Goal: Task Accomplishment & Management: Use online tool/utility

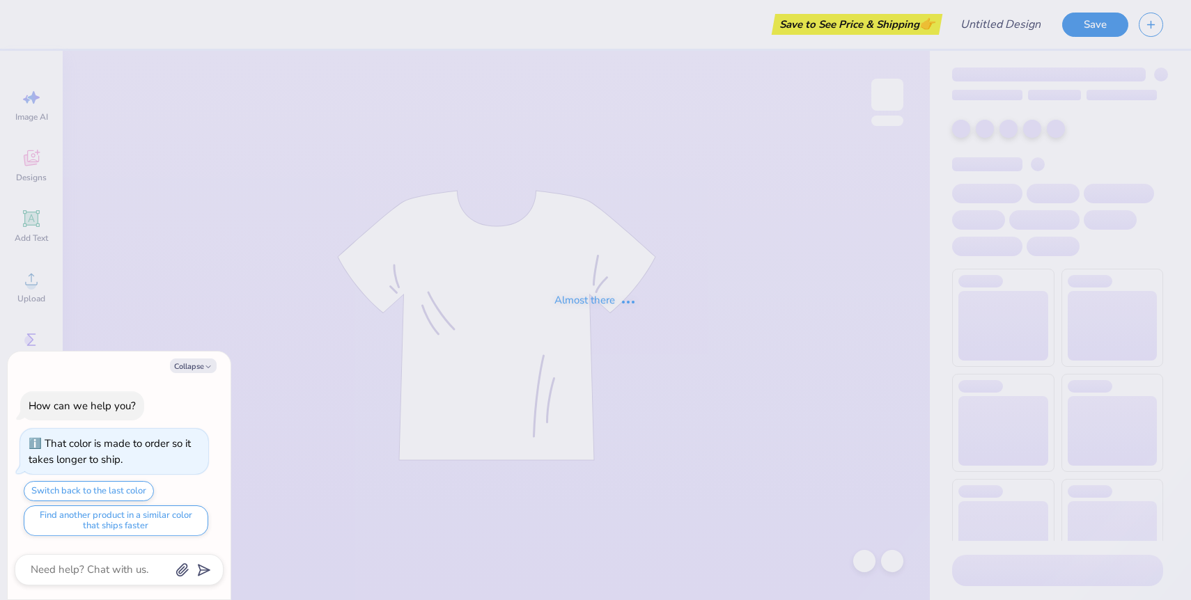
type textarea "x"
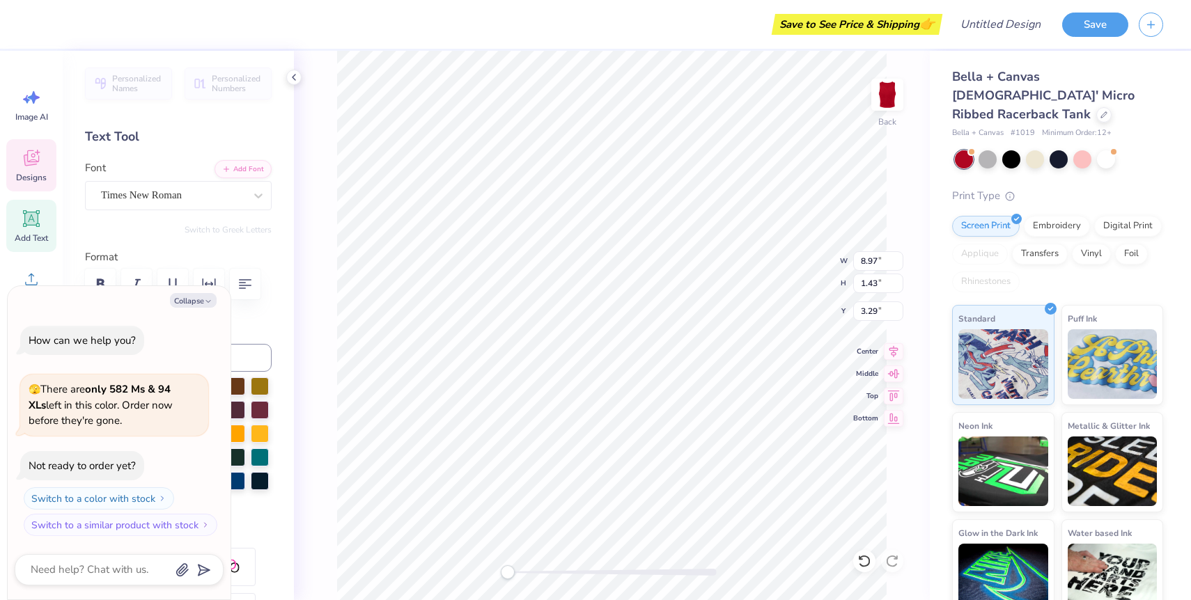
type textarea "x"
type textarea "P"
type textarea "x"
type textarea "Pi"
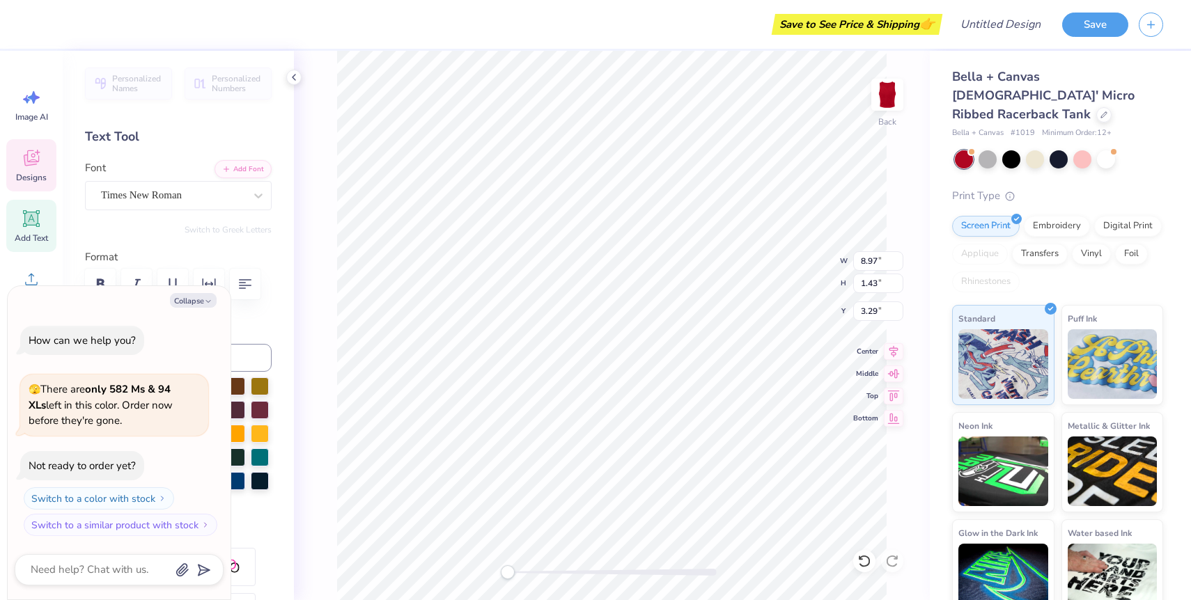
type textarea "x"
type textarea "Pi"
type textarea "x"
type textarea "Pi B"
type textarea "x"
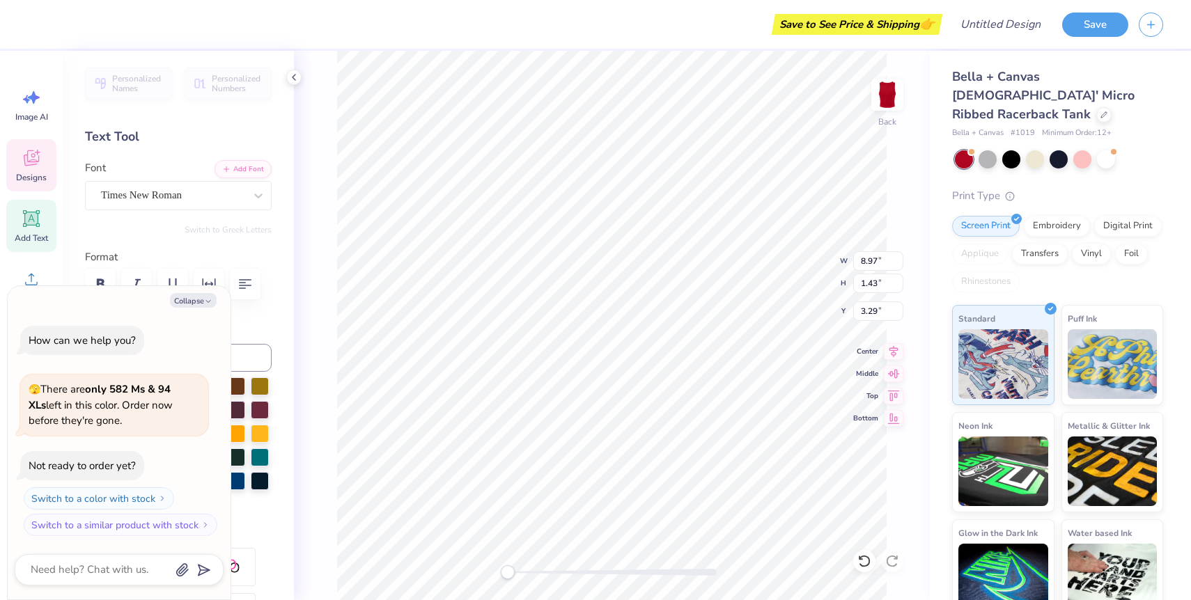
type textarea "Pi Be"
type textarea "x"
type textarea "Pi Bet"
type textarea "x"
type textarea "Pi Beta"
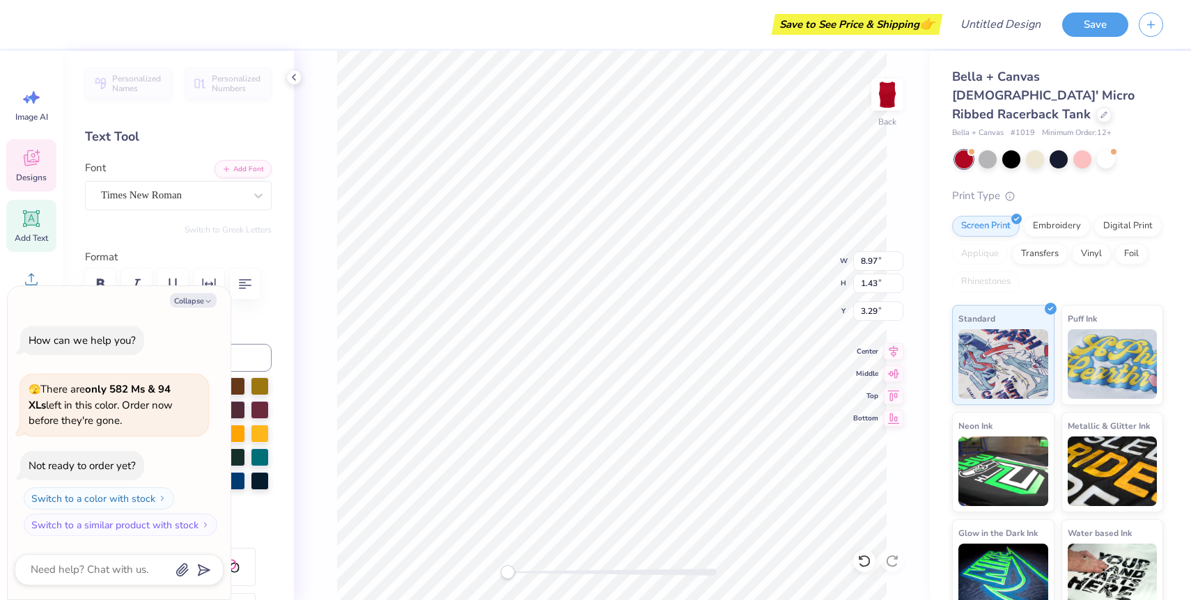
type textarea "x"
type textarea "Pi Beta"
type textarea "x"
type textarea "Pi Beta P"
type textarea "x"
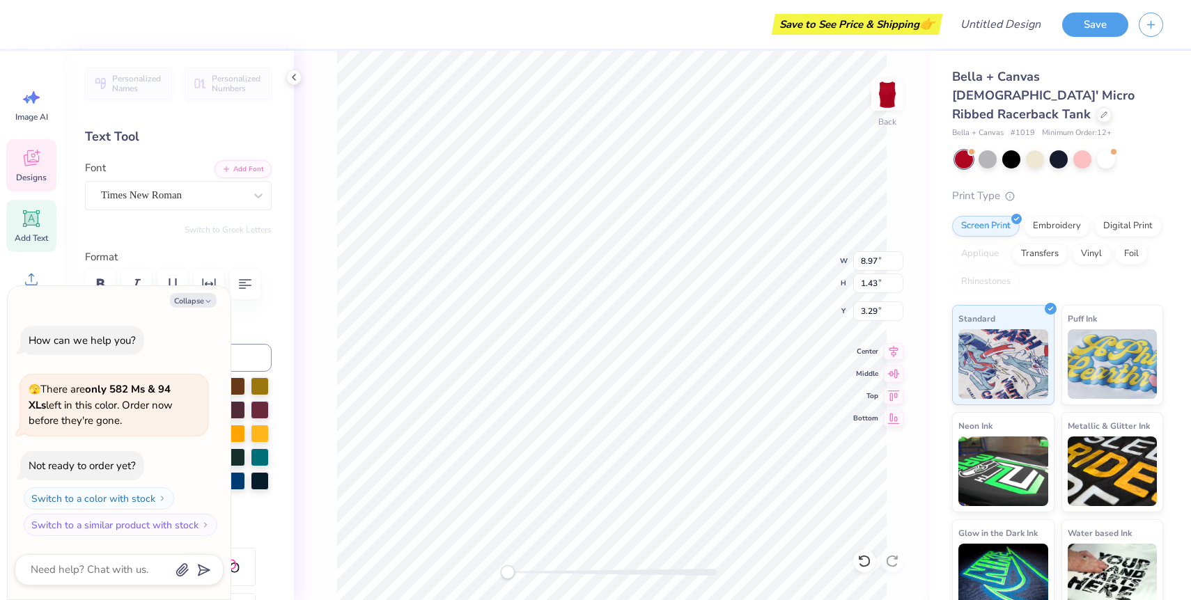
type textarea "Pi Beta Ph"
type textarea "x"
type textarea "Pi Beta Phi"
type textarea "x"
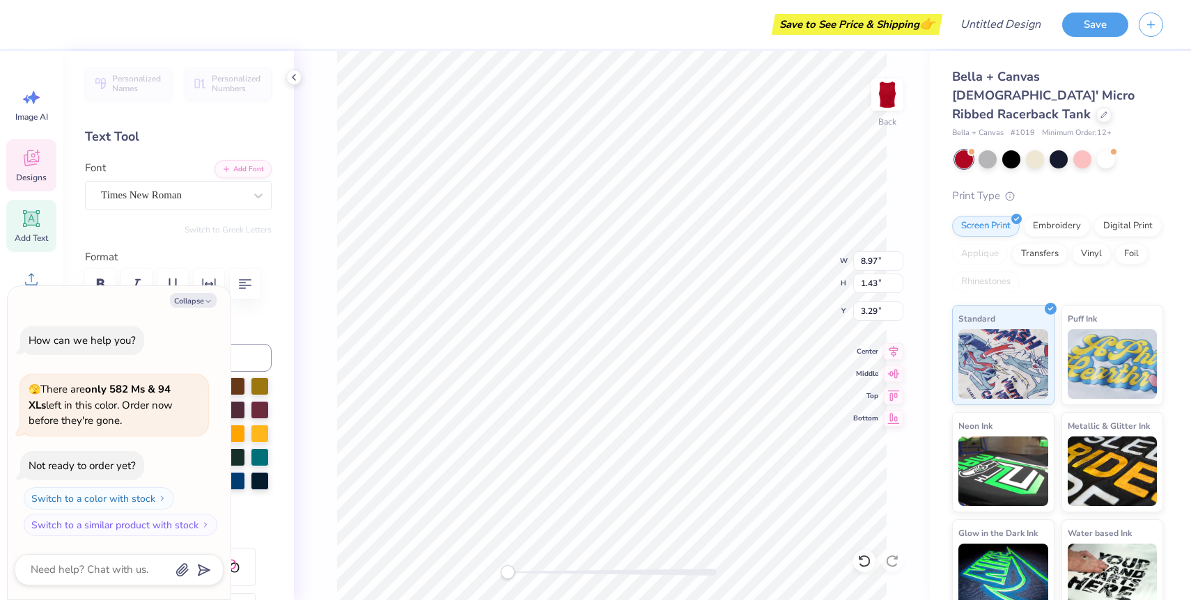
type input "6.24"
type input "0.30"
type input "4.91"
type textarea "x"
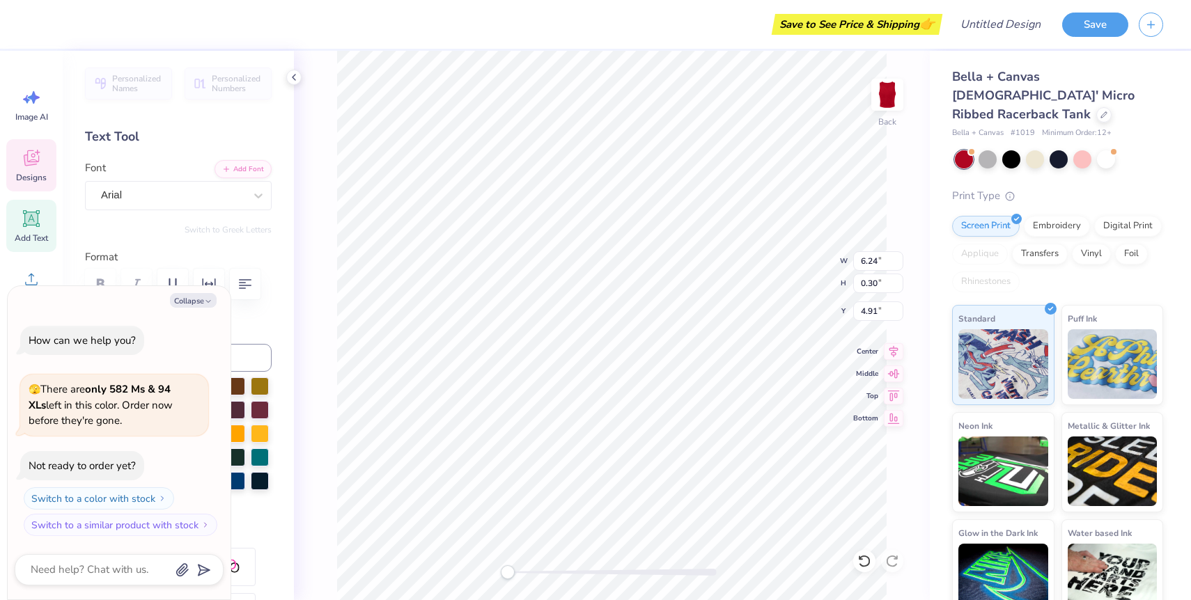
type input "0.31"
type textarea "x"
type input "6.24"
type input "0.30"
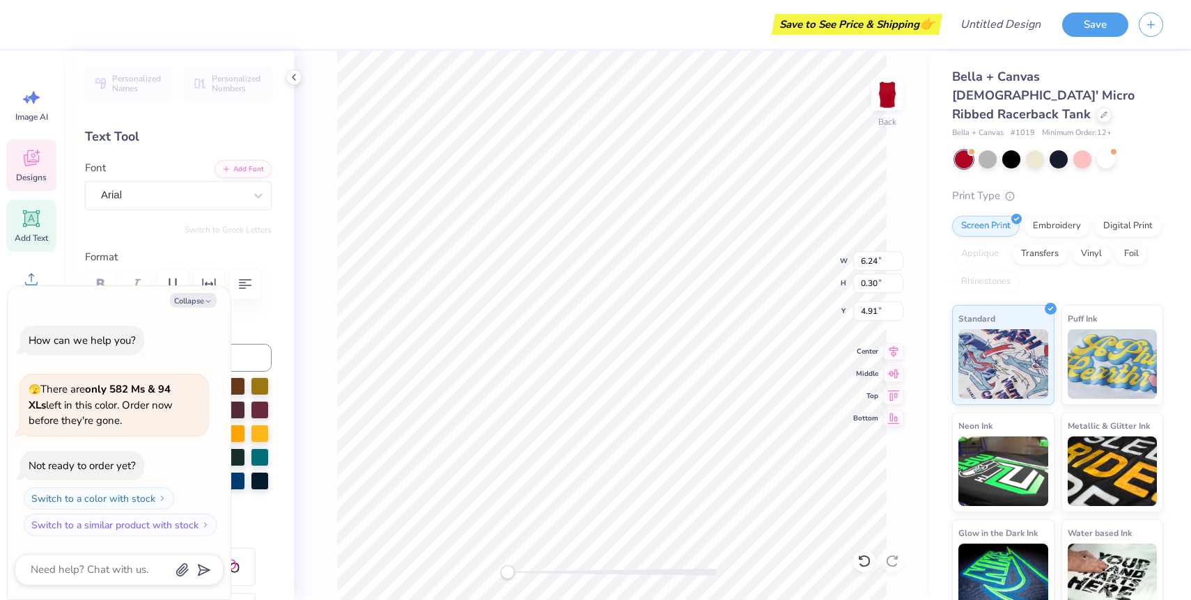
type textarea "x"
type textarea "S"
type textarea "x"
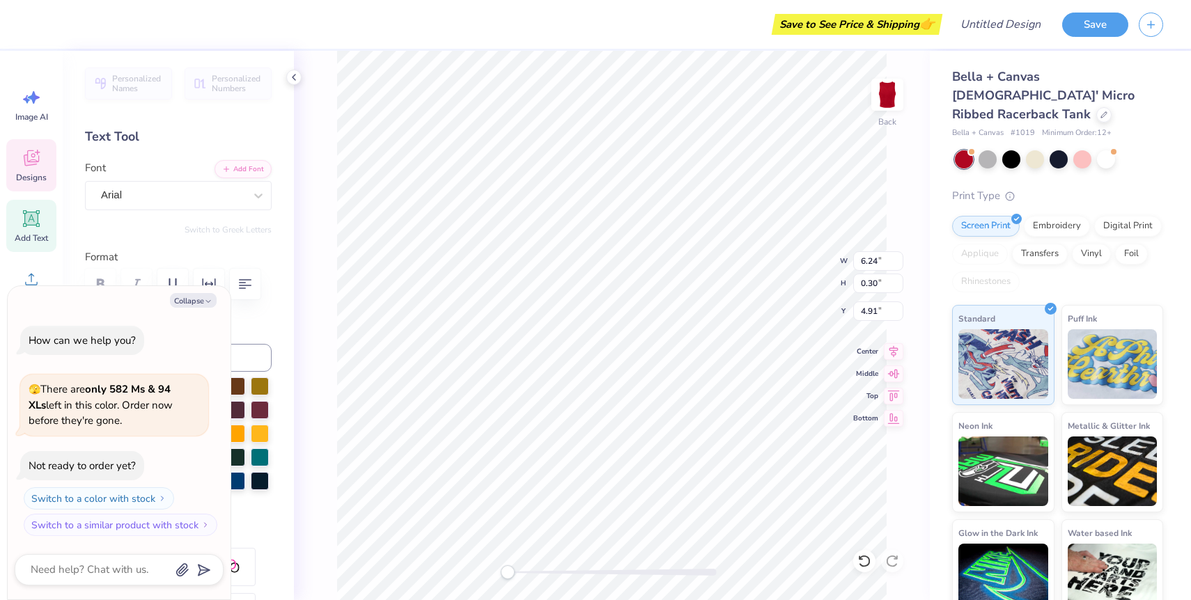
type textarea "So"
type textarea "x"
type textarea "Sor"
type textarea "x"
type textarea "Soro"
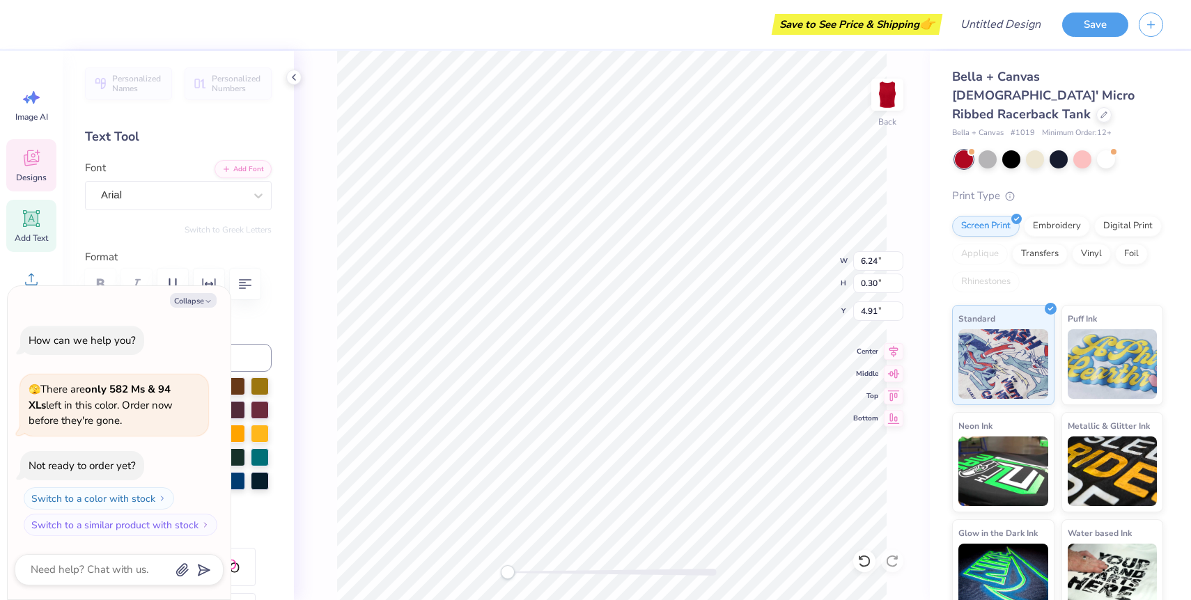
type textarea "x"
type textarea "Soror"
type textarea "x"
type textarea "Sorori"
type textarea "x"
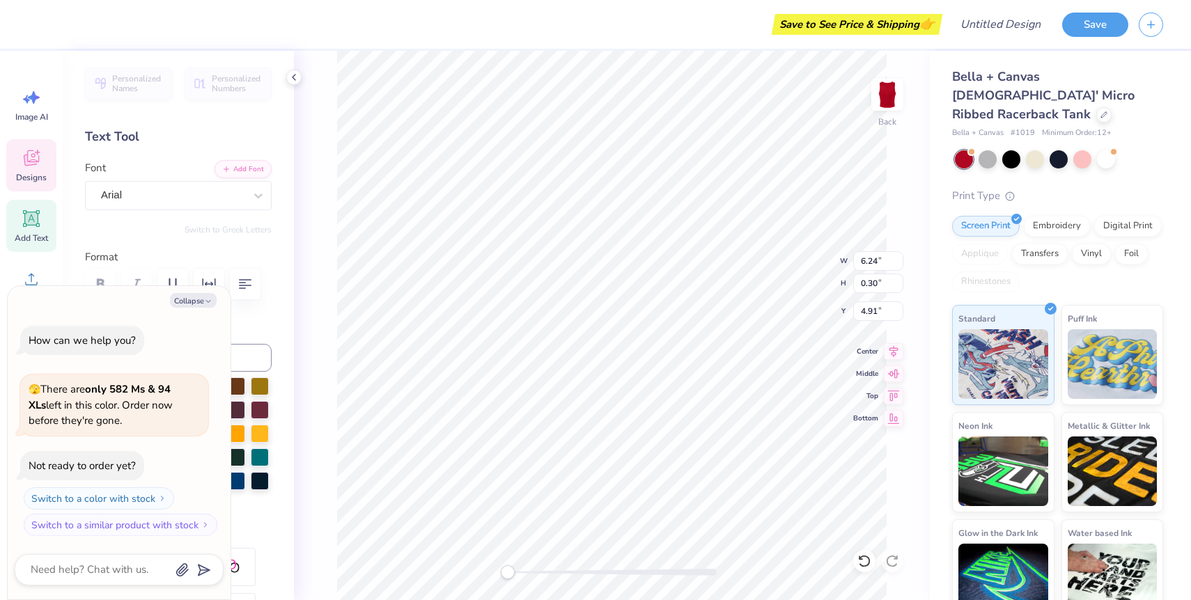
type textarea "Sororit"
type textarea "x"
type textarea "Sorority"
type textarea "x"
type textarea "Sorority"
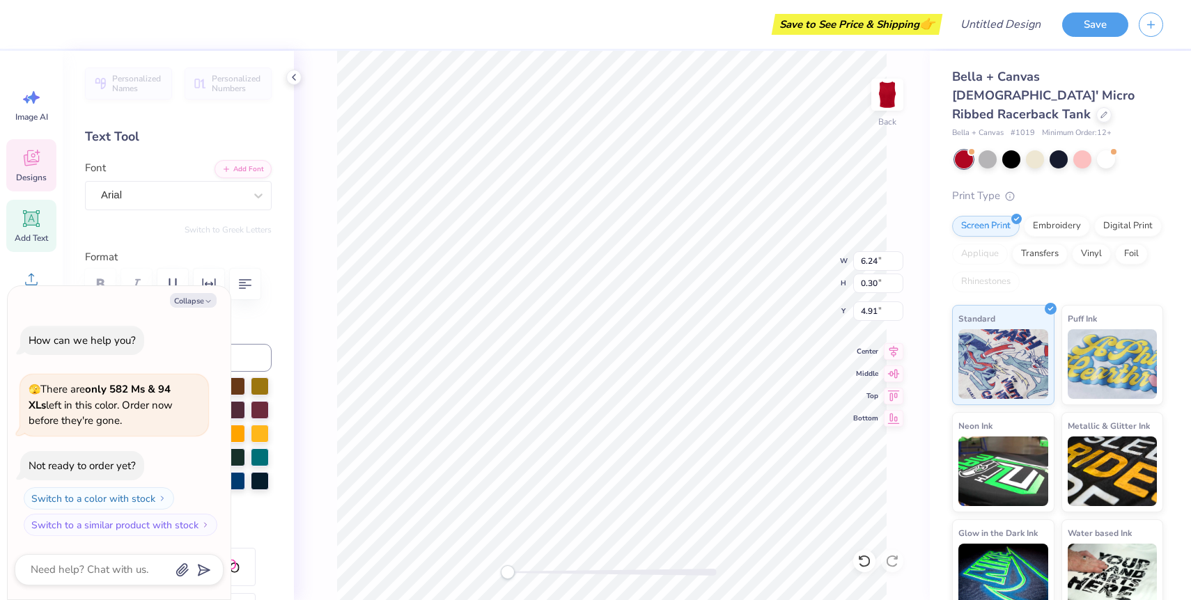
type textarea "x"
type textarea "Sorority S"
type textarea "x"
type textarea "Sorority Sh"
type textarea "x"
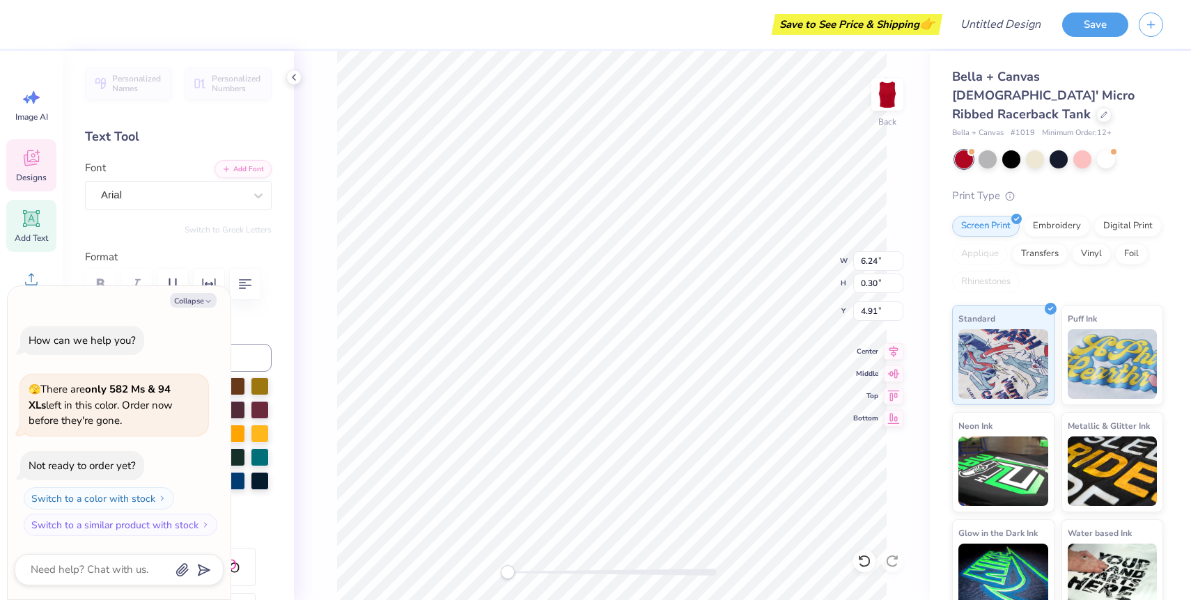
type textarea "Sorority Sho"
type textarea "x"
type textarea "Sorority Show"
type textarea "x"
type textarea "Sorority Showc"
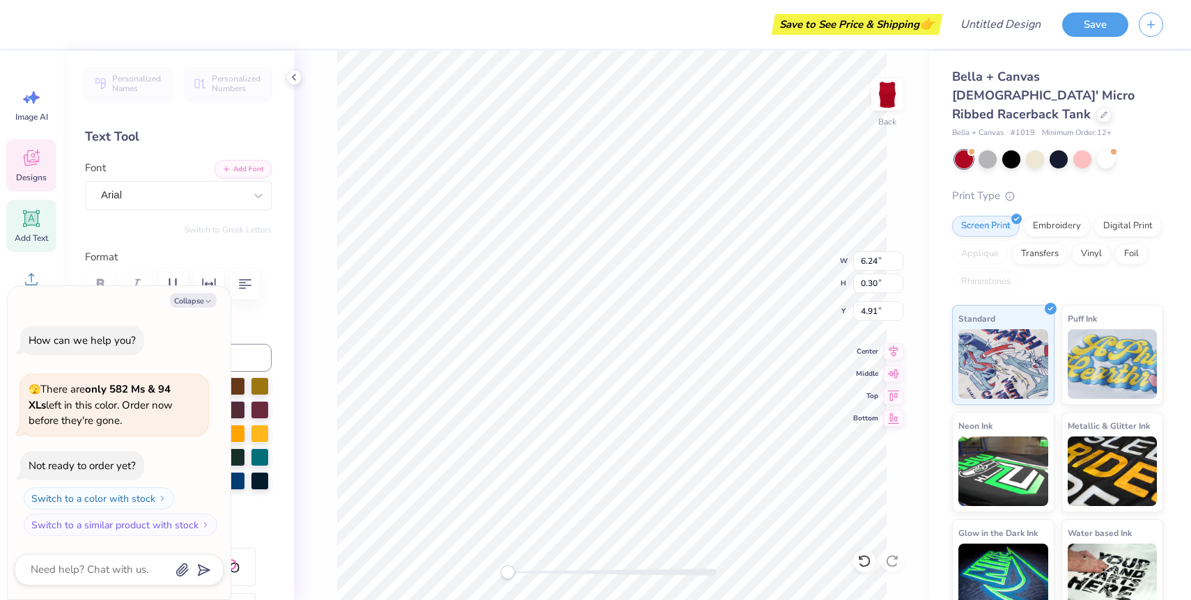
type textarea "x"
type textarea "Sorority Showca"
type textarea "x"
type textarea "Sorority Showcae"
type textarea "x"
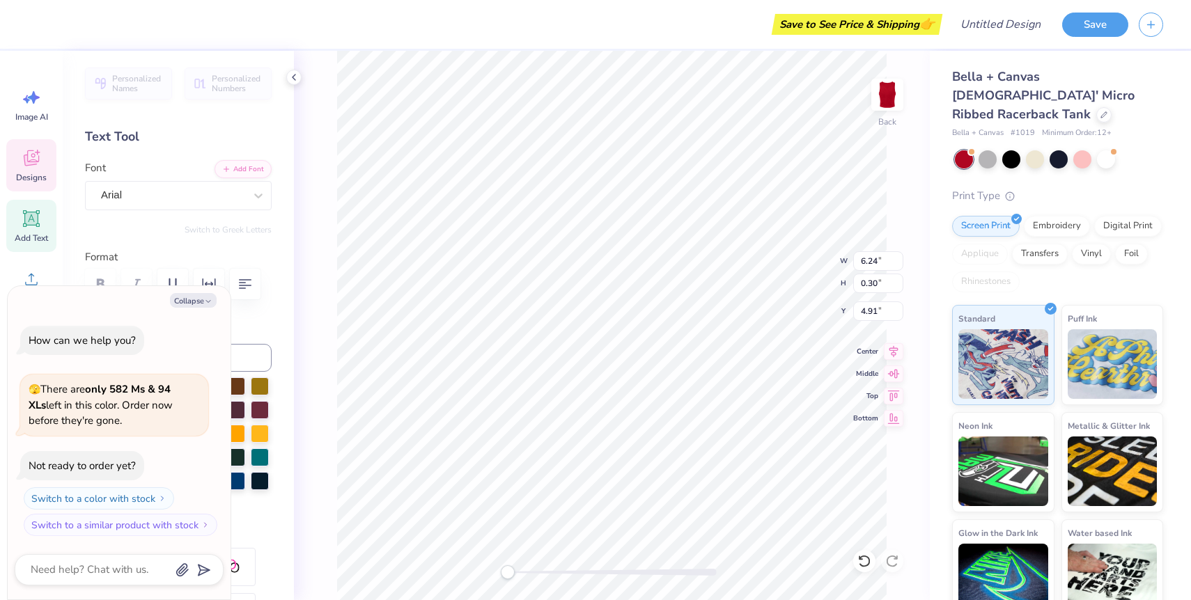
type textarea "Sorority Showca"
type textarea "x"
type textarea "Sorority Showcas"
type textarea "x"
type textarea "Sorority Showcase"
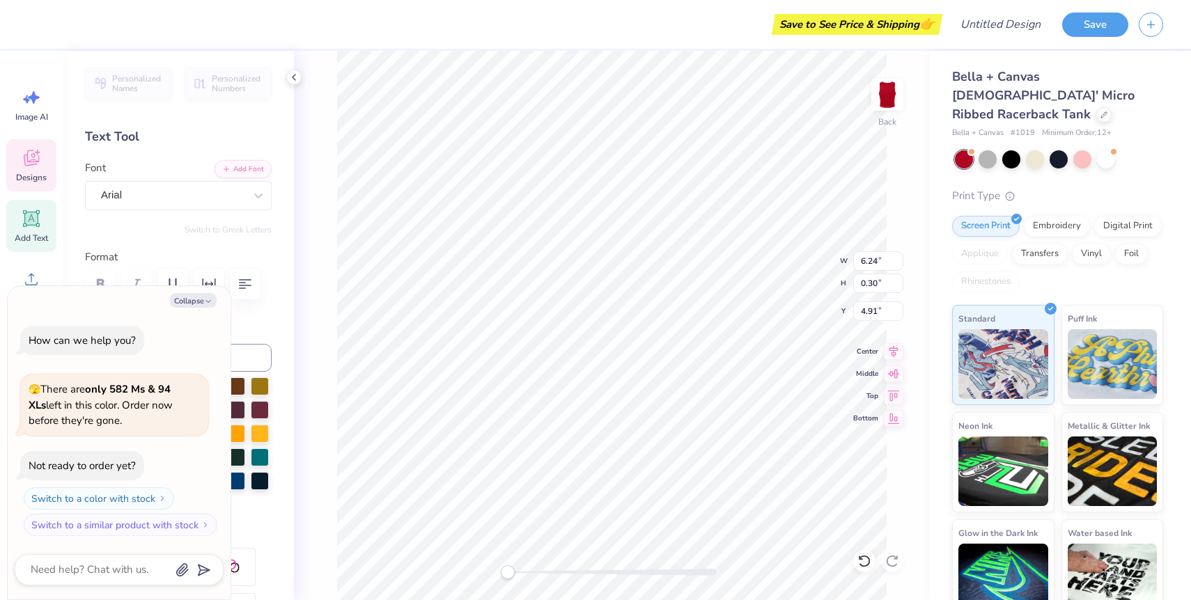
type textarea "x"
type textarea "Sorority Showcase"
type textarea "x"
type textarea "Sorority Showcase 2"
type textarea "x"
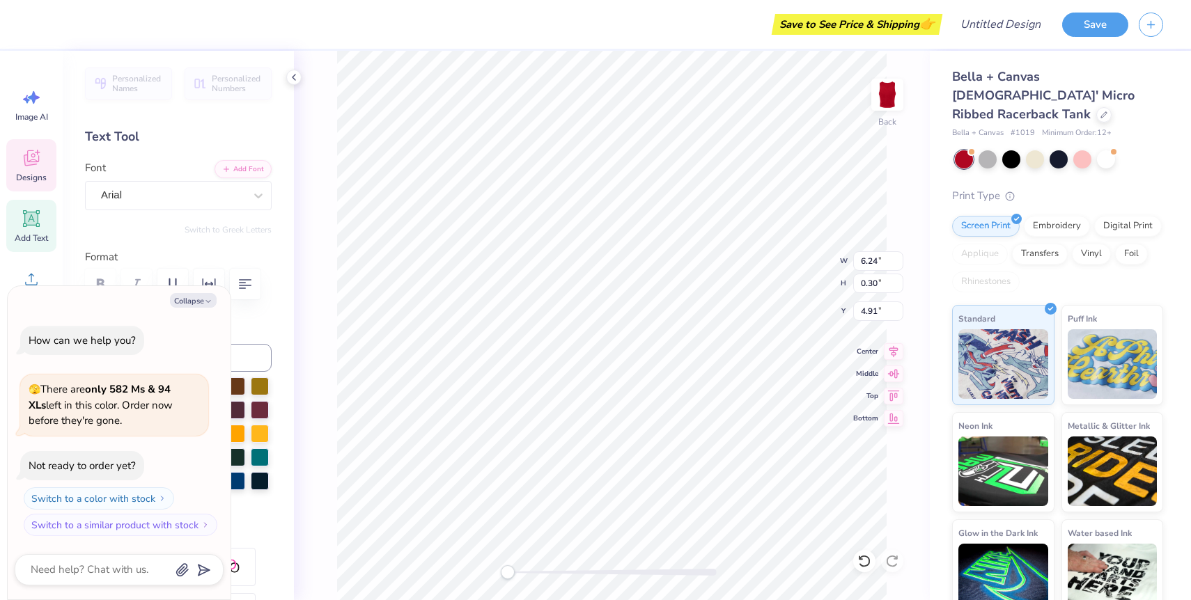
type textarea "Sorority Showcase 20"
type textarea "x"
type textarea "Sorority Showcase 202"
type textarea "x"
type textarea "Sorority Showcase 2025"
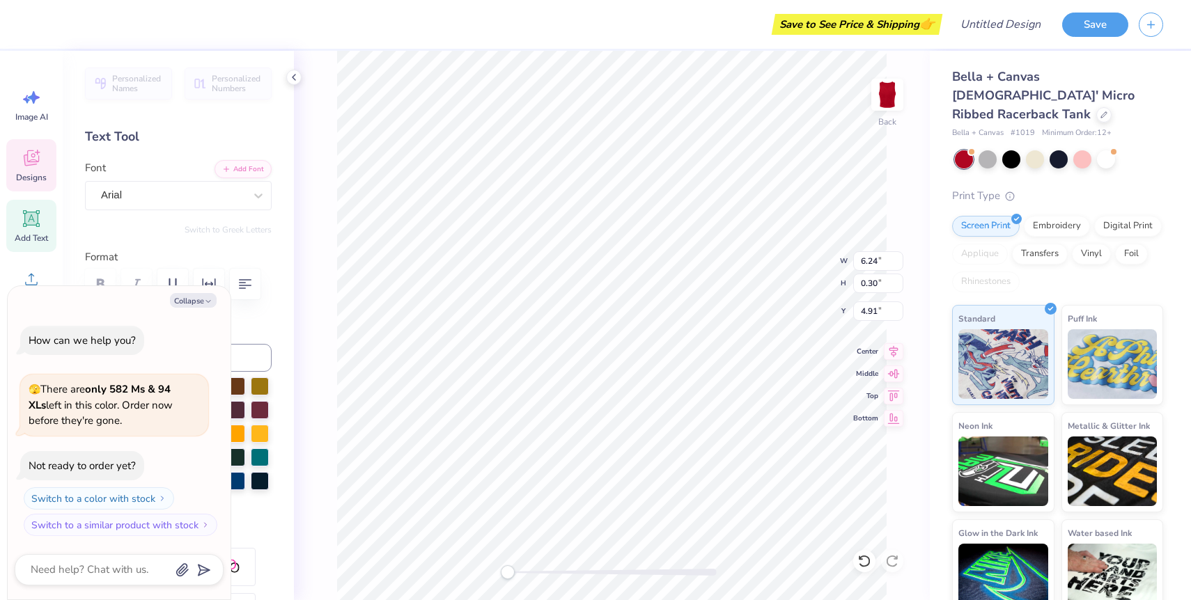
scroll to position [0, 6]
type textarea "x"
type input "5.35"
type input "0.47"
type textarea "x"
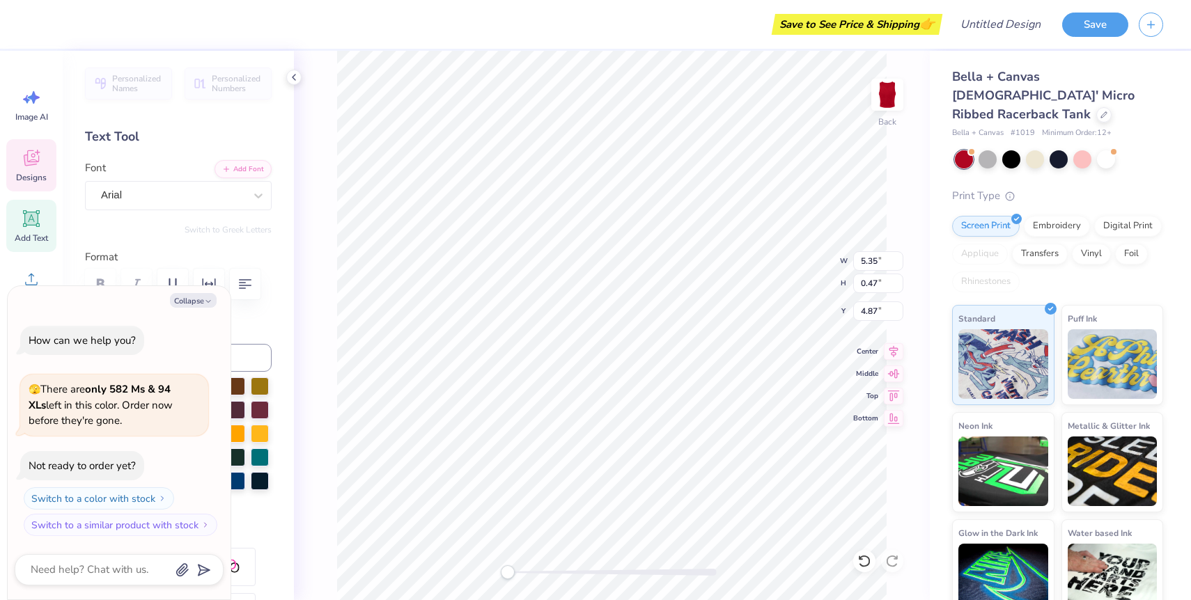
type input "0.79"
type input "0.73"
type input "4.68"
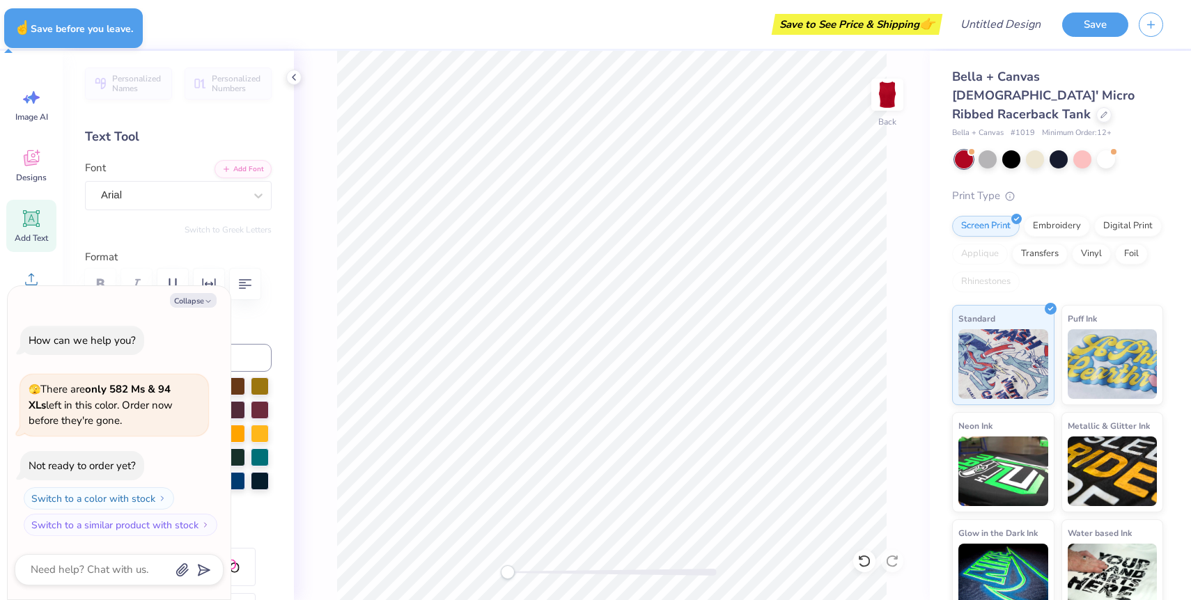
type textarea "x"
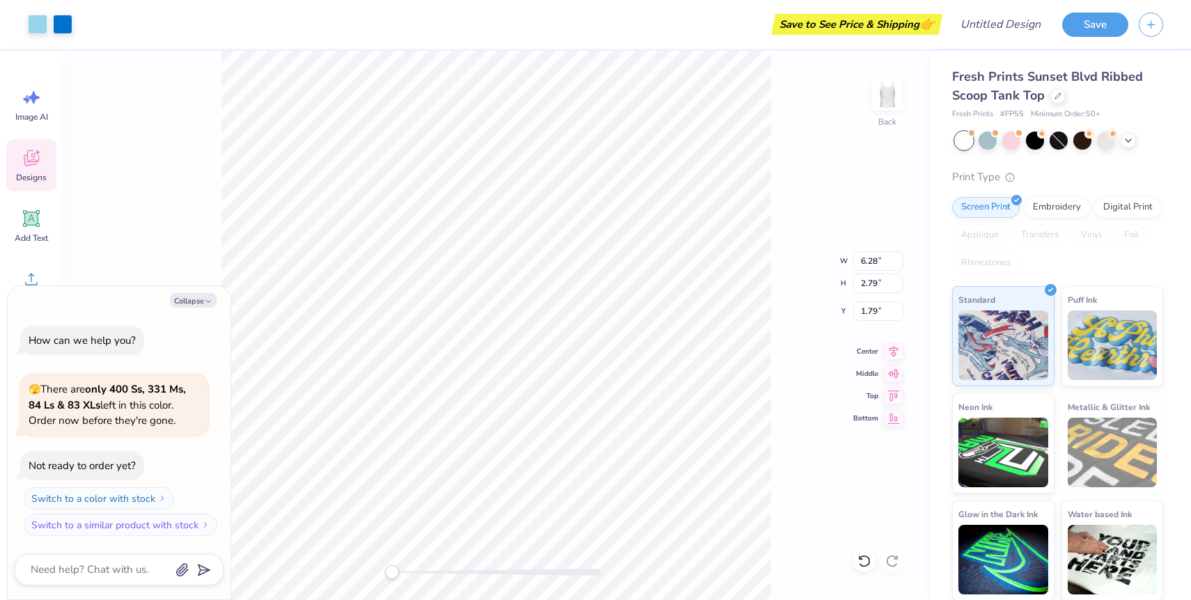
type textarea "x"
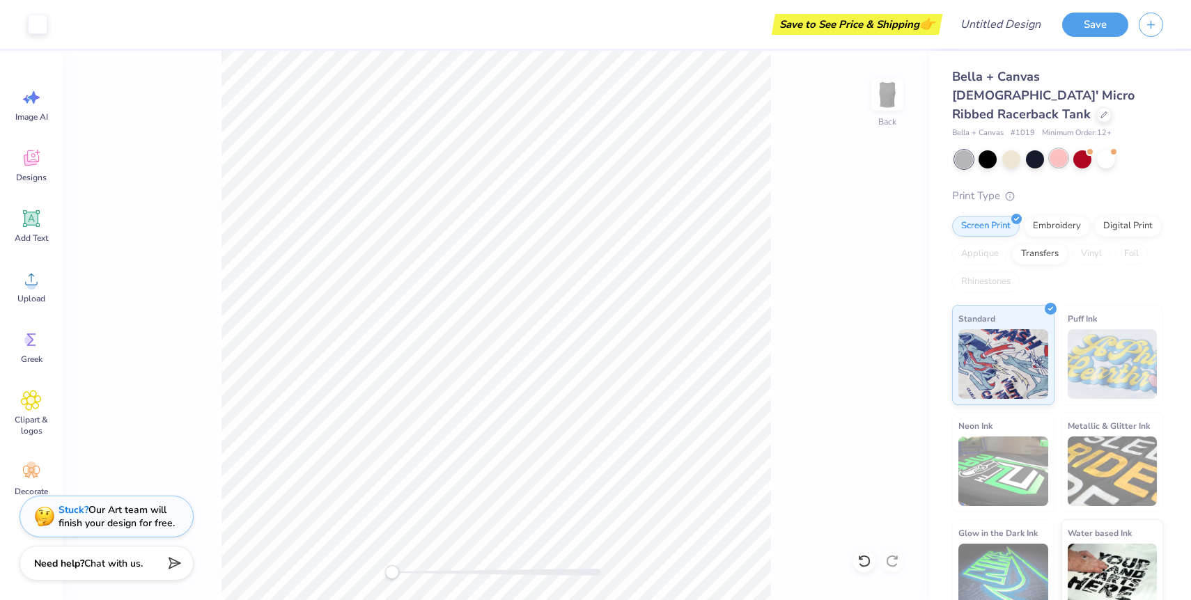
click at [1060, 149] on div at bounding box center [1058, 158] width 18 height 18
click at [1083, 149] on div at bounding box center [1082, 158] width 18 height 18
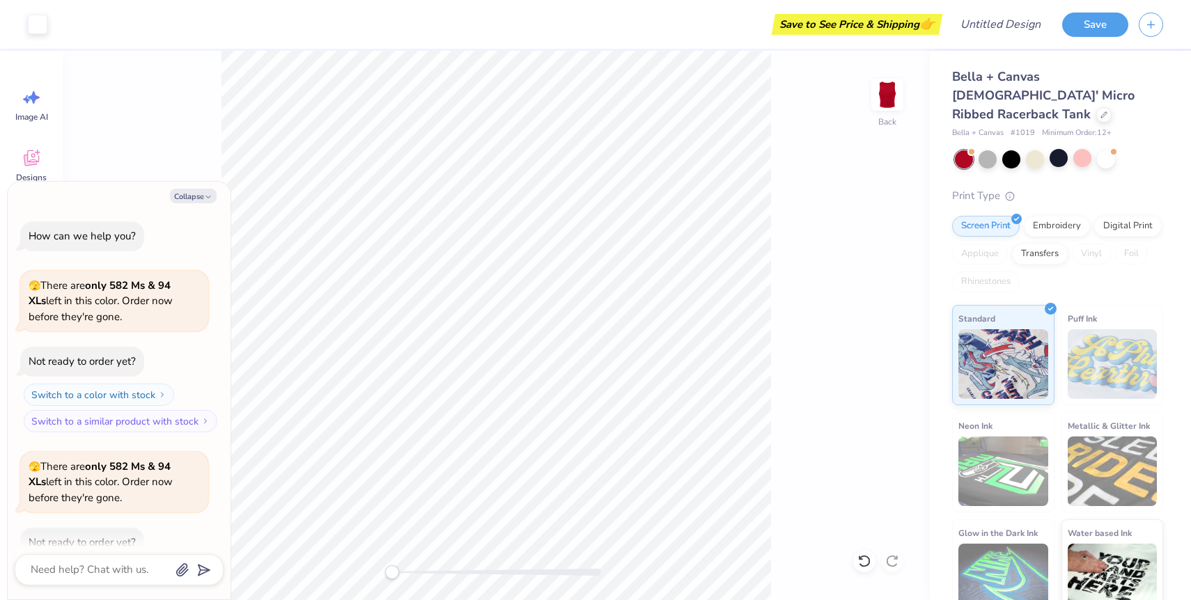
scroll to position [77, 0]
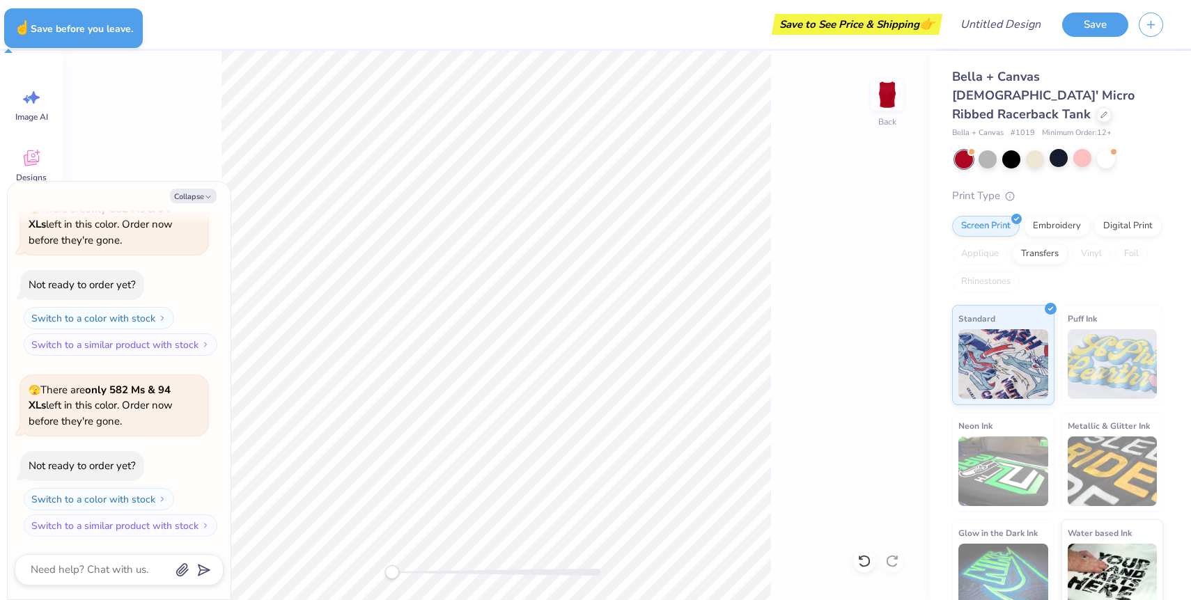
type textarea "x"
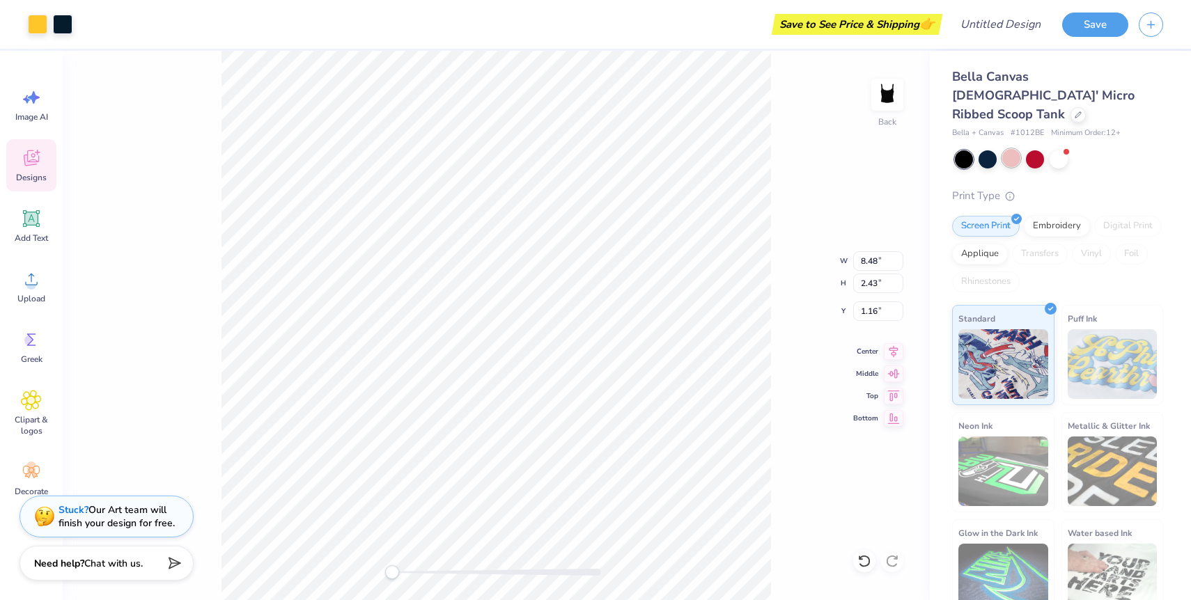
click at [1012, 149] on div at bounding box center [1011, 158] width 18 height 18
click at [1061, 149] on div at bounding box center [1058, 158] width 18 height 18
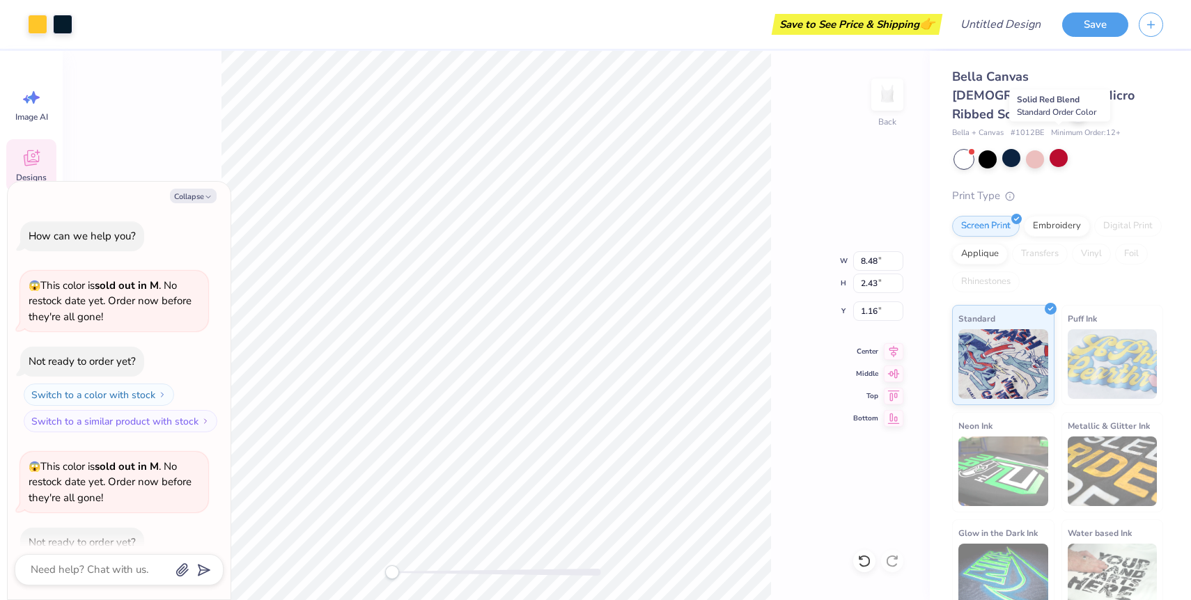
scroll to position [77, 0]
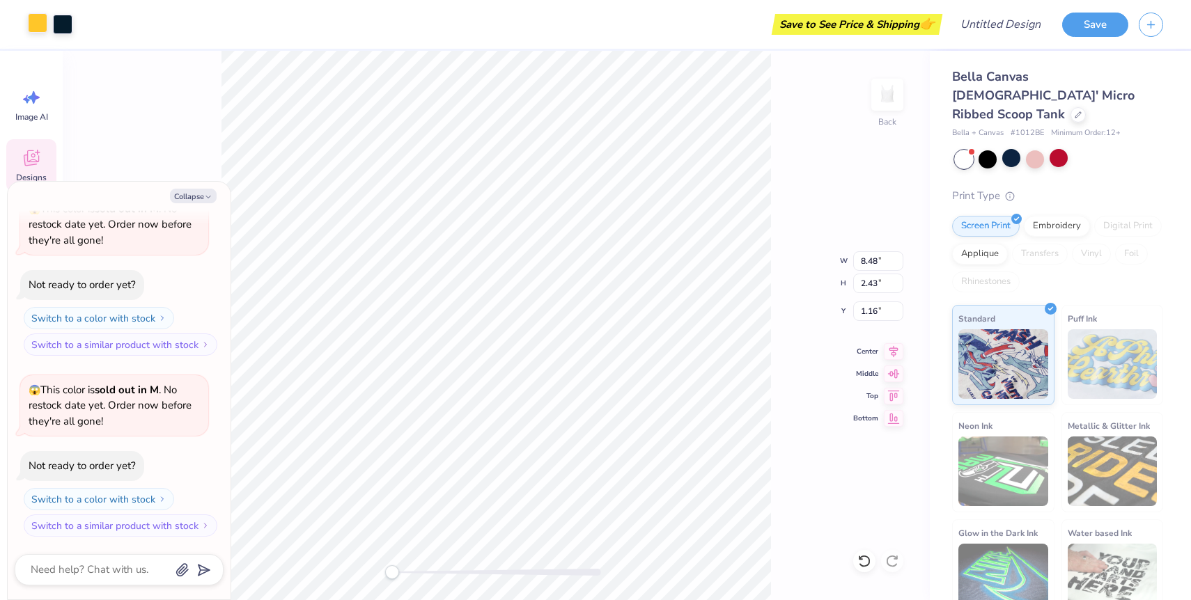
click at [41, 24] on div at bounding box center [37, 22] width 19 height 19
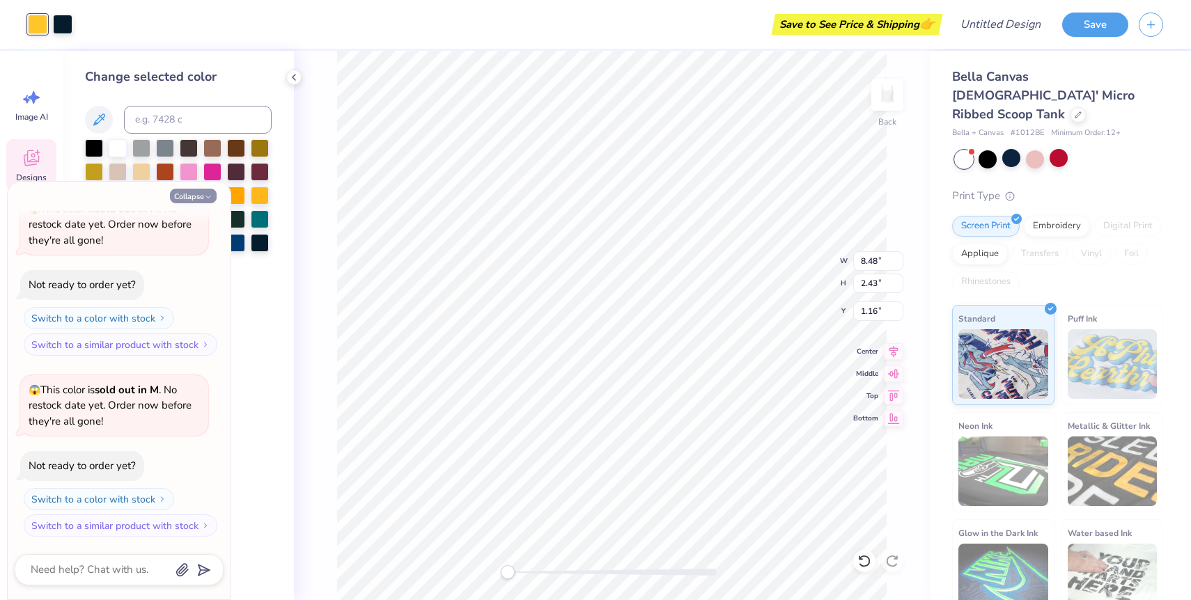
click at [192, 198] on button "Collapse" at bounding box center [193, 196] width 47 height 15
type textarea "x"
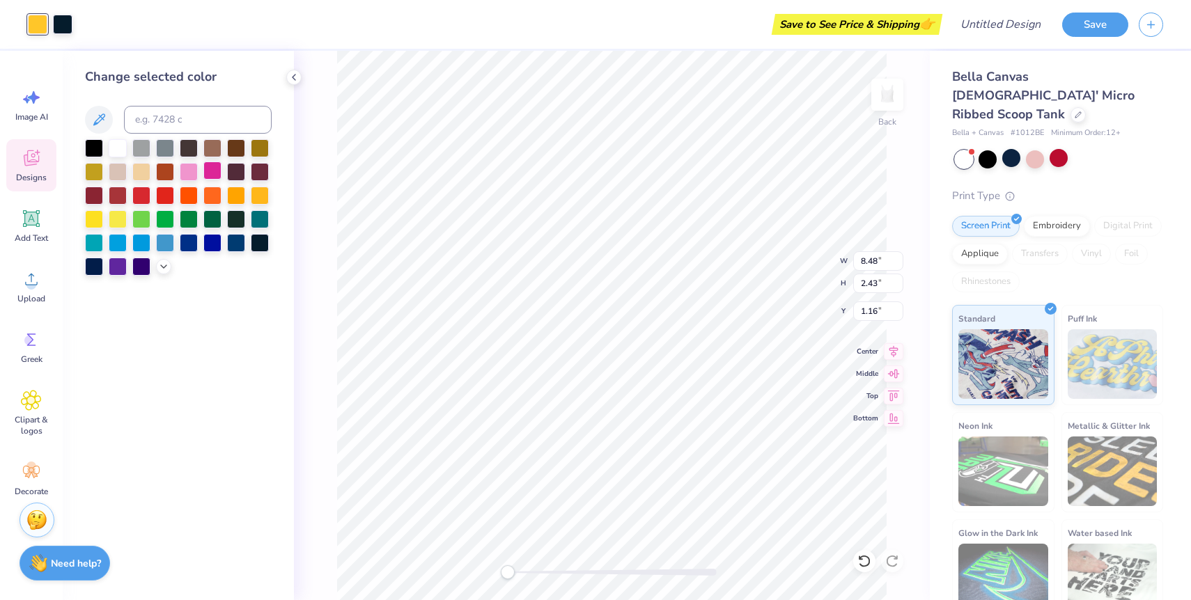
click at [204, 175] on div at bounding box center [212, 171] width 18 height 18
type input "1.14"
click at [66, 21] on div at bounding box center [62, 22] width 19 height 19
click at [118, 214] on div at bounding box center [118, 218] width 18 height 18
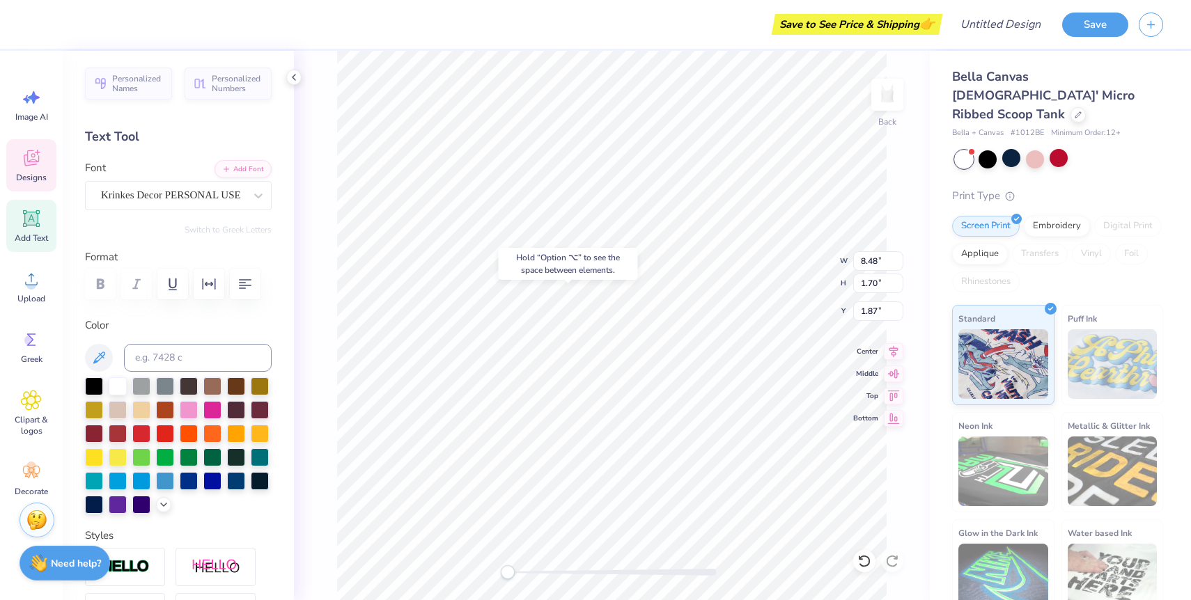
type input "7.10"
type input "1.33"
type input "1.14"
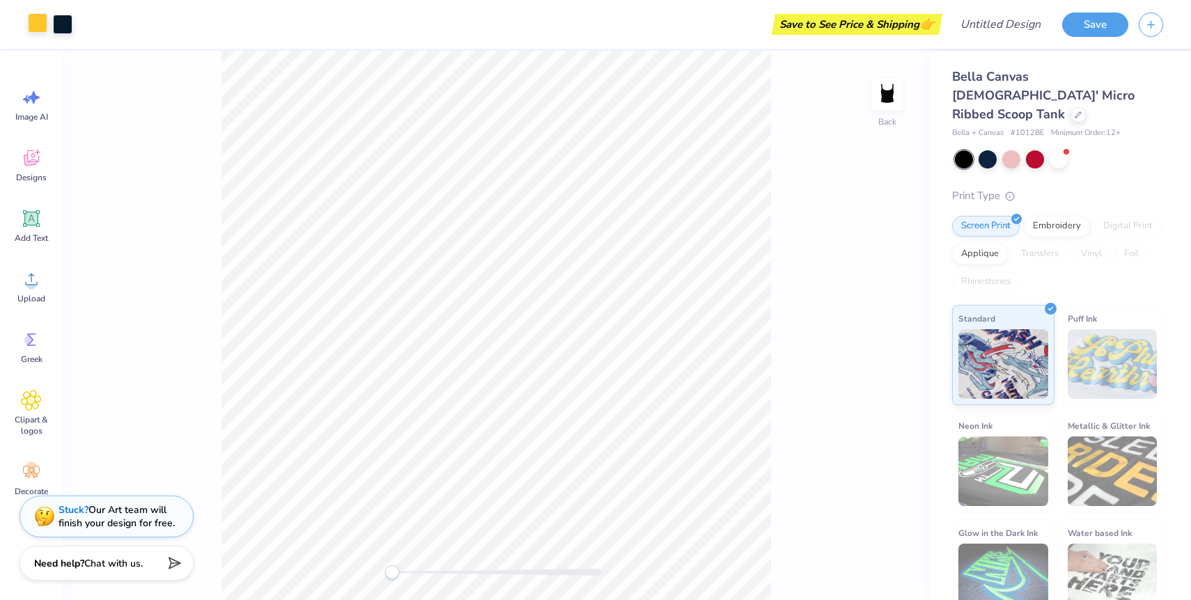
click at [39, 20] on div at bounding box center [37, 22] width 19 height 19
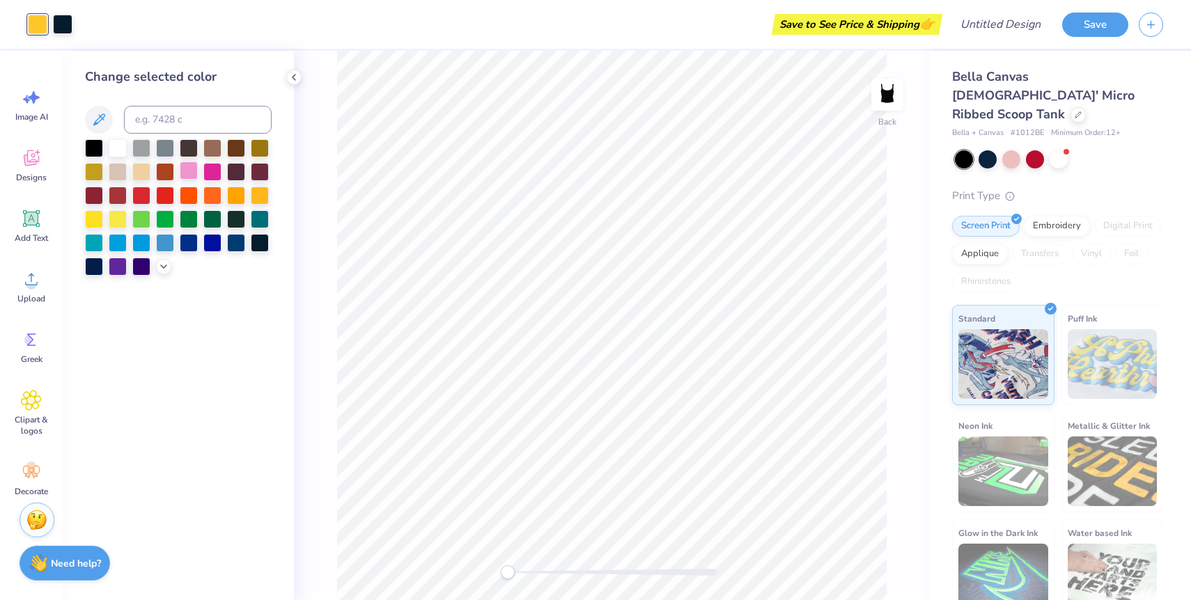
click at [192, 171] on div at bounding box center [189, 171] width 18 height 18
click at [1058, 149] on div at bounding box center [1058, 158] width 18 height 18
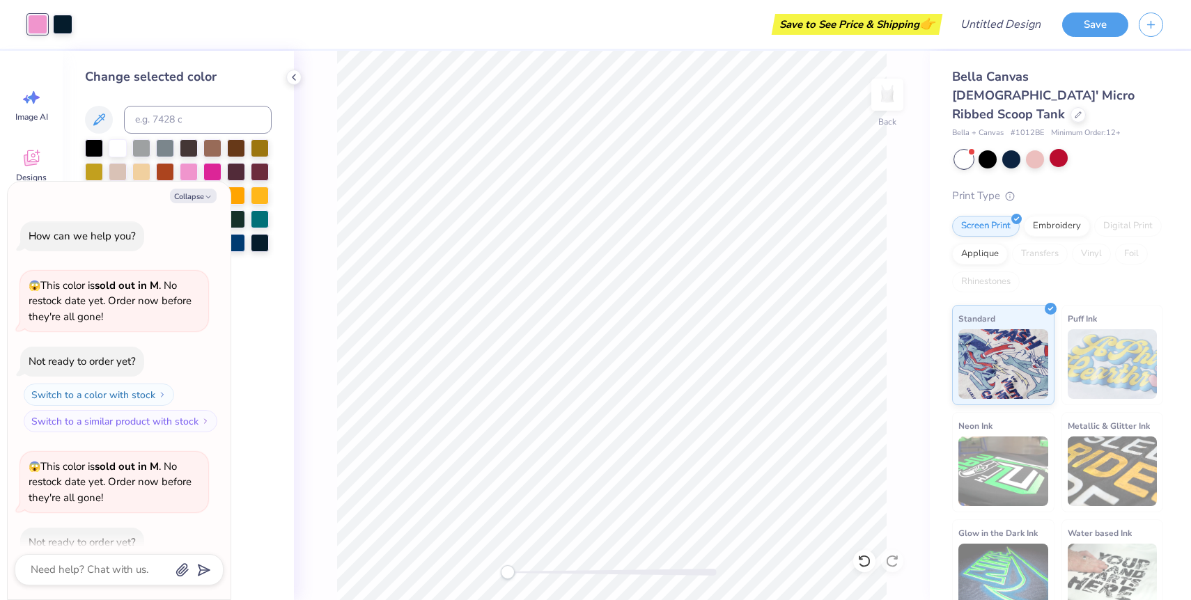
scroll to position [77, 0]
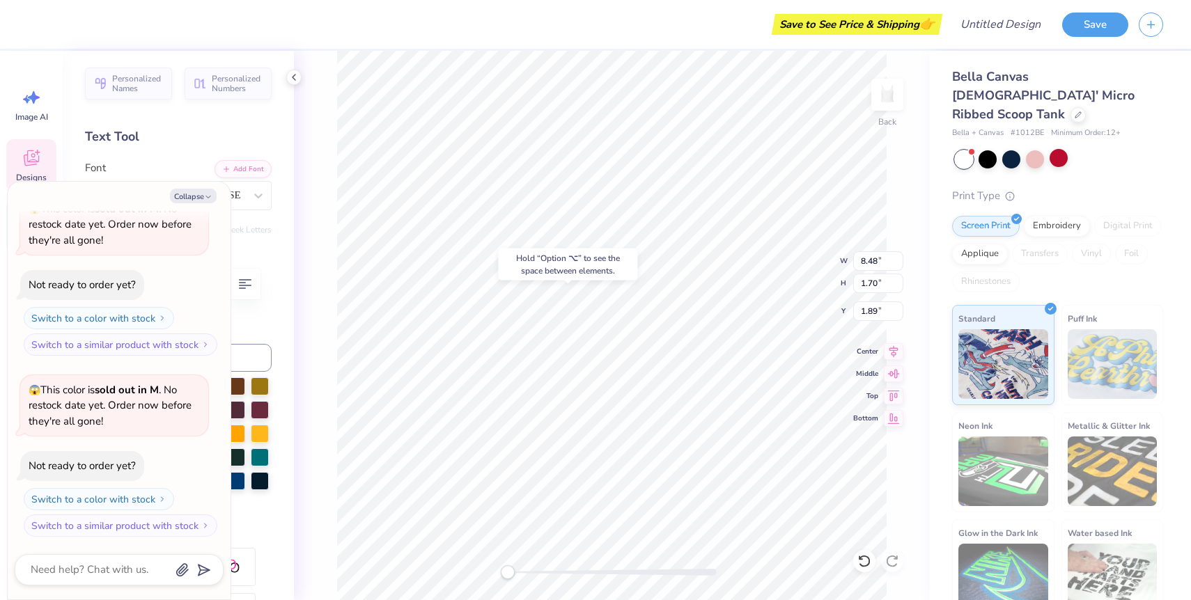
type textarea "x"
type input "2.48"
type input "1.01"
type input "2.36"
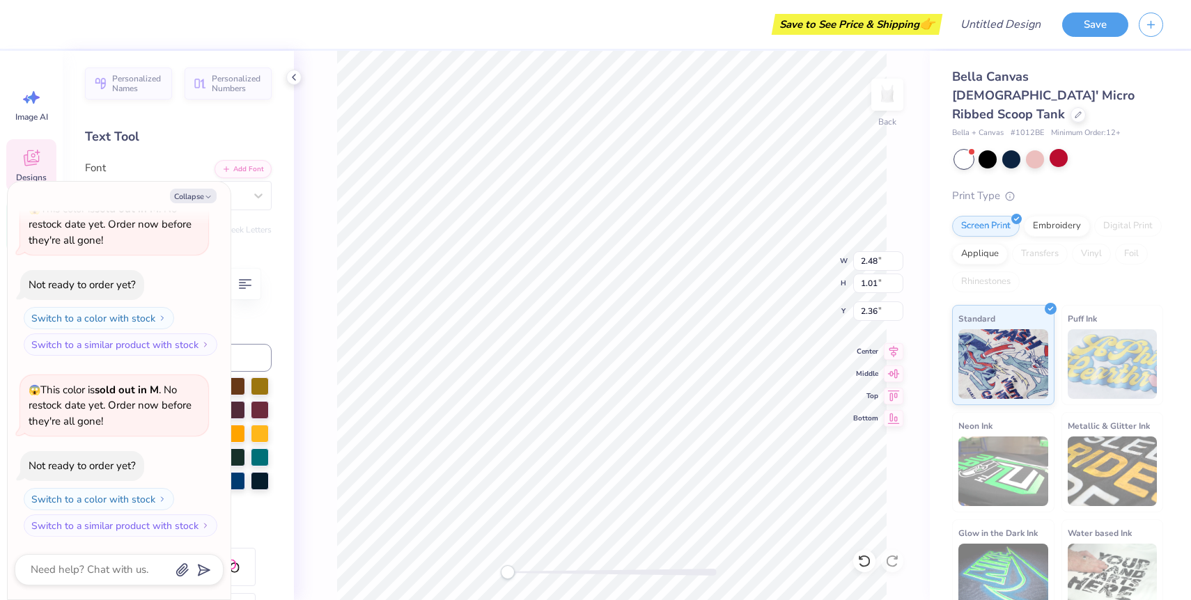
type textarea "x"
type textarea "U"
type textarea "x"
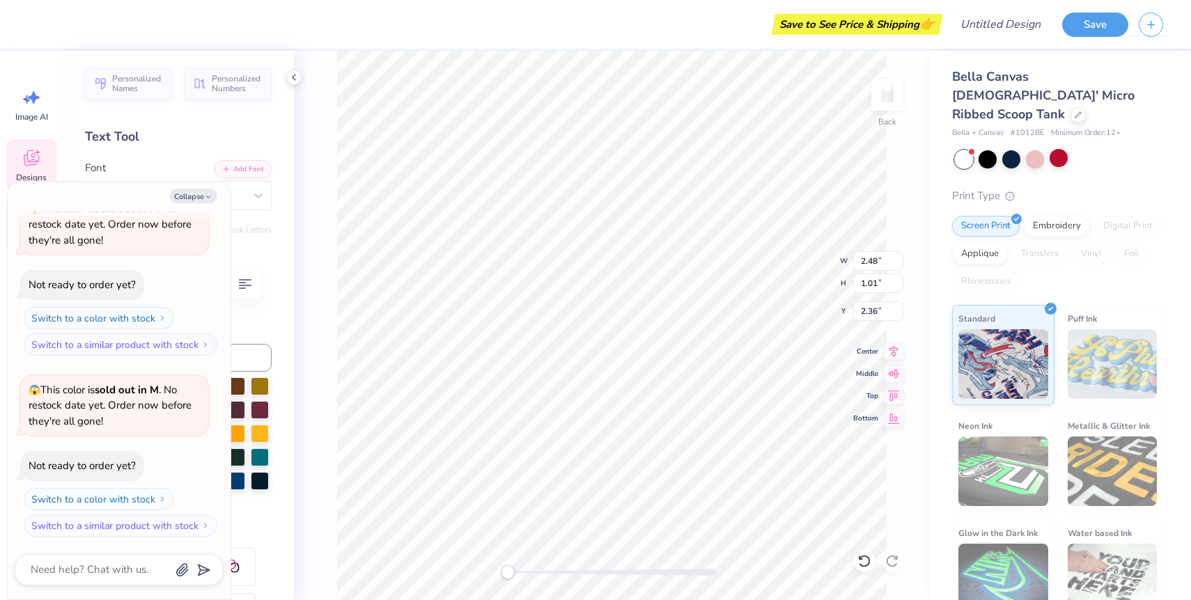
type textarea "UM"
type textarea "x"
type textarea "UMi"
type textarea "x"
type textarea "UMia"
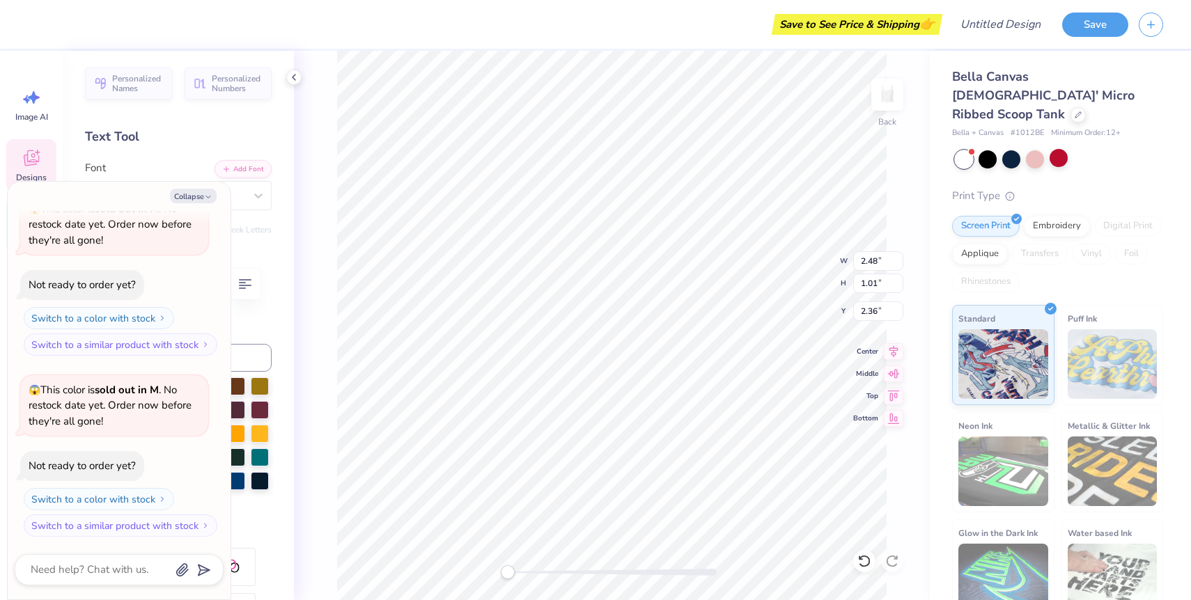
type textarea "x"
type textarea "UMiam"
type textarea "x"
type textarea "UMiami"
type textarea "x"
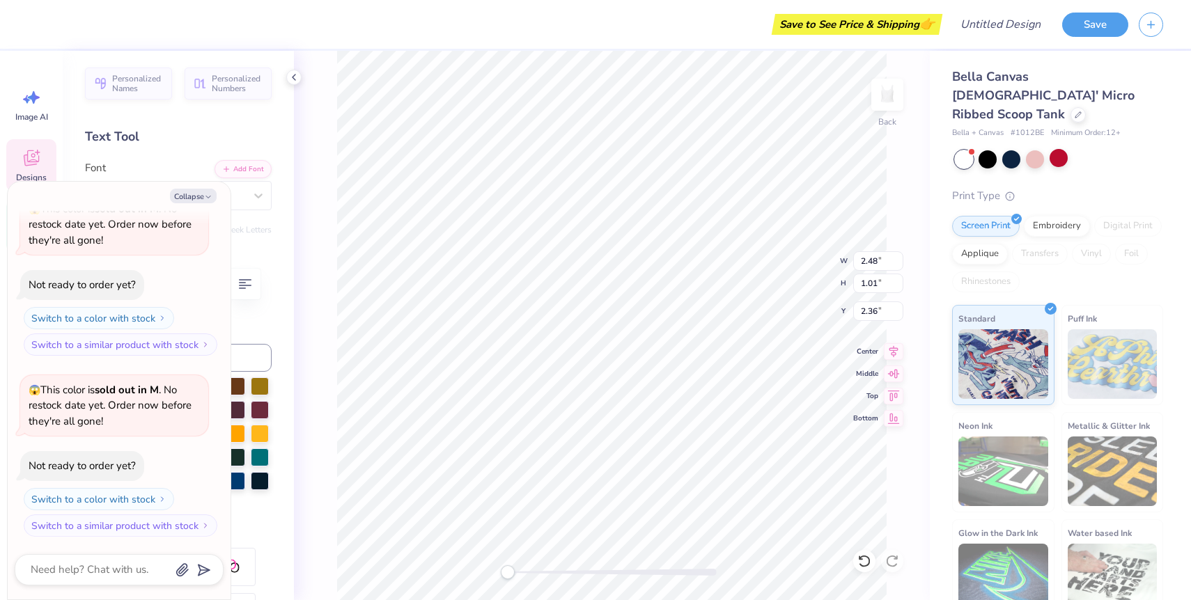
type textarea "UMiam"
type textarea "x"
type textarea "UMia"
type textarea "x"
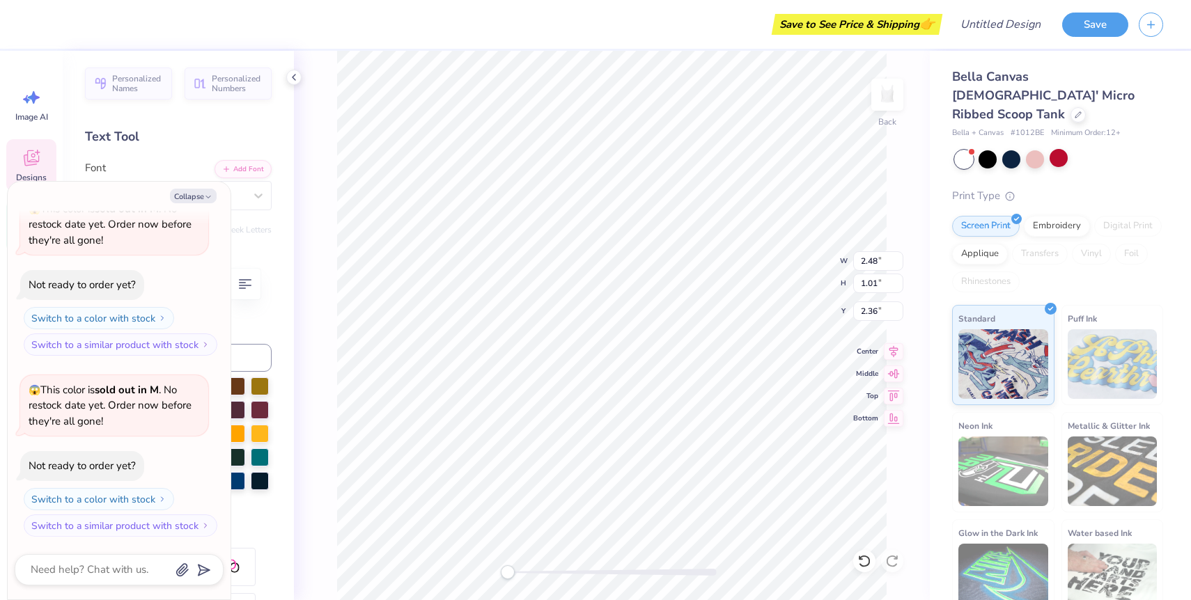
type textarea "UMi"
type textarea "x"
type textarea "UM"
type textarea "x"
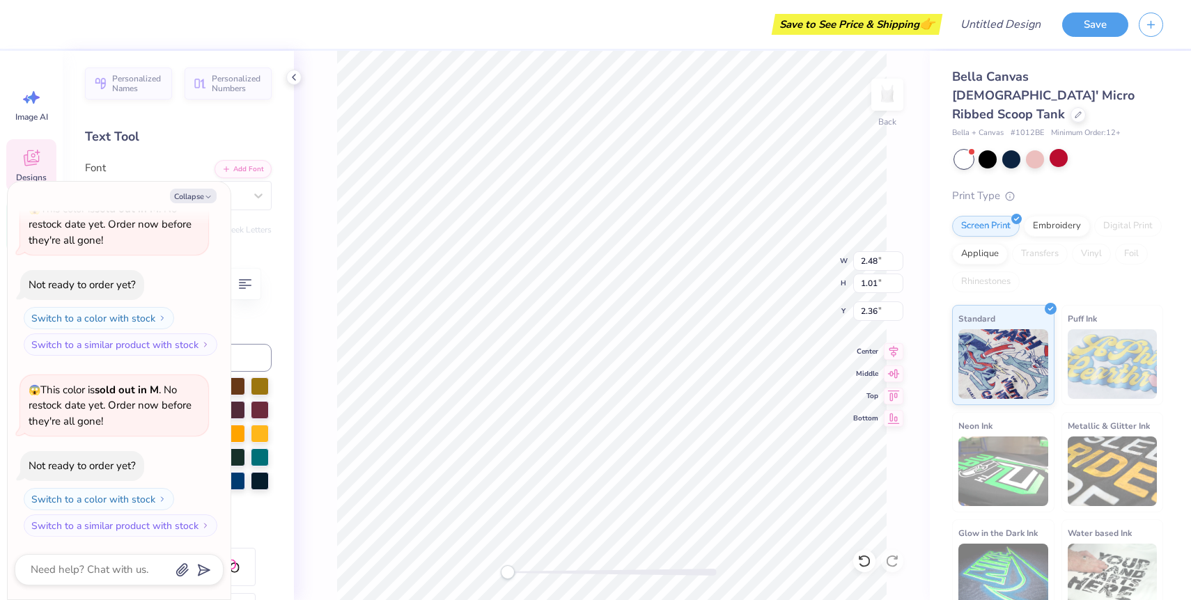
type textarea "U"
type textarea "x"
type textarea "Un"
type textarea "x"
type textarea "Uni"
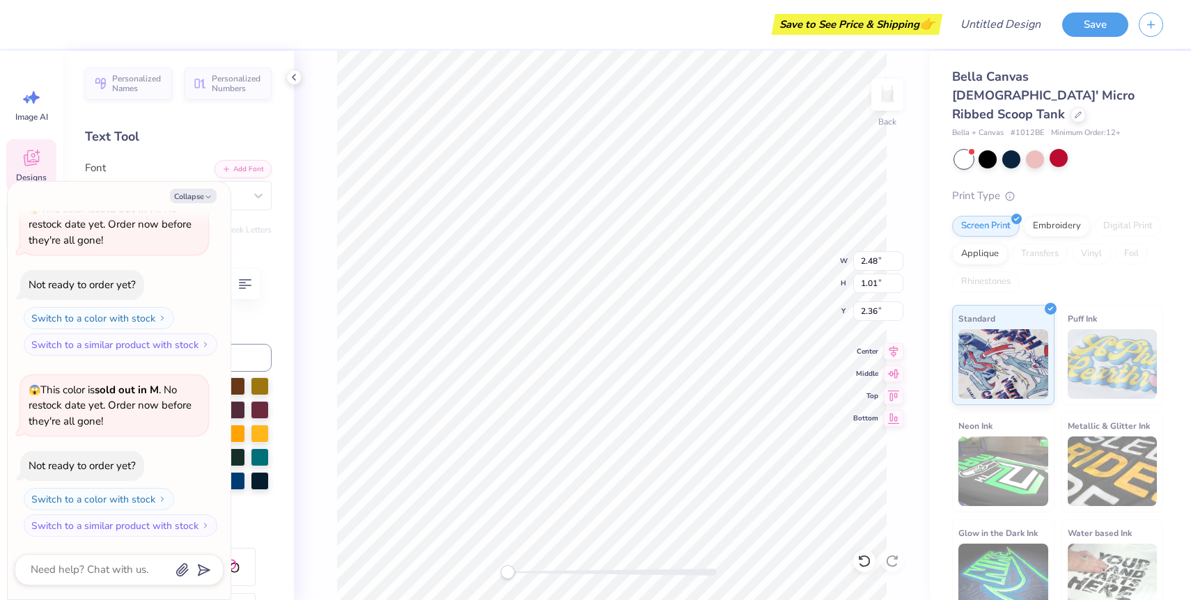
type textarea "x"
type textarea "Univ"
type textarea "x"
type textarea "Unive"
type textarea "x"
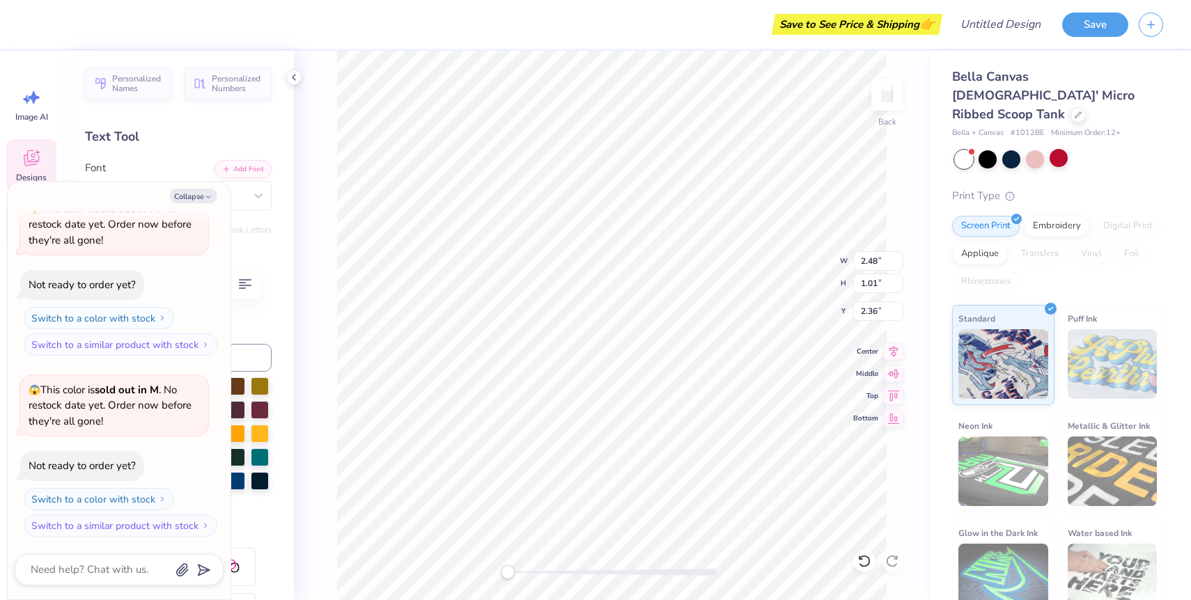
type textarea "Univer"
type textarea "x"
type textarea "Univers"
type textarea "x"
type textarea "Universi"
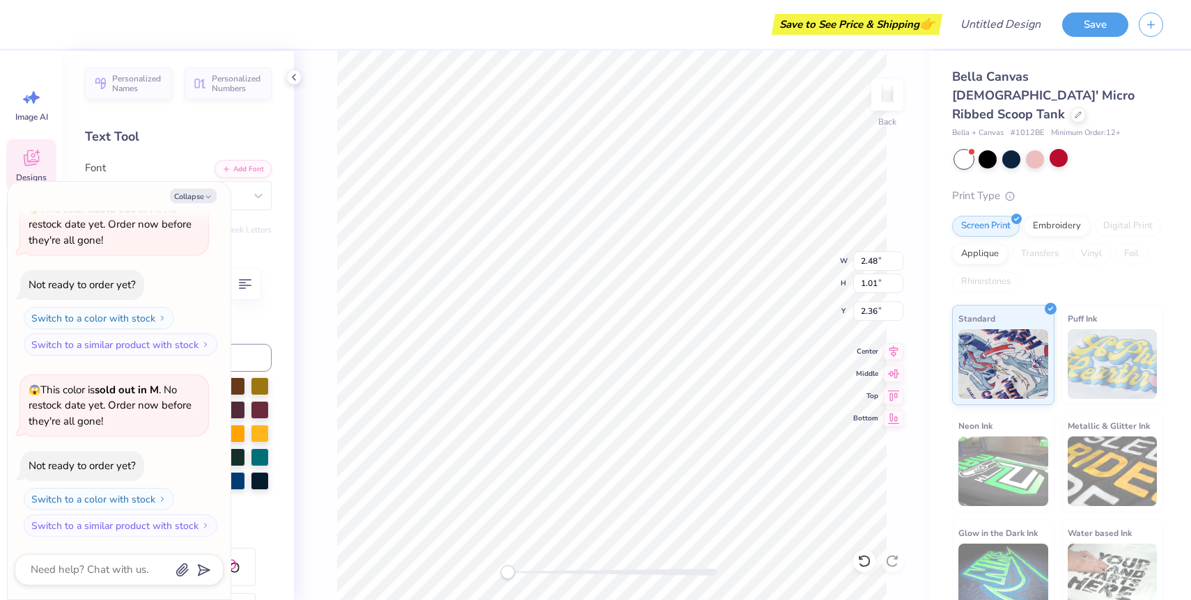
type textarea "x"
type textarea "Universit"
type textarea "x"
type textarea "University"
type textarea "x"
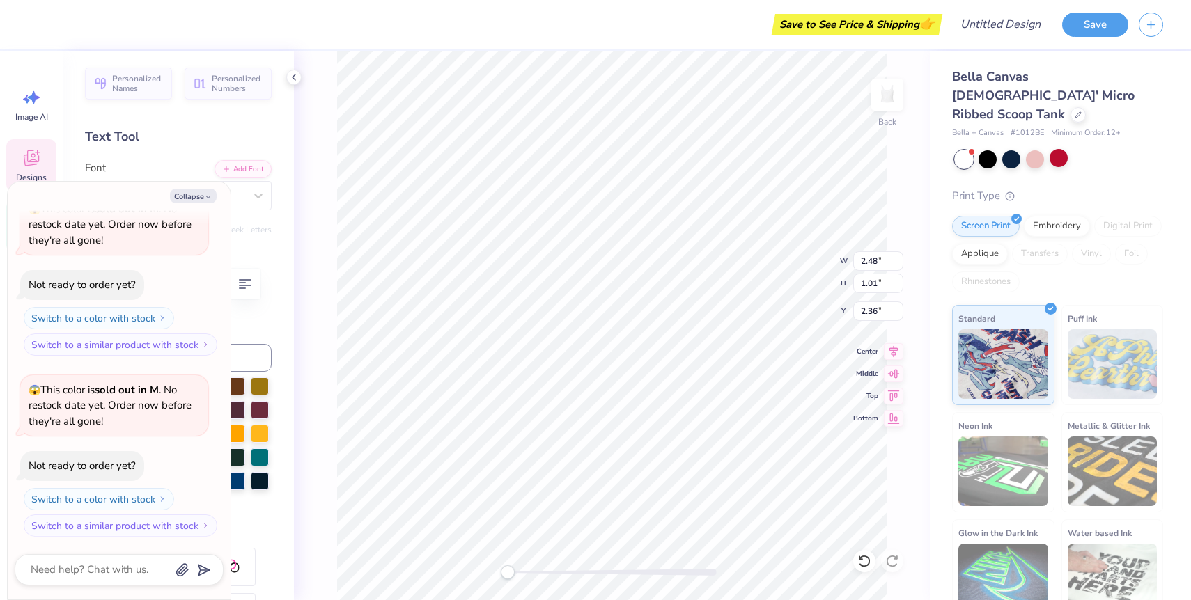
type textarea "University"
type textarea "x"
type textarea "University o"
type textarea "x"
type textarea "University of"
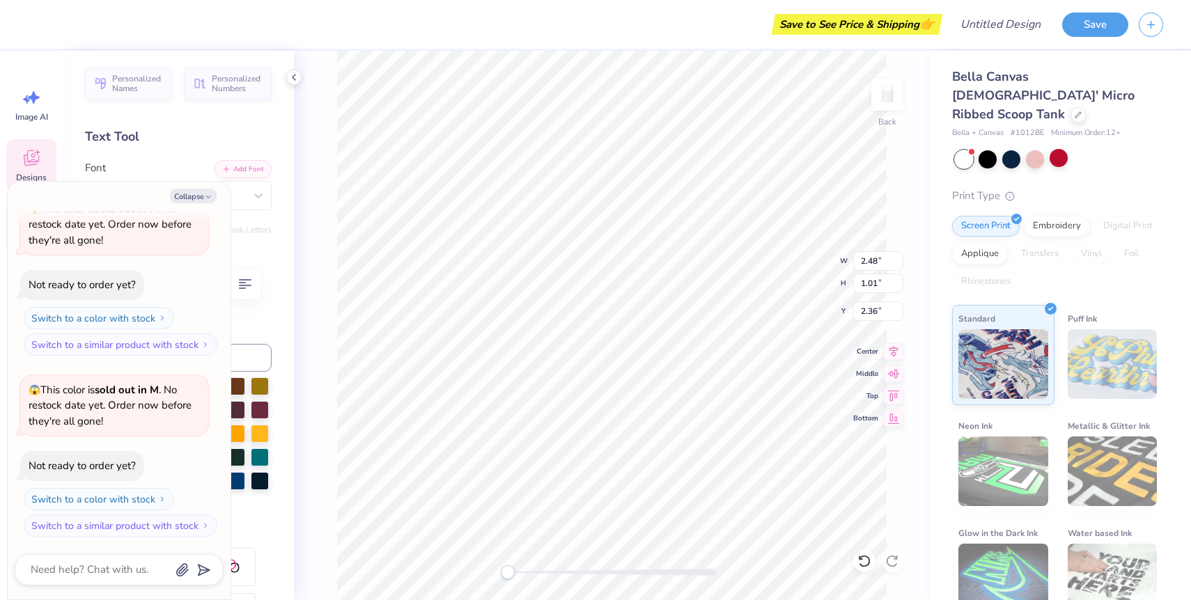
type textarea "x"
type textarea "University of"
type textarea "x"
type textarea "University of M"
type textarea "x"
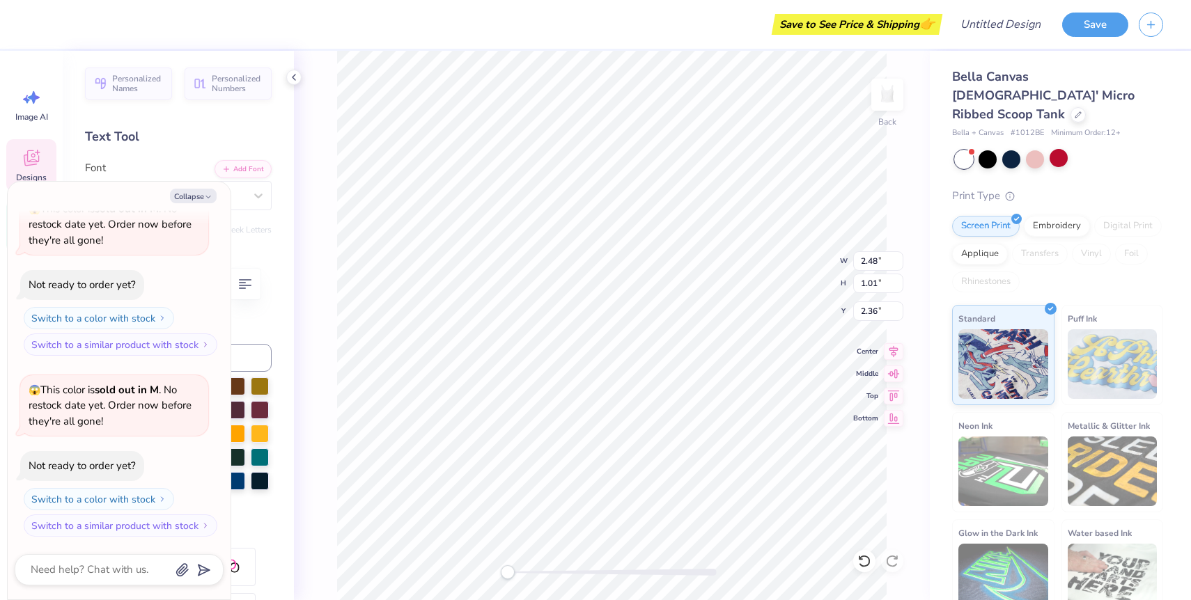
type textarea "University of Mia"
type textarea "x"
type textarea "University of Miam"
type textarea "x"
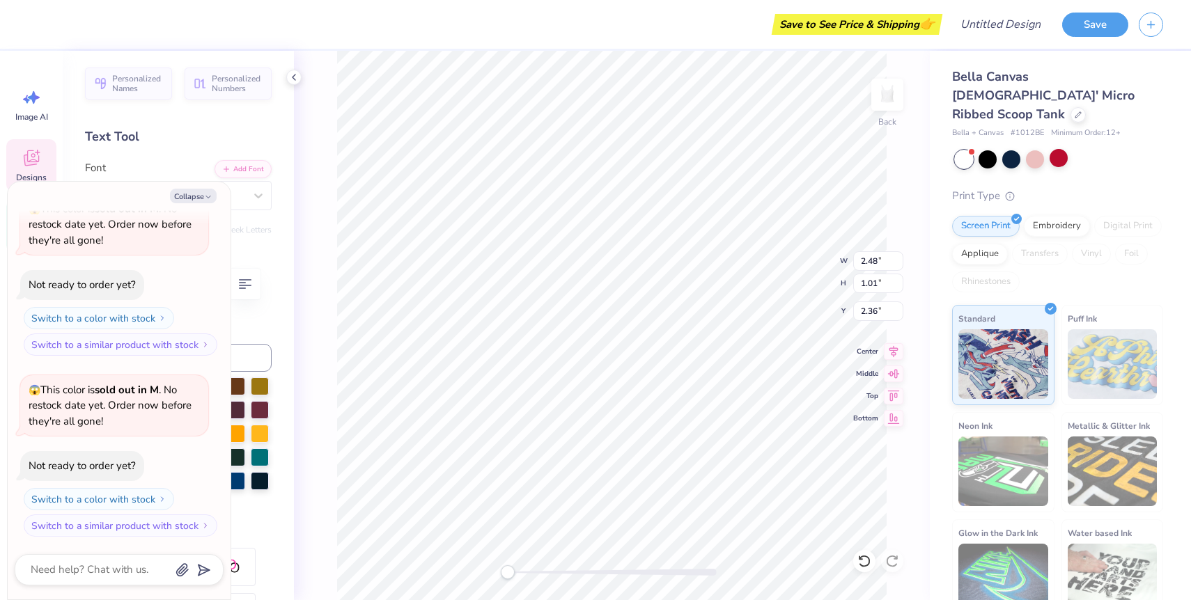
type textarea "University of Miami"
type textarea "x"
type input "3.60"
type input "1.43"
type input "2.31"
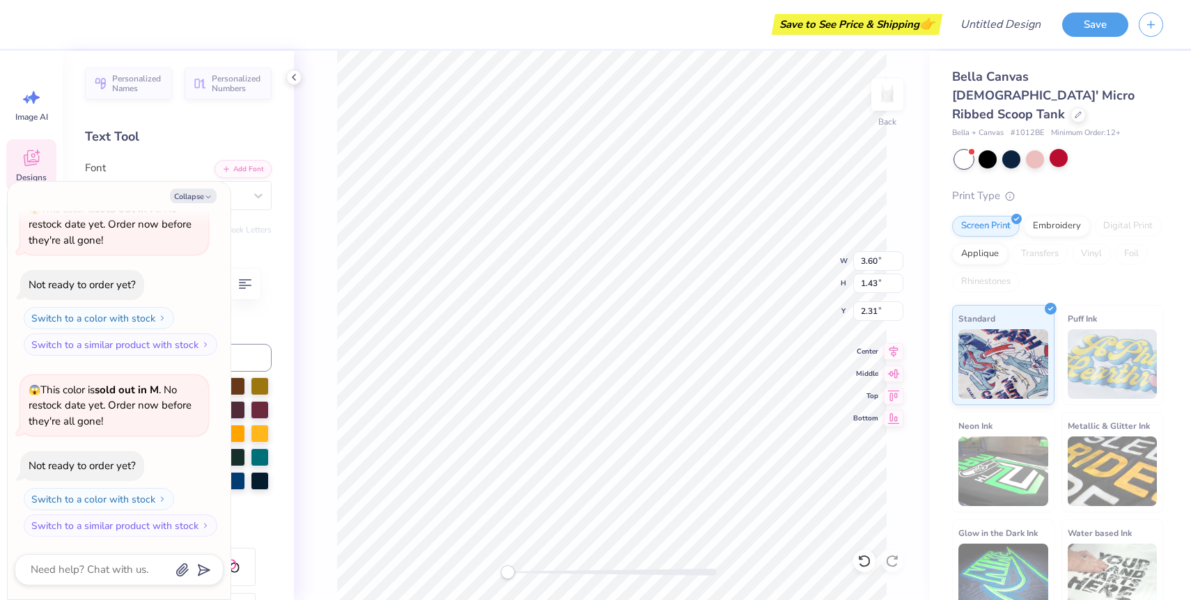
type textarea "x"
type input "8.48"
type input "1.70"
type input "1.81"
type textarea "x"
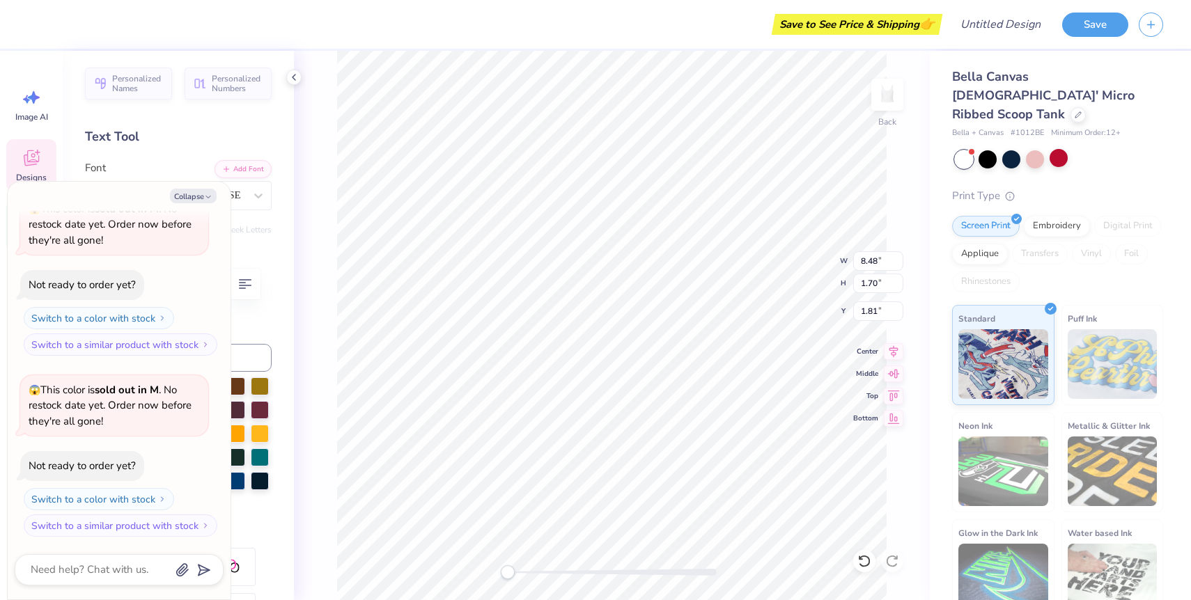
type input "3.60"
type input "1.43"
type input "2.26"
type textarea "x"
type input "0.10"
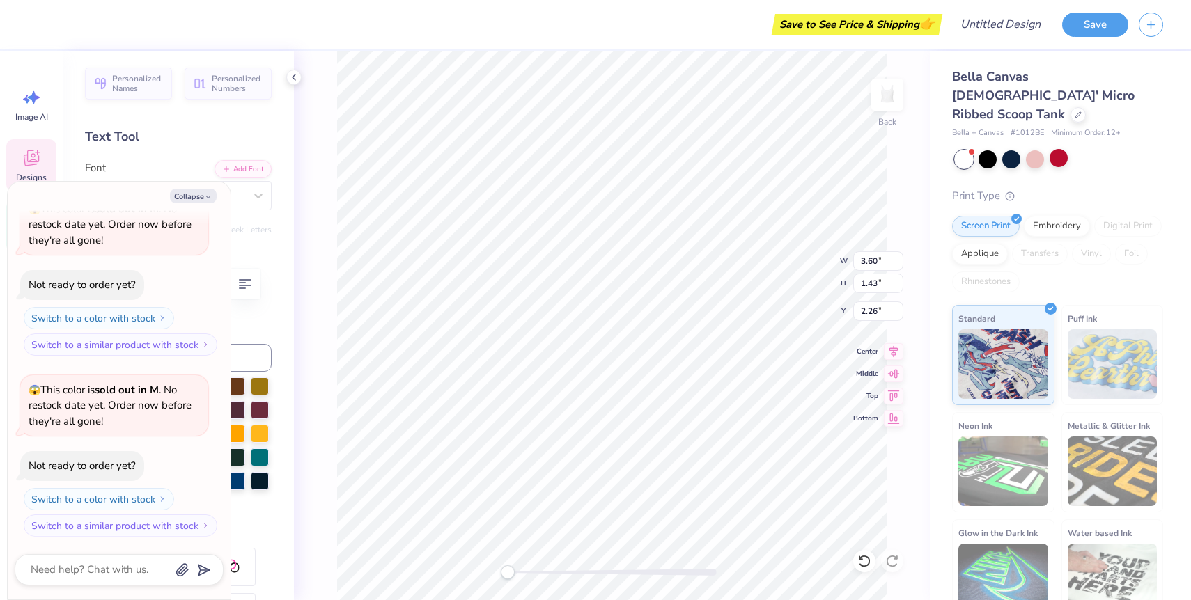
type input "0.11"
type input "2.55"
type textarea "x"
type input "3.60"
type input "1.43"
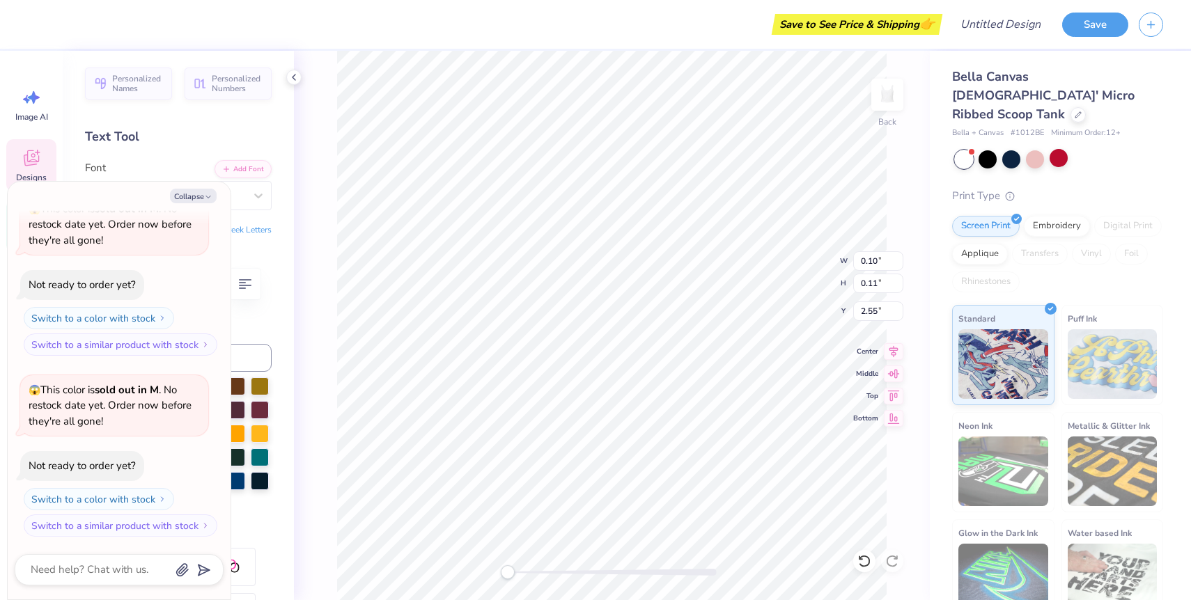
type input "2.26"
type textarea "x"
type textarea "Uni"
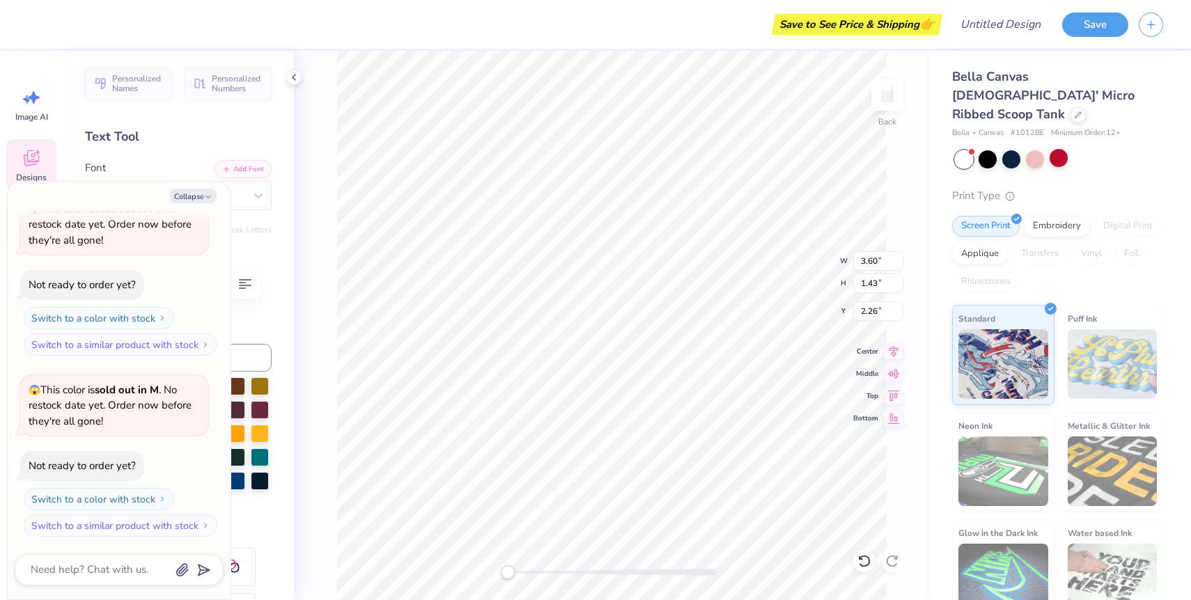
type textarea "x"
type textarea "Ui"
type textarea "x"
type textarea "UMi"
type textarea "x"
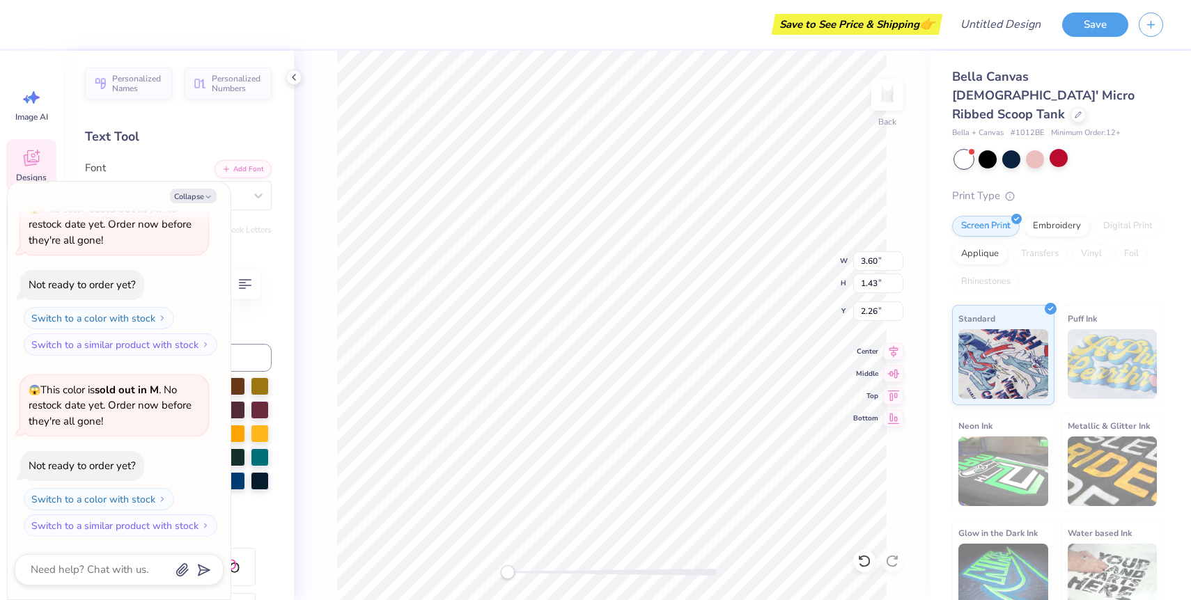
type textarea "UMii"
type textarea "x"
type textarea "UMiai"
type textarea "x"
type textarea "UMiami"
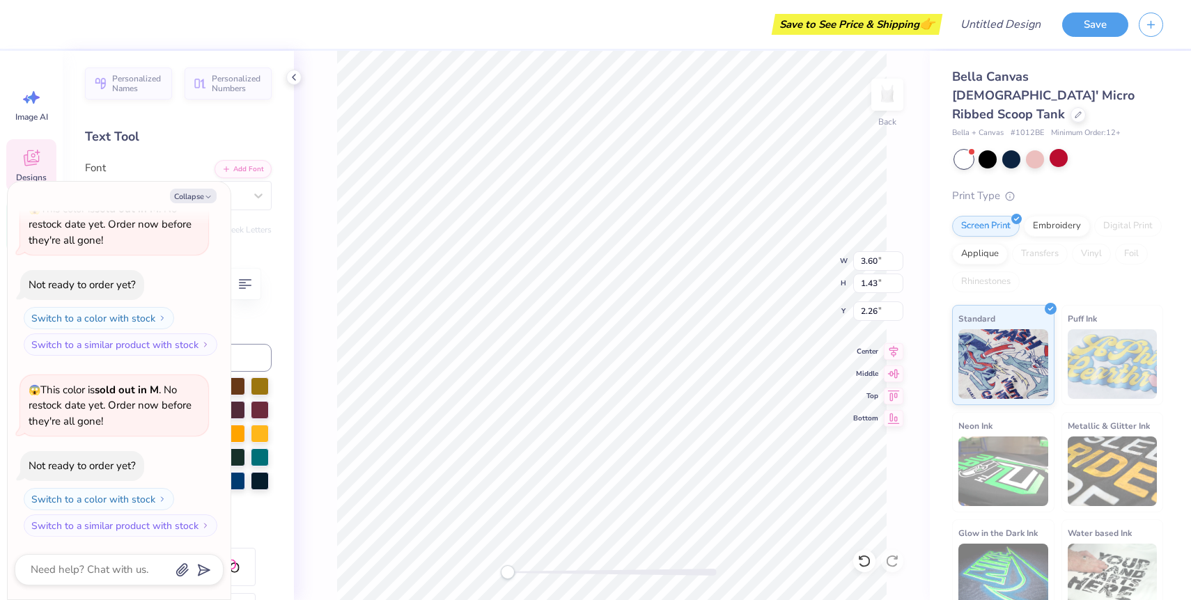
type textarea "x"
type textarea "UMiamii"
type textarea "x"
type input "2.35"
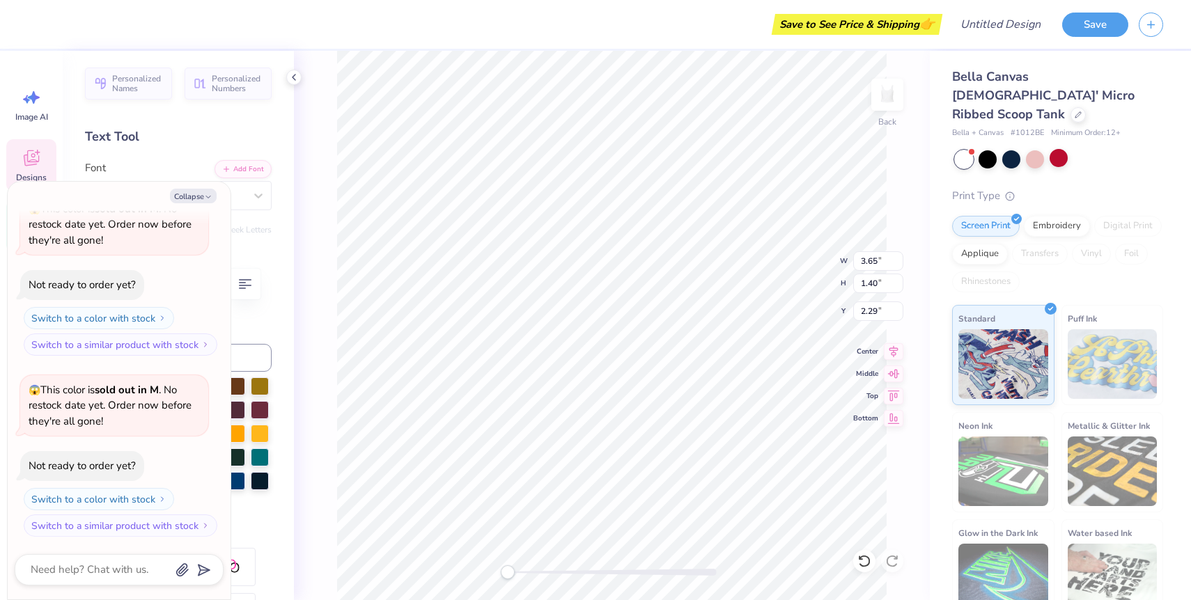
type input "0.90"
type input "2.36"
click at [783, 285] on div "Back W 2.35 H 0.90 Y 2.36 Center Middle Top Bottom" at bounding box center [612, 325] width 636 height 549
click at [813, 282] on div "Back W 2.35 2.35 " H 0.90 0.90 " Y 2.36 2.36 " Center Middle Top Bottom" at bounding box center [612, 325] width 636 height 549
type textarea "x"
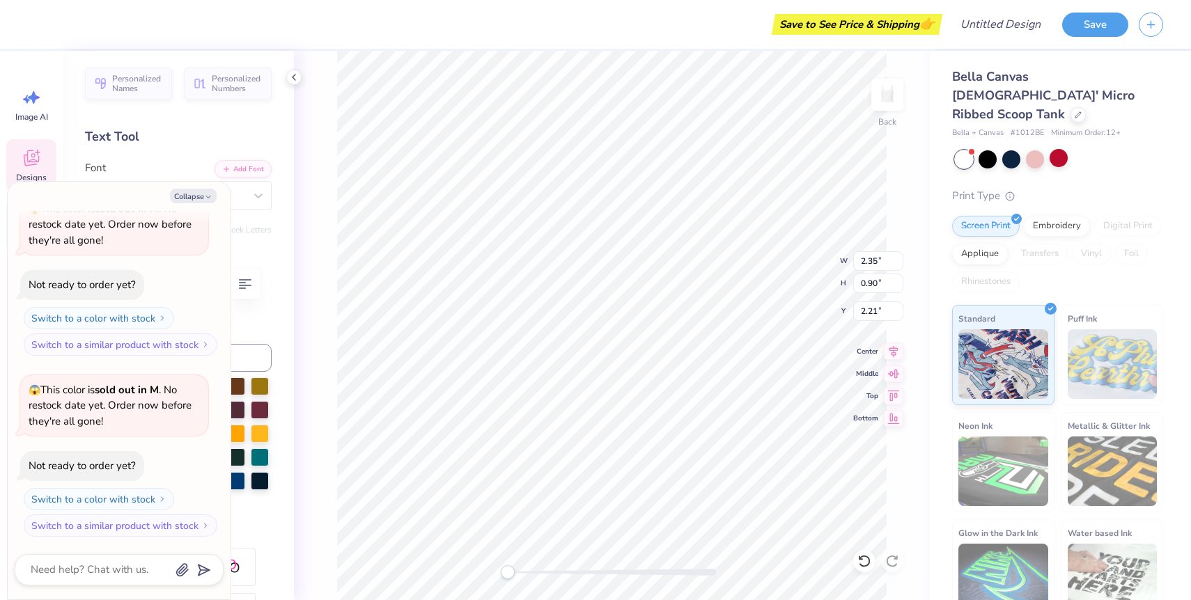
type input "2.70"
type input "1.03"
type input "2.19"
type textarea "x"
type textarea "UMiami"
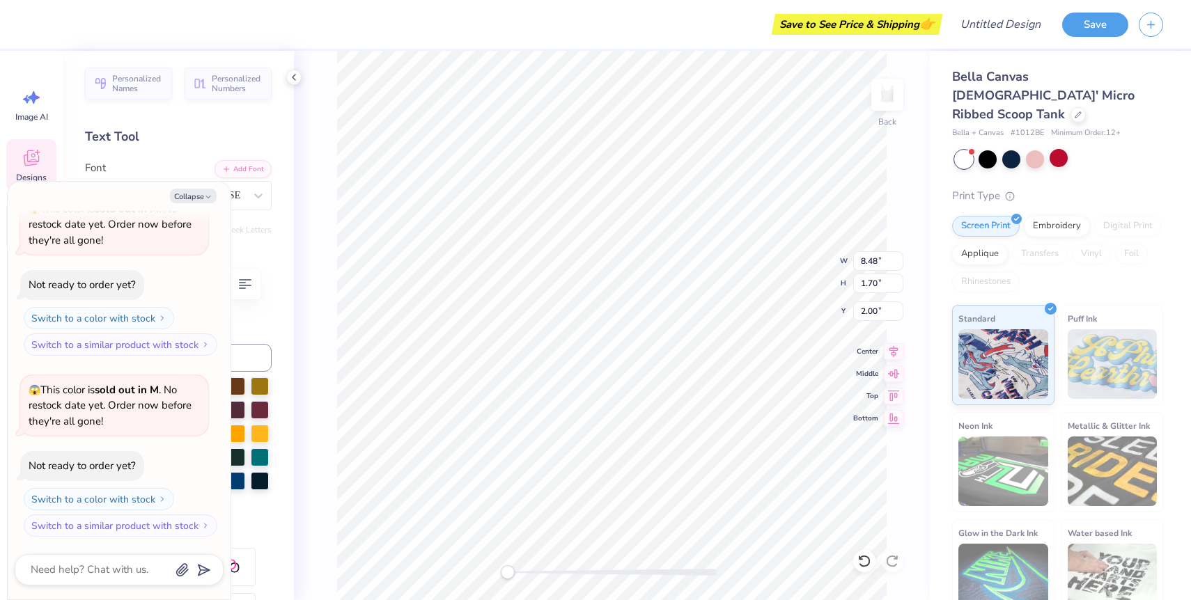
type textarea "x"
type input "7.10"
type input "1.33"
type input "1.16"
type textarea "x"
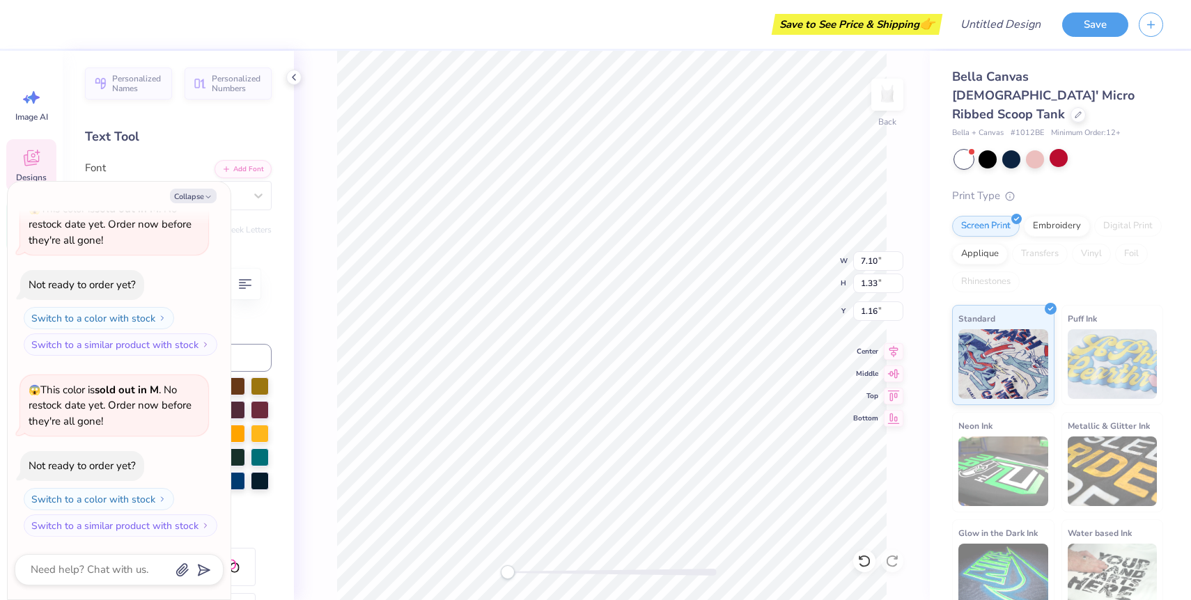
type input "8.48"
type input "1.70"
type input "2.00"
type textarea "x"
type input "7.10"
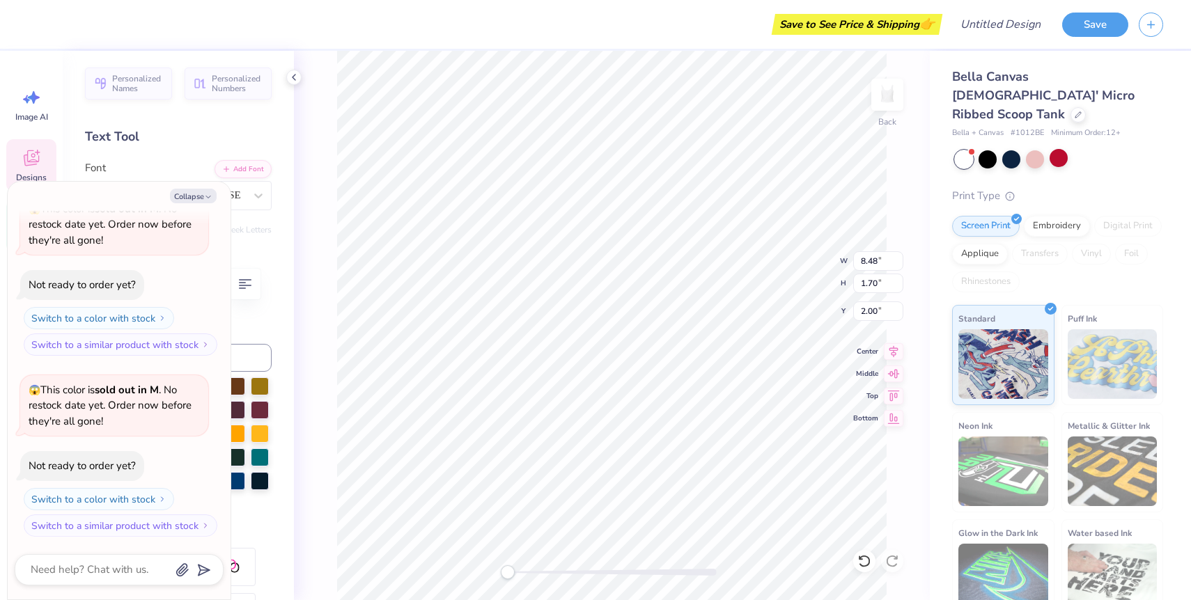
type input "1.33"
type textarea "x"
type input "8.48"
type input "1.70"
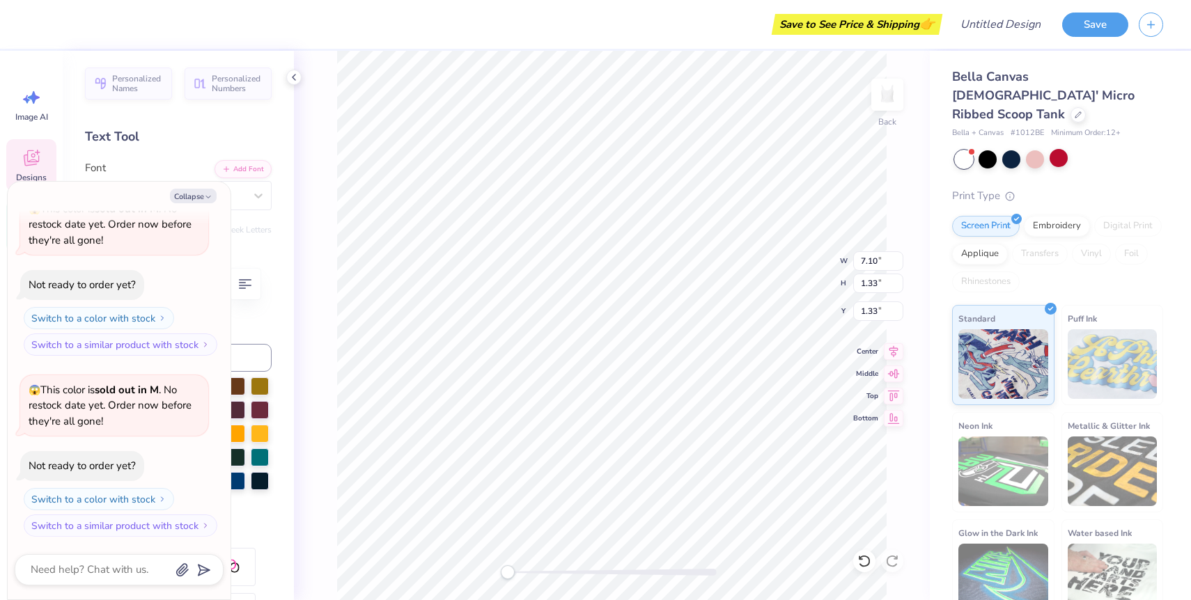
type input "2.00"
type textarea "x"
type input "8.48"
type input "1.70"
type input "2.00"
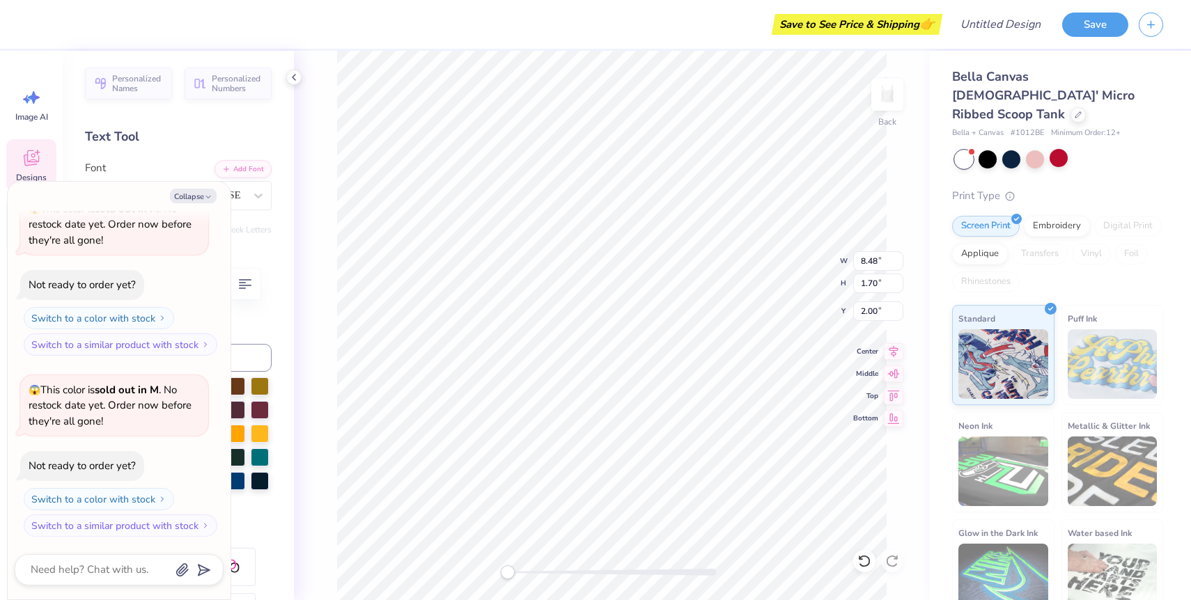
type textarea "x"
type input "7.10"
type input "1.33"
type textarea "x"
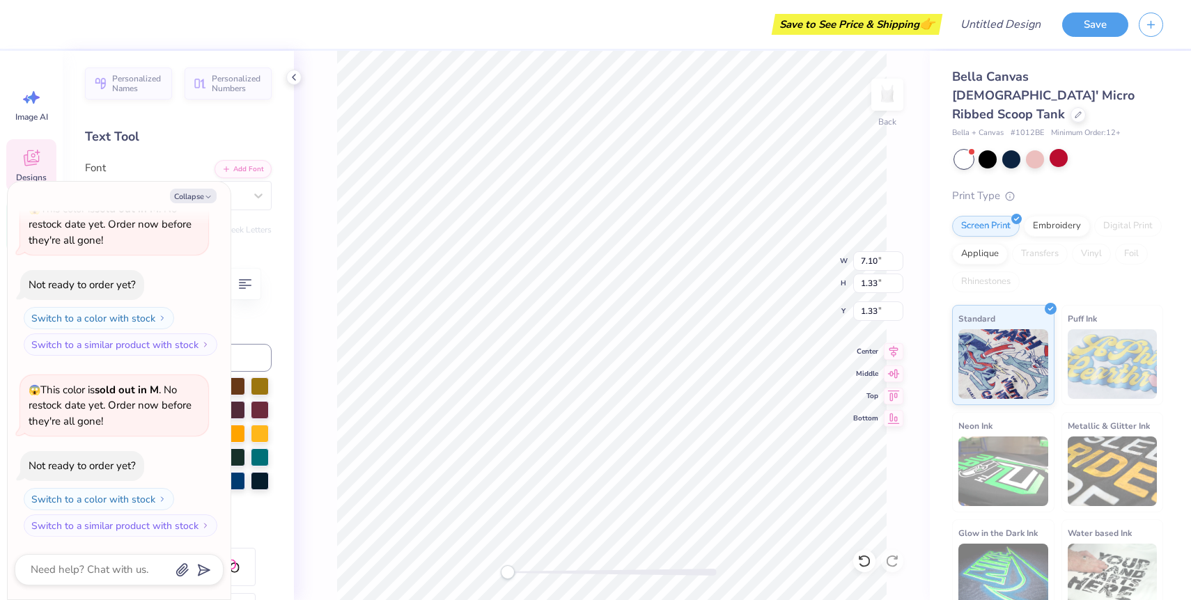
type textarea "Tau Alpha"
type textarea "x"
type textarea "Tau"
type textarea "x"
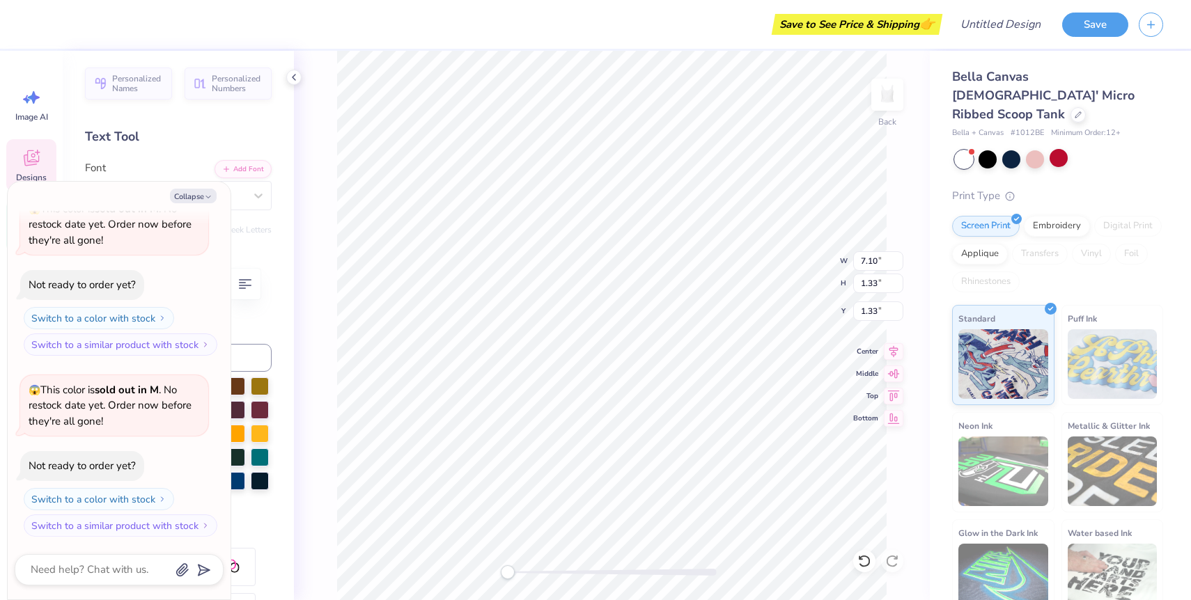
type textarea "Ta"
type textarea "x"
type textarea "T"
type textarea "x"
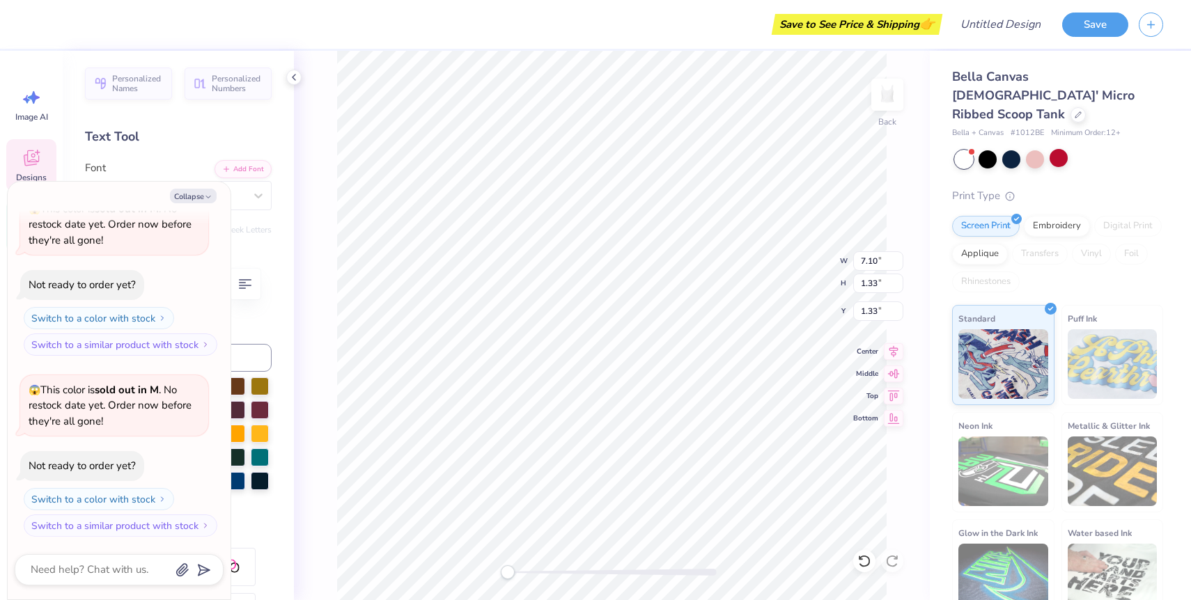
type textarea "P"
type textarea "x"
type textarea "Pi"
type textarea "x"
type textarea "Pi"
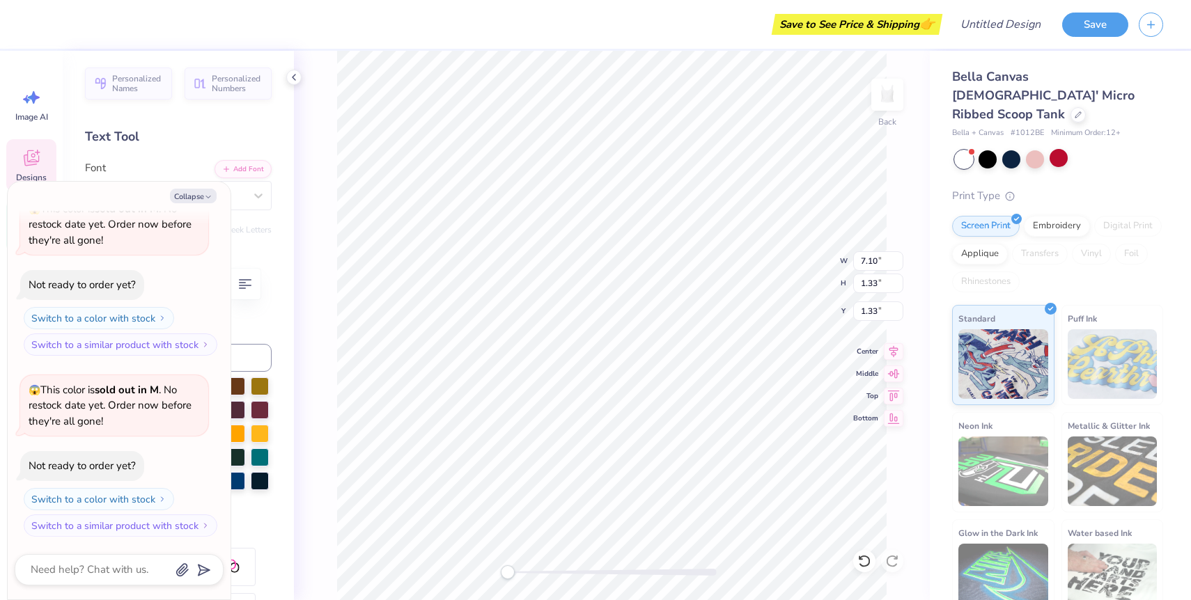
type textarea "x"
type textarea "Pi B"
type textarea "x"
type textarea "Pi Be"
type textarea "x"
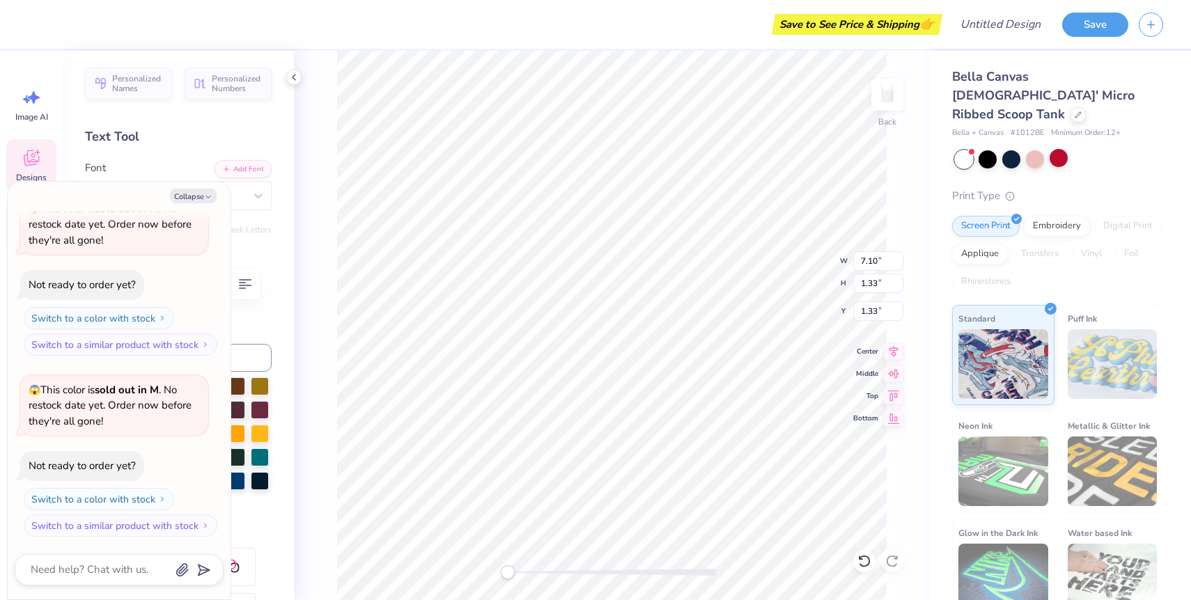
type textarea "Pi Bet"
type textarea "x"
type textarea "Pi Beta"
type textarea "x"
type textarea "Pi Beta"
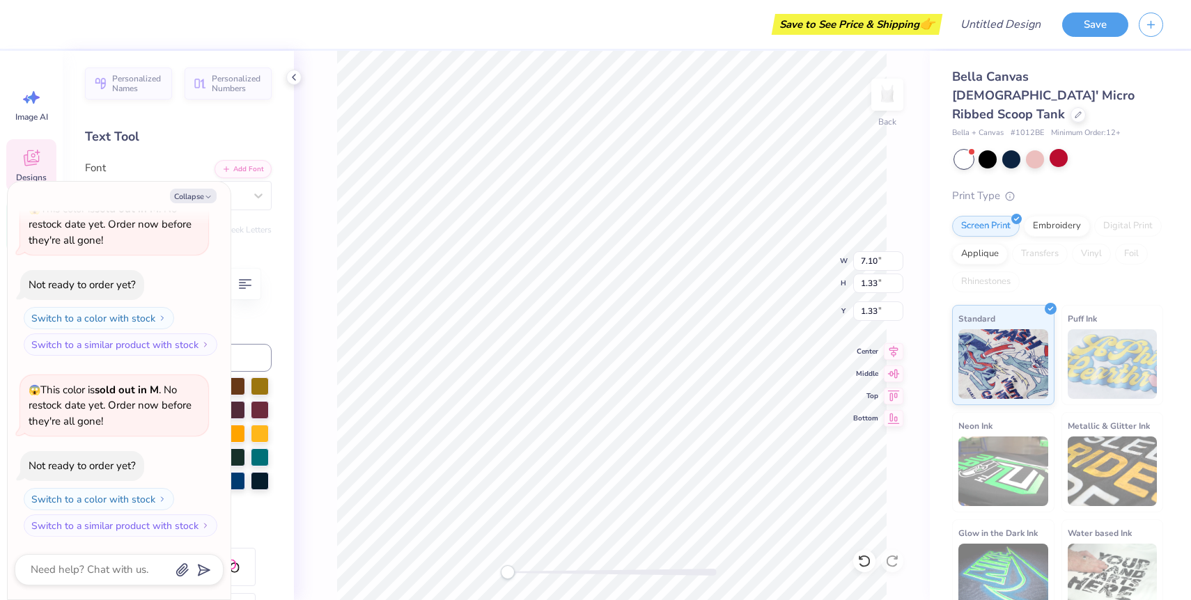
type textarea "x"
type textarea "Pi Beta P"
type textarea "x"
type textarea "Pi Beta Ph"
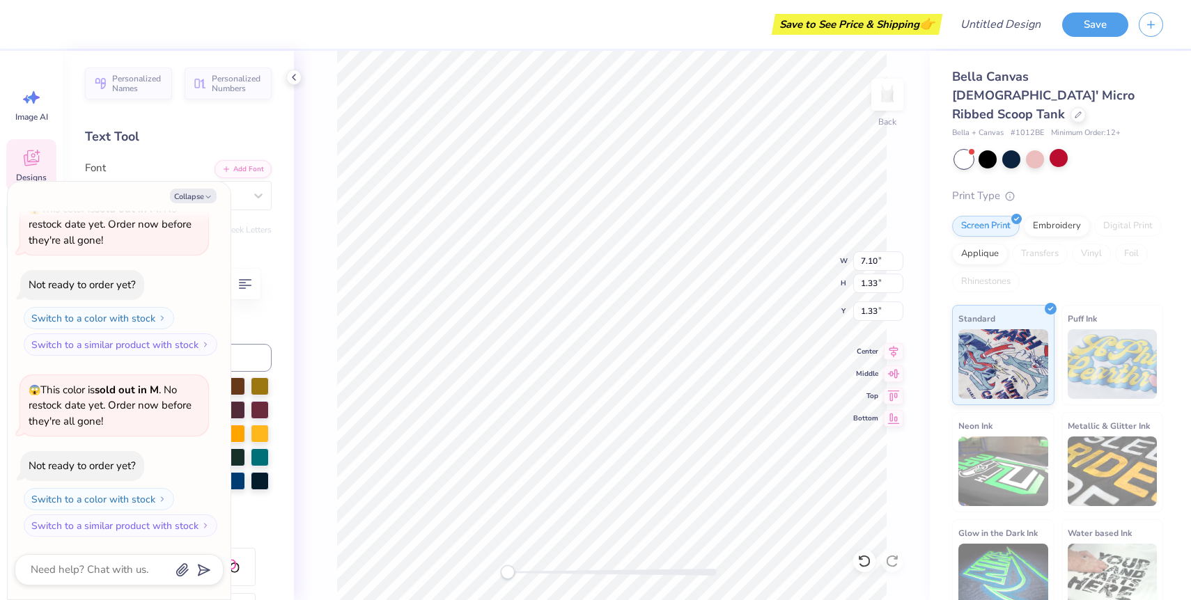
type textarea "x"
type textarea "Pi Beta Phi"
type textarea "x"
type input "5.81"
type input "1.06"
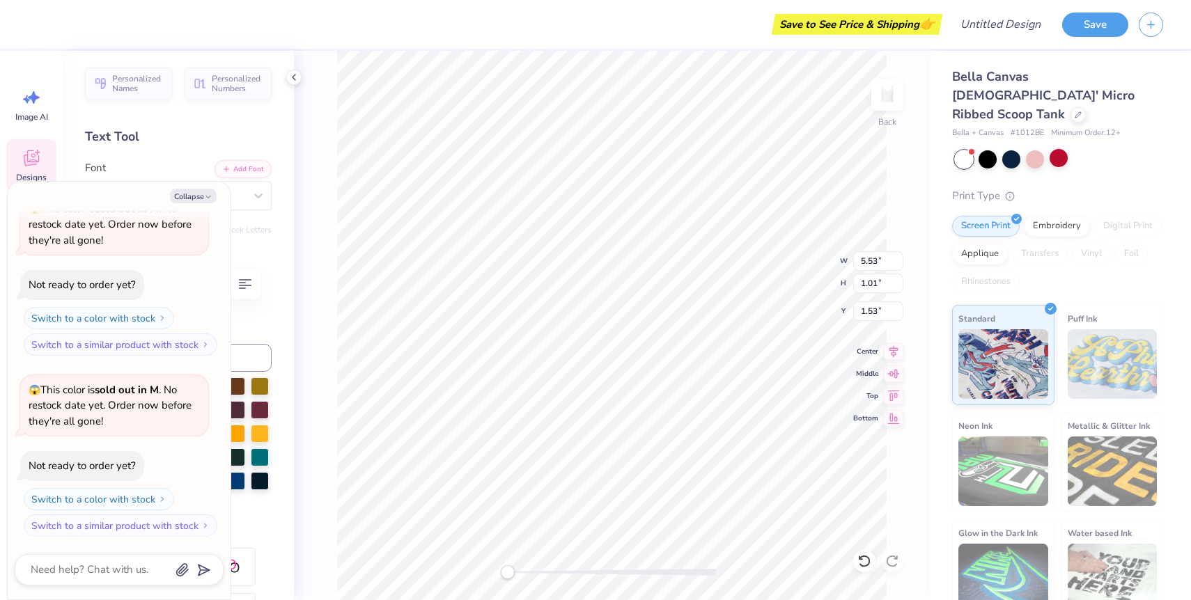
type input "1.09"
type textarea "x"
type input "2.70"
type input "1.03"
type input "4.98"
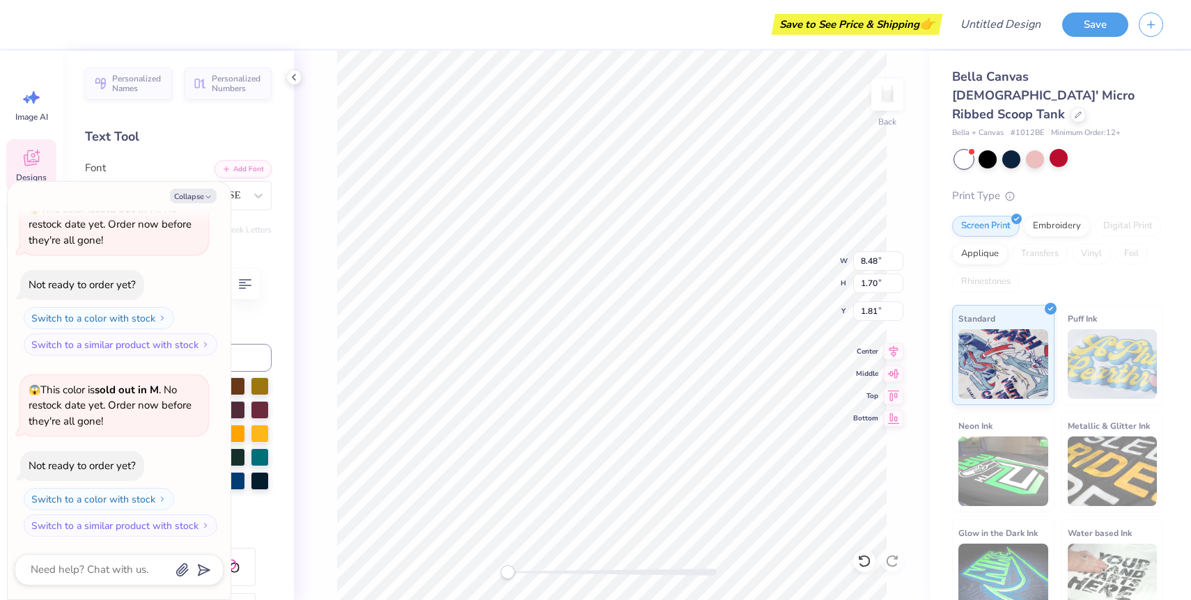
type textarea "x"
type input "8.51"
type input "1.71"
click at [320, 142] on div "Back" at bounding box center [612, 325] width 636 height 549
click at [162, 164] on div "Font College Block 2.0" at bounding box center [178, 185] width 187 height 50
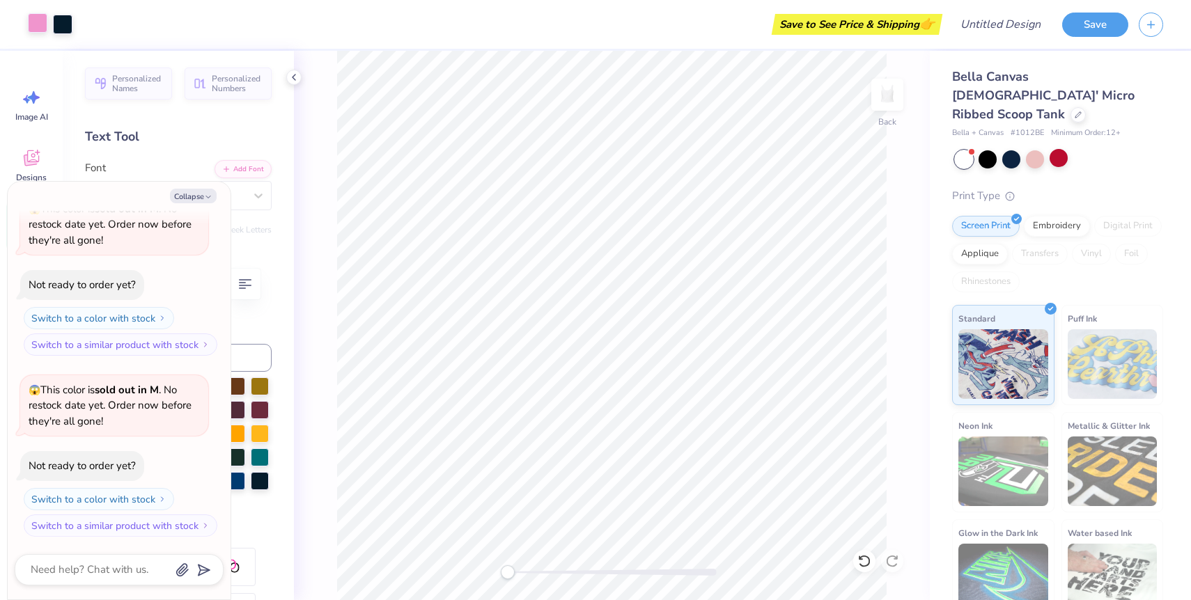
click at [28, 27] on div at bounding box center [37, 22] width 19 height 19
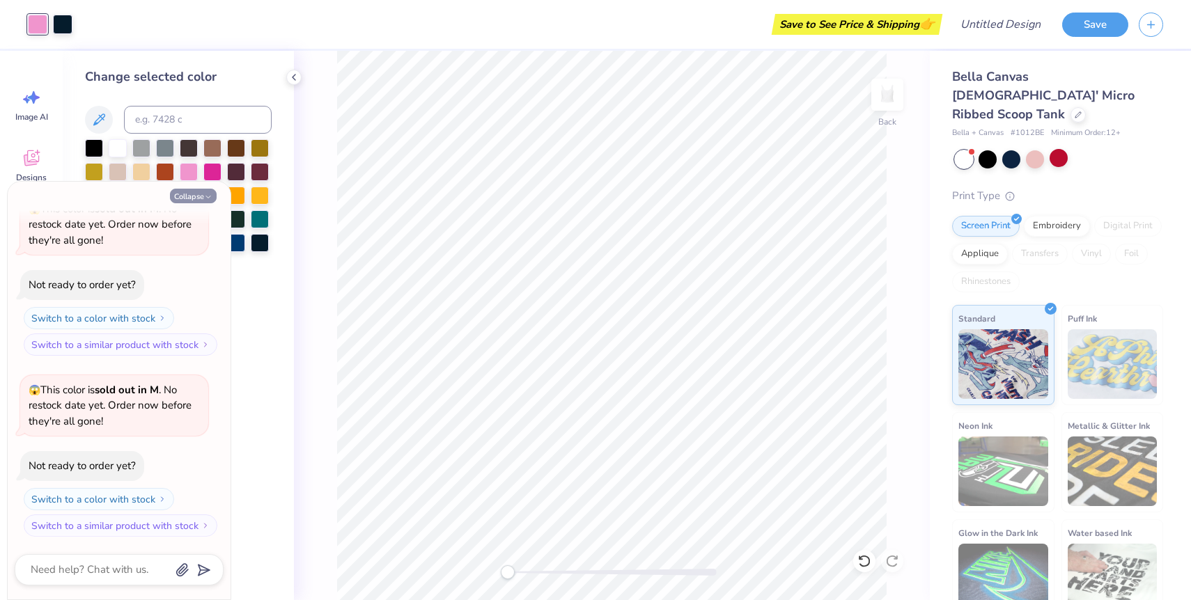
click at [190, 193] on button "Collapse" at bounding box center [193, 196] width 47 height 15
type textarea "x"
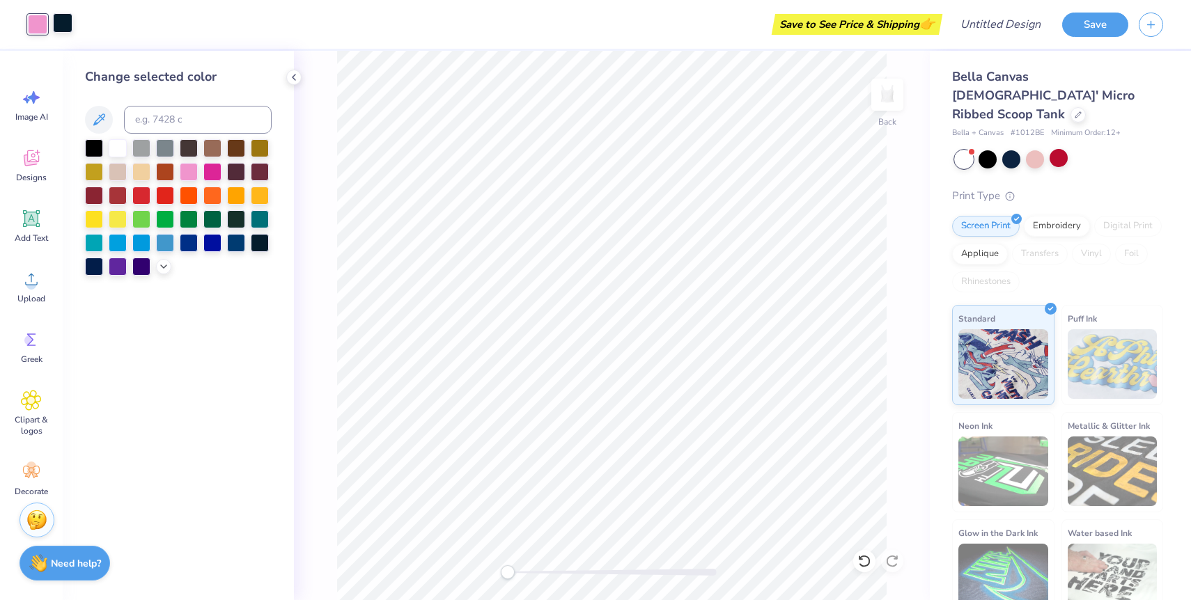
click at [60, 27] on div at bounding box center [62, 22] width 19 height 19
click at [111, 219] on div at bounding box center [118, 218] width 18 height 18
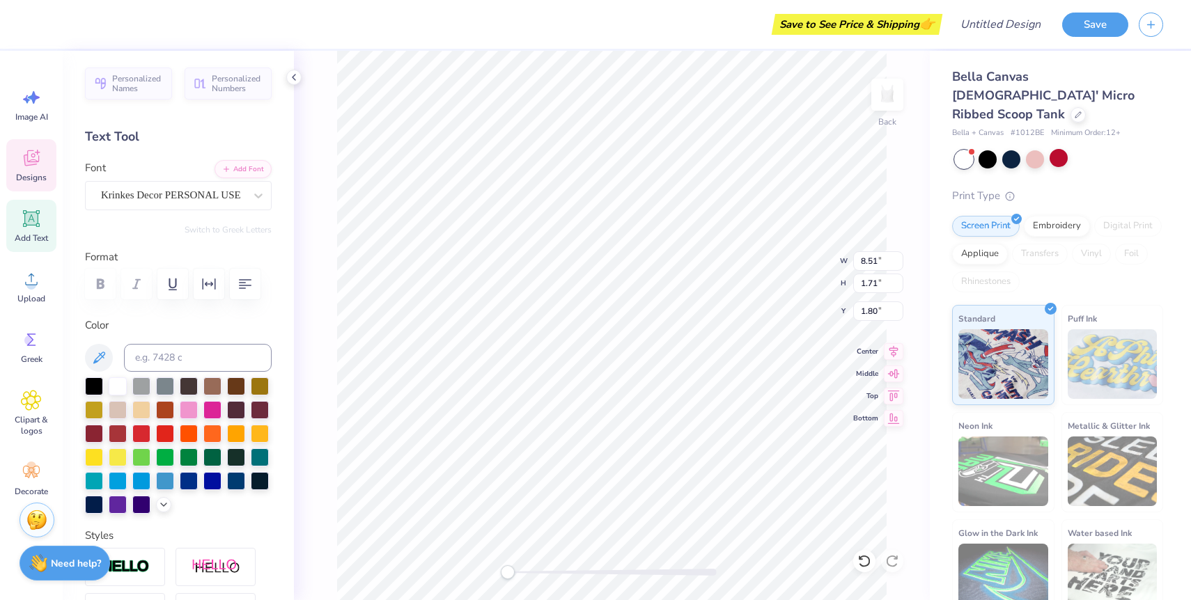
type input "2.70"
type input "1.03"
type input "2.31"
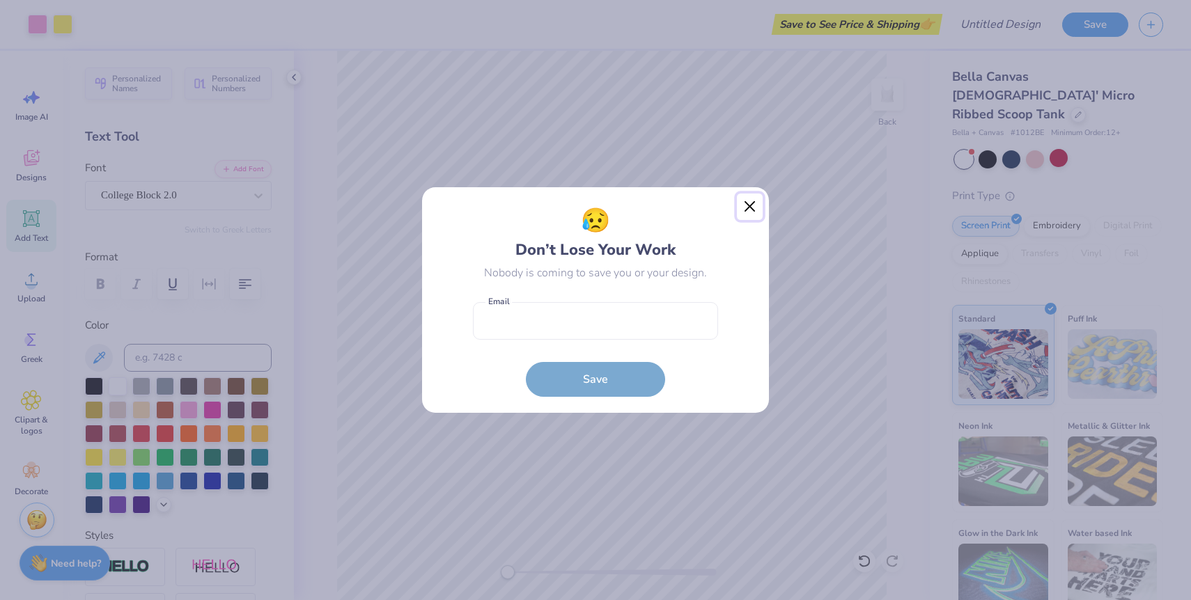
click at [743, 204] on button "Close" at bounding box center [750, 207] width 26 height 26
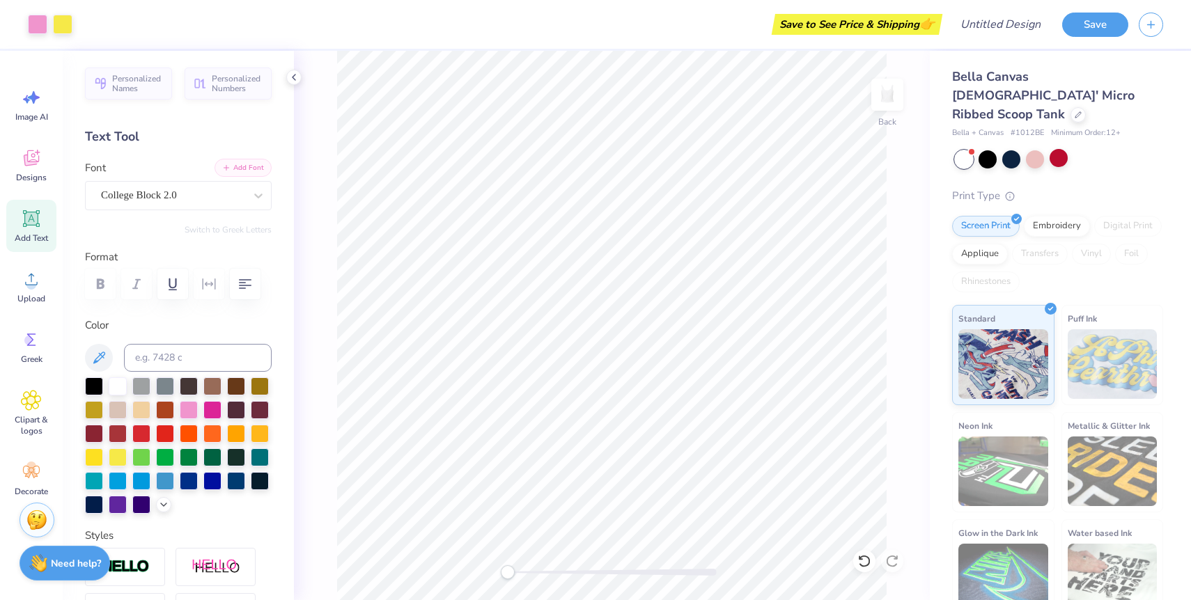
click at [242, 162] on button "Add Font" at bounding box center [242, 168] width 57 height 18
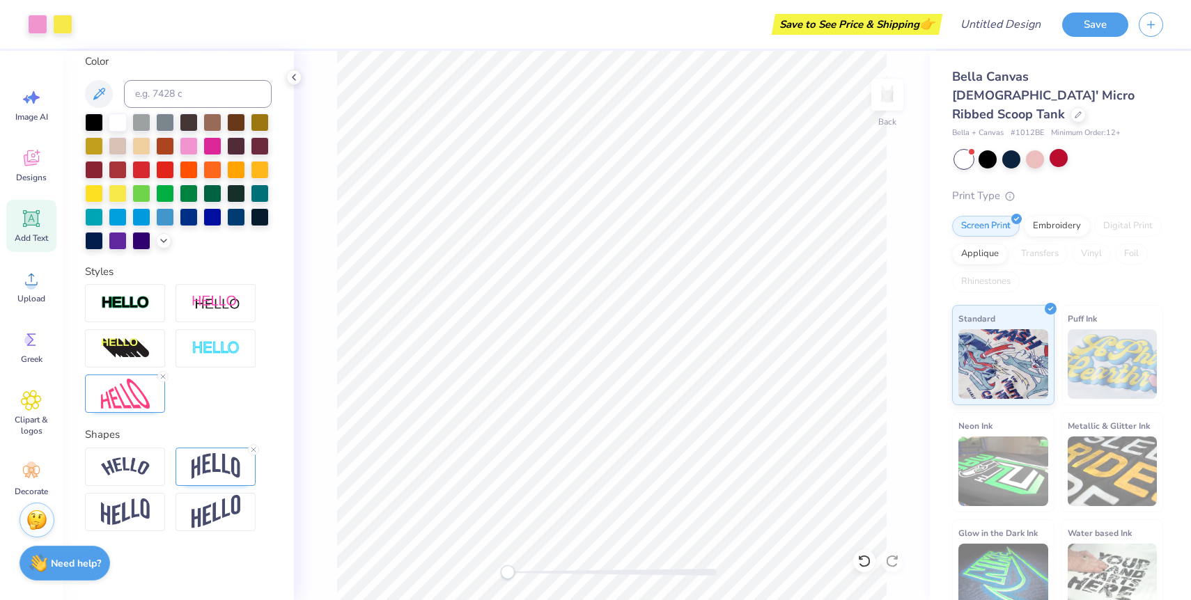
scroll to position [0, 0]
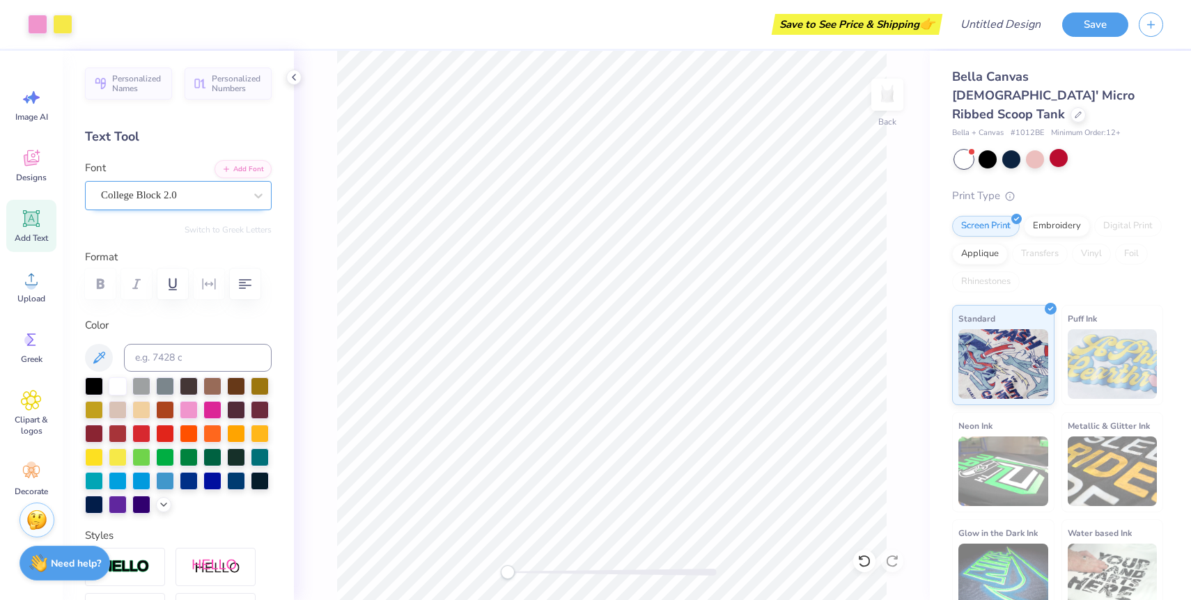
click at [214, 189] on div "College Block 2.0" at bounding box center [173, 196] width 146 height 22
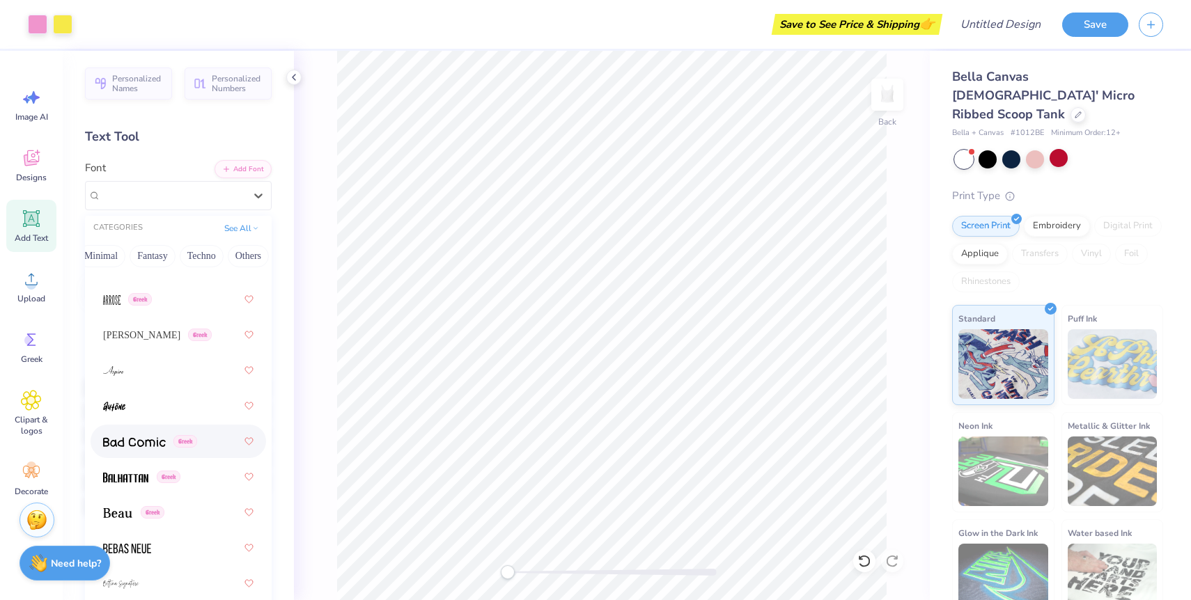
scroll to position [763, 0]
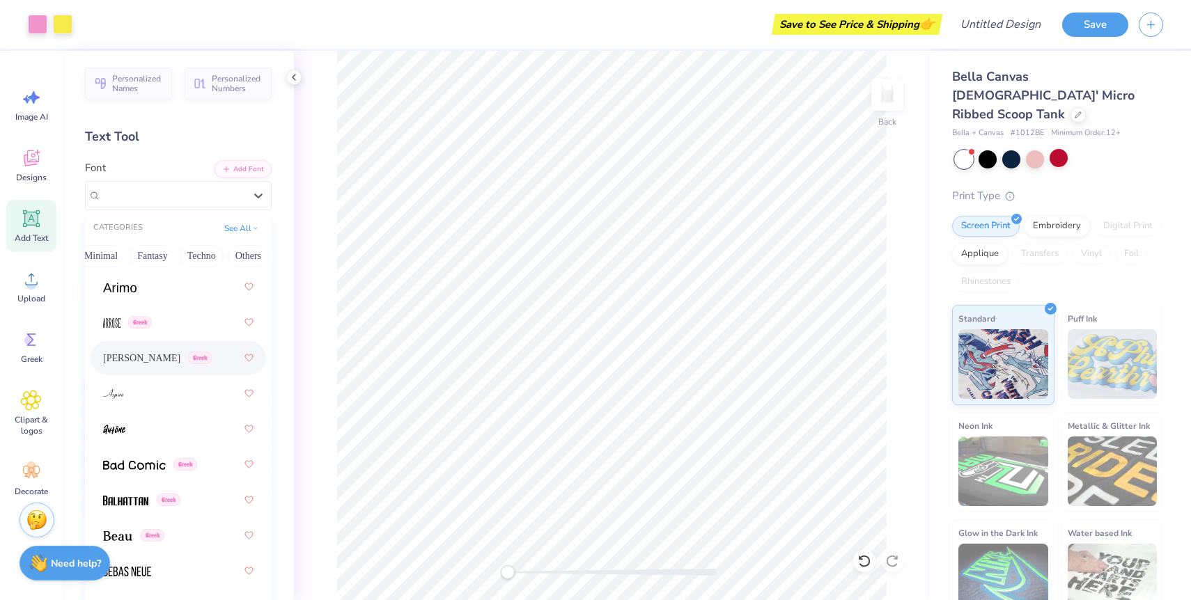
click at [191, 348] on div "Asimov Greek" at bounding box center [178, 357] width 150 height 25
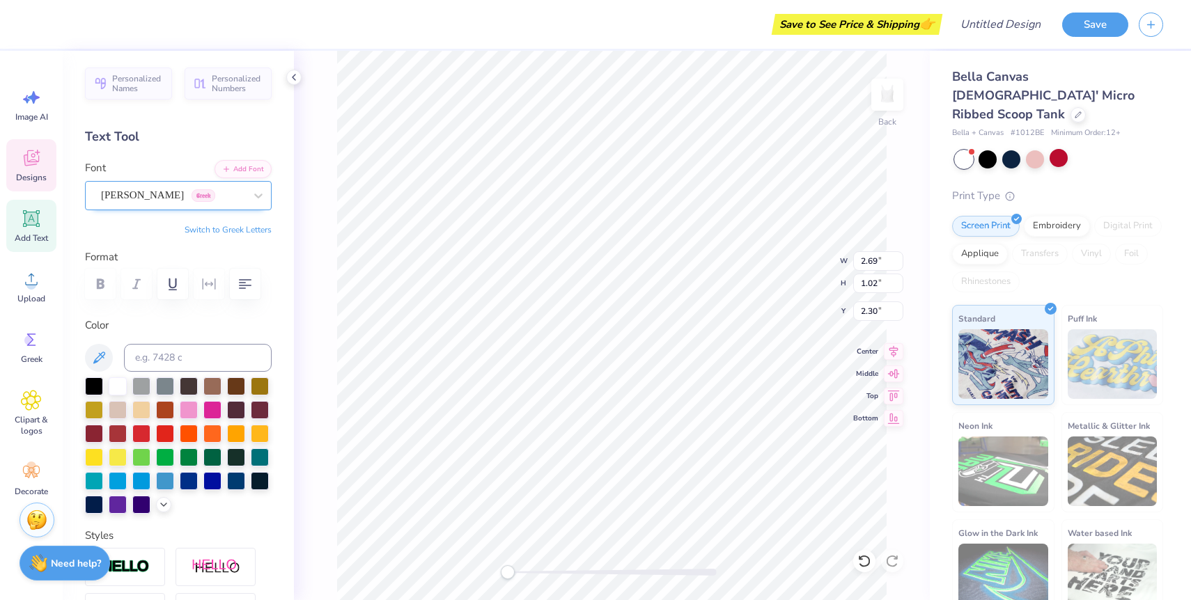
click at [118, 196] on div "Asimov Greek" at bounding box center [173, 196] width 146 height 22
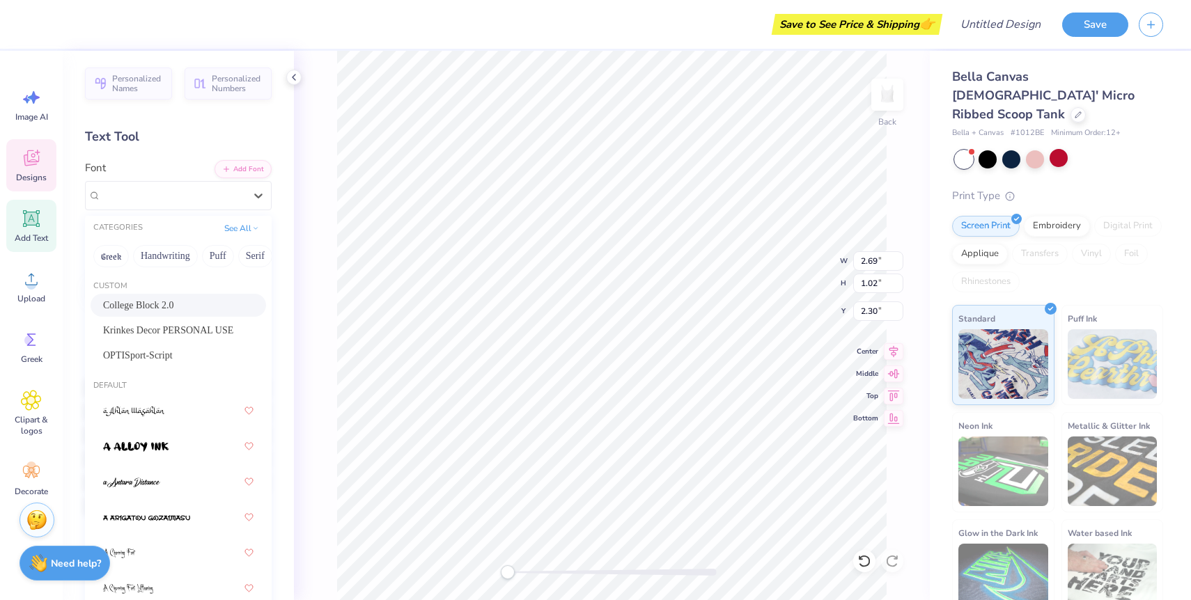
click at [184, 300] on div "College Block 2.0" at bounding box center [178, 305] width 150 height 15
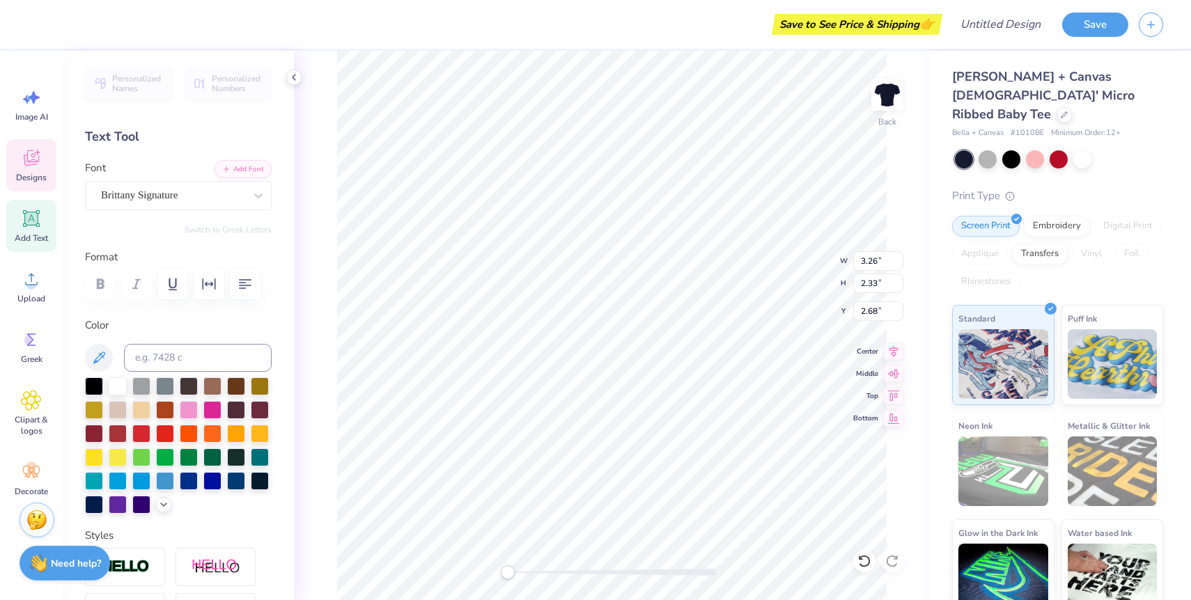
type textarea "S"
type textarea "Pi Beta Phi"
type input "1.74"
type input "2.34"
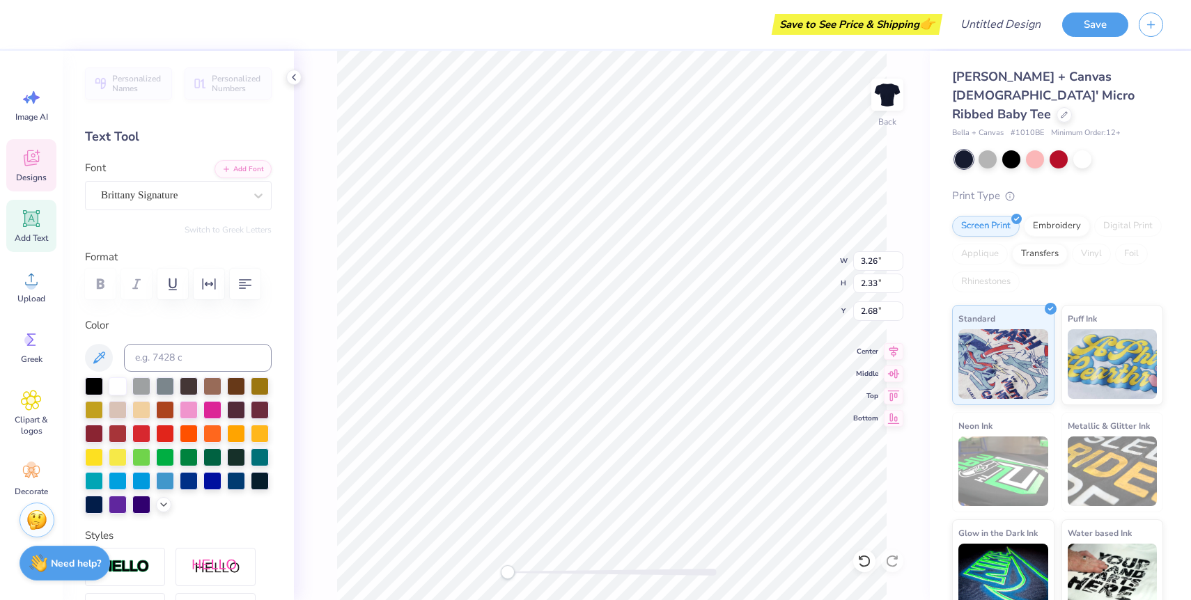
type input "4.66"
type input "6.67"
type input "2.15"
type input "2.91"
type input "0.39"
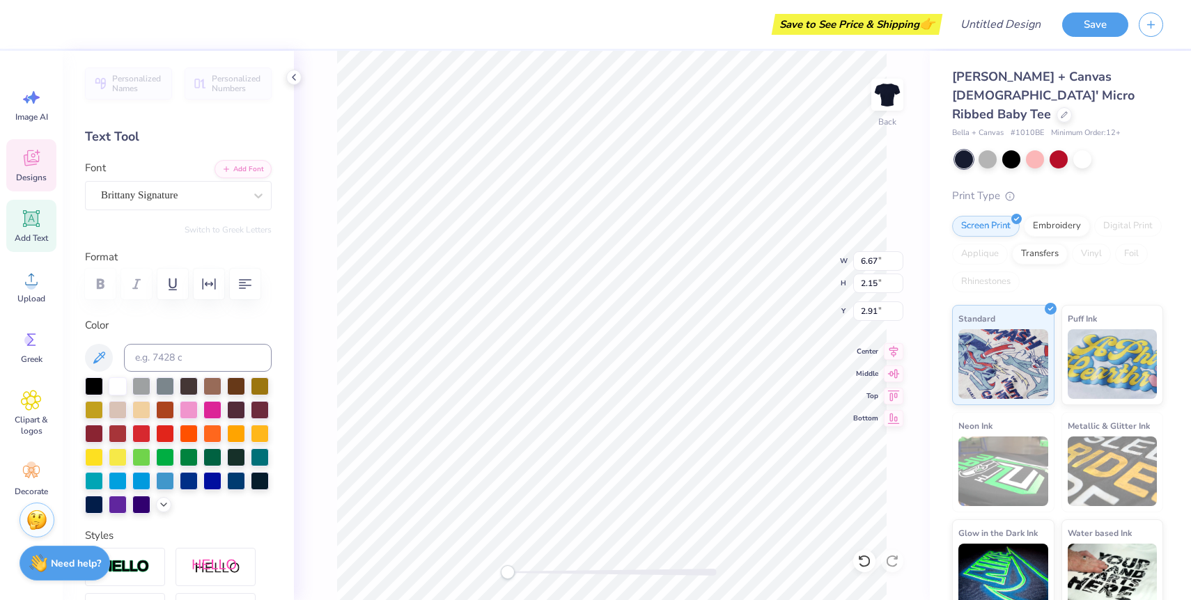
type input "0.34"
type input "4.63"
type input "0.51"
type input "0.44"
type input "4.54"
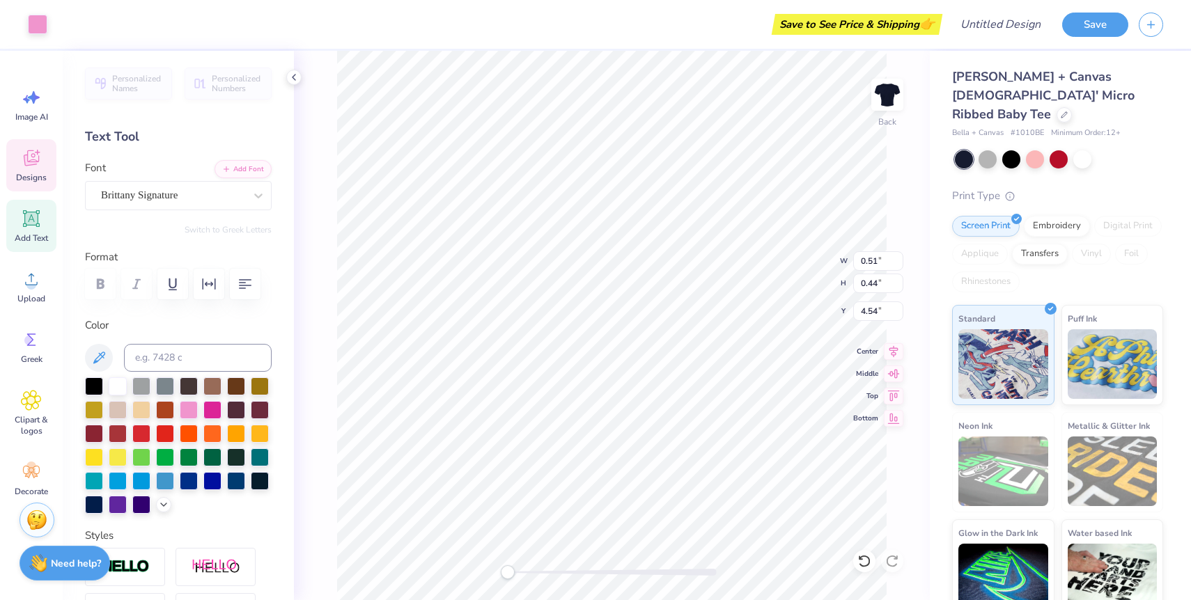
type input "6.67"
type input "2.15"
type input "2.91"
type input "0.51"
type input "0.44"
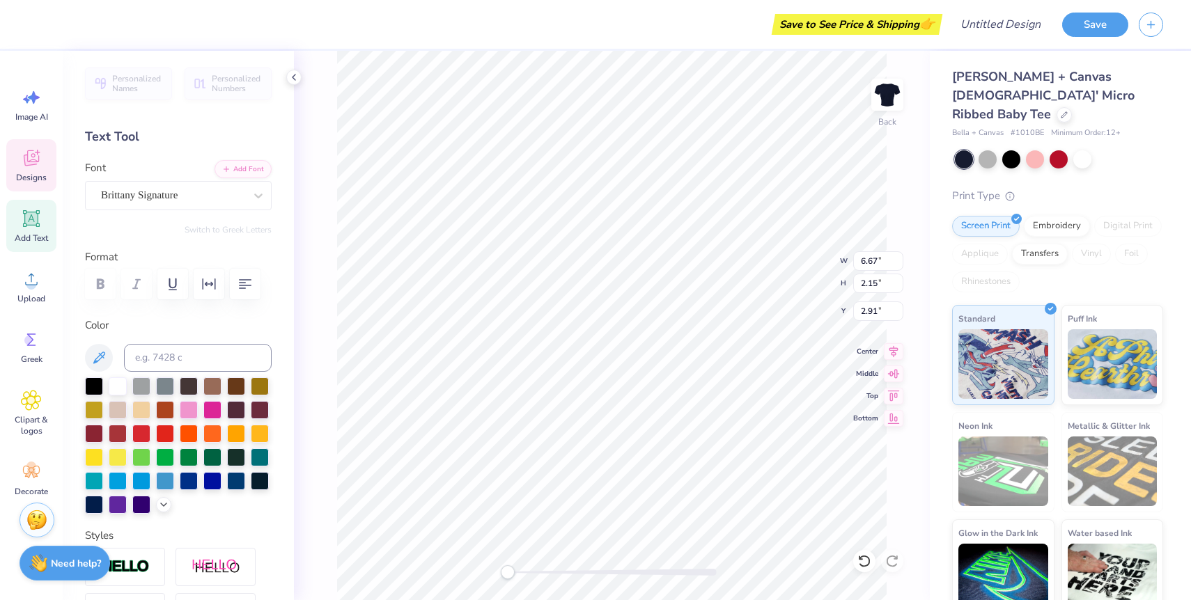
type input "4.32"
type input "0.79"
type input "0.72"
type input "3.35"
type input "6.67"
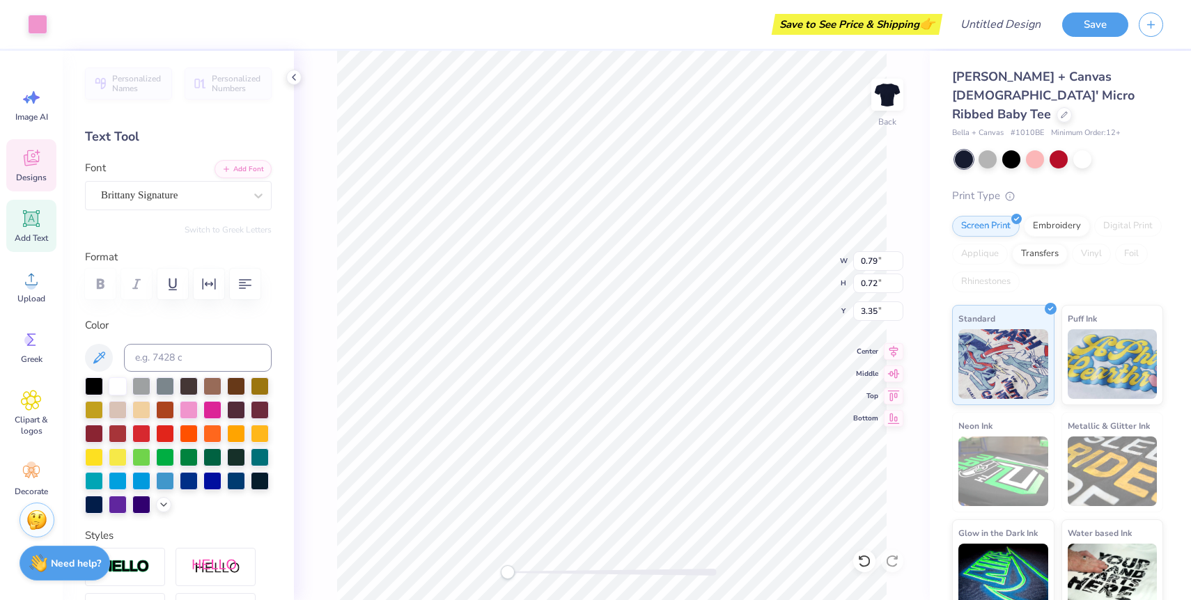
type input "2.15"
type input "0.73"
type input "0.66"
type input "6.48"
type input "0.49"
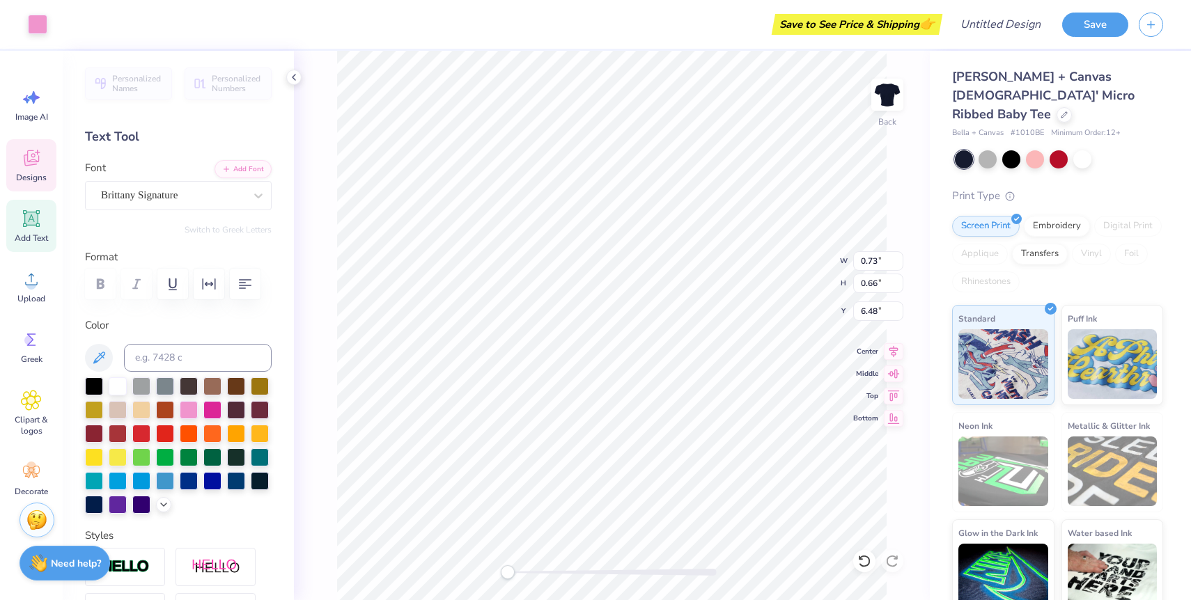
type input "0.46"
type input "5.65"
type input "0.39"
type input "0.35"
type input "3.23"
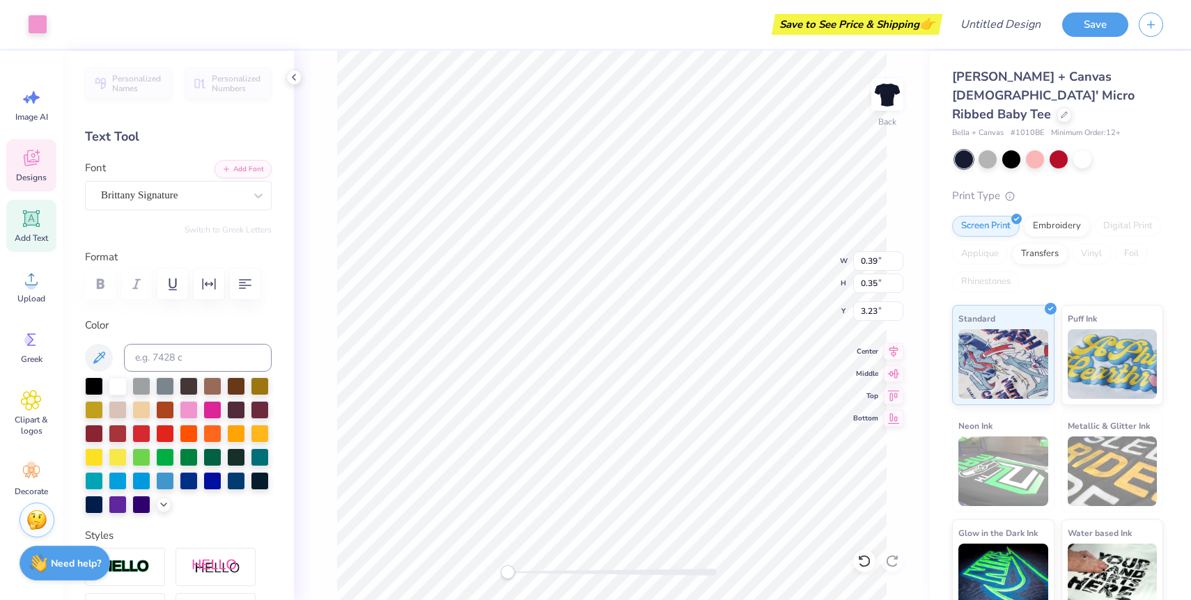
type input "1.68"
type input "1.06"
type input "2.29"
type input "1.87"
type input "1.18"
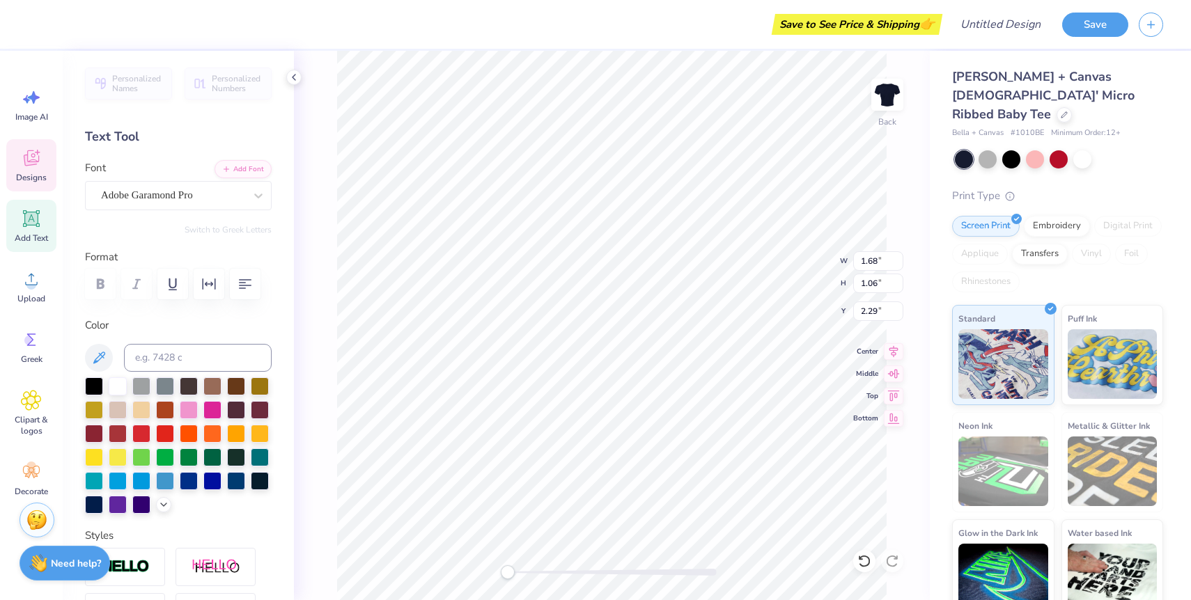
type input "2.68"
type input "2.48"
type input "1.12"
type input "2.58"
type input "2.41"
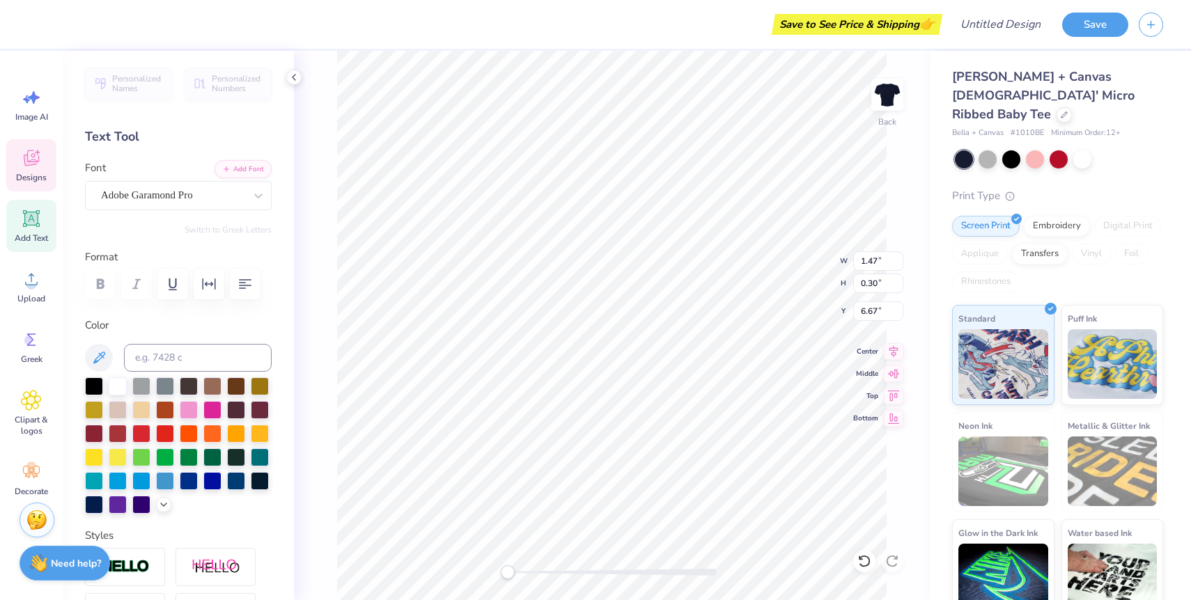
type input "0.49"
type input "6.65"
type textarea "e"
type textarea "Sorority Showcase 2025"
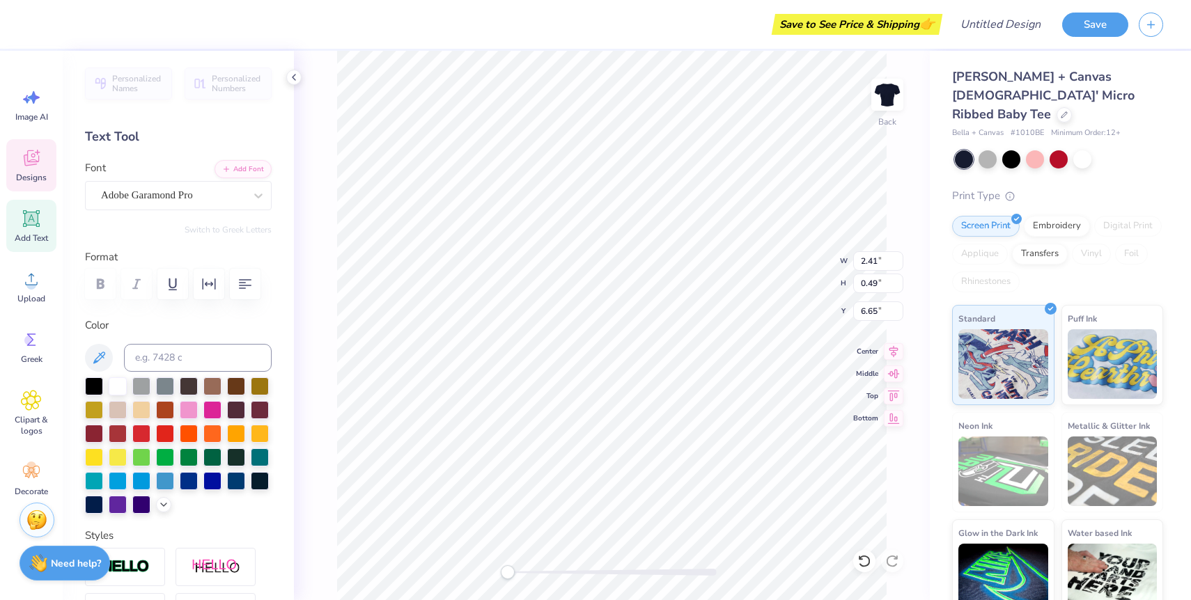
scroll to position [0, 6]
type input "5.54"
type input "0.58"
type input "6.15"
type input "6.67"
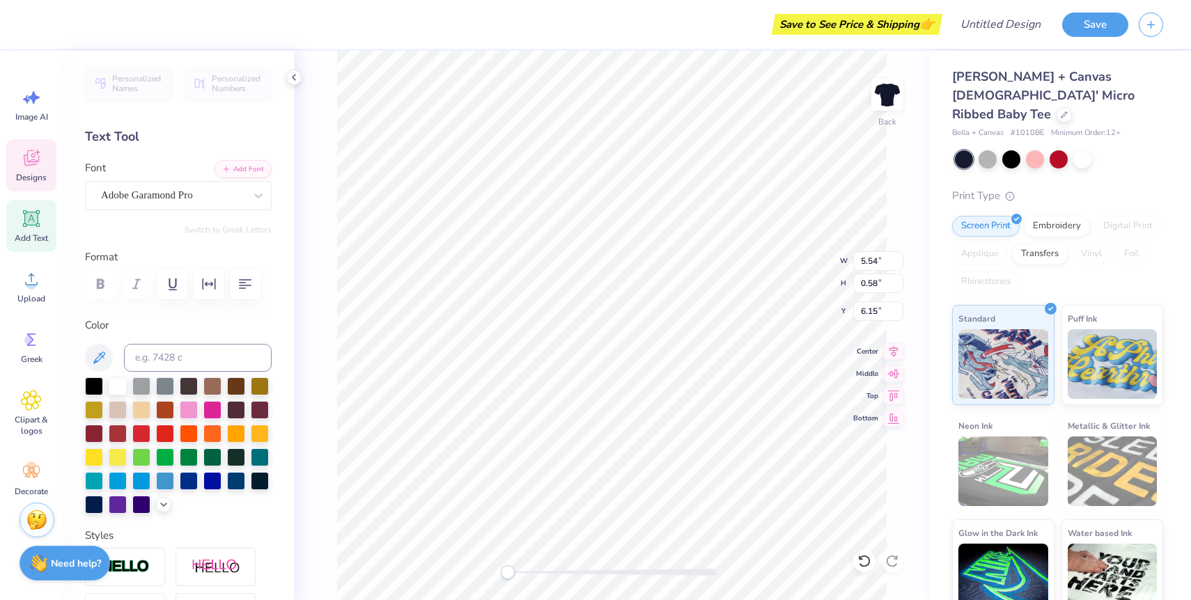
type input "2.15"
type input "3.35"
type input "2.48"
type input "1.12"
type input "2.79"
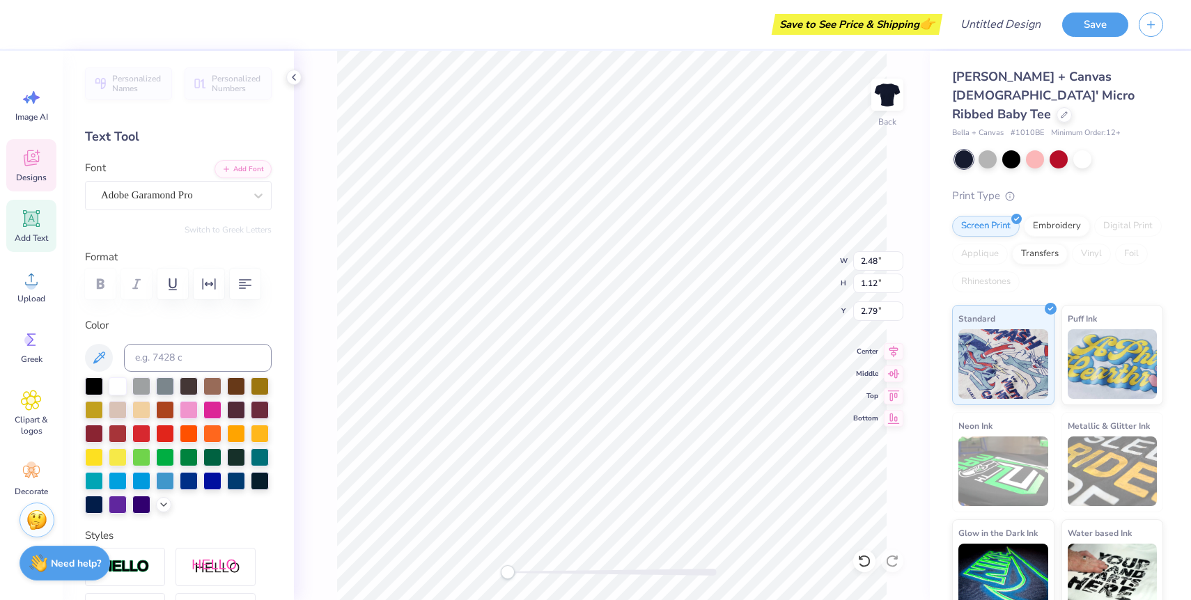
type input "6.67"
type input "2.15"
type input "3.91"
type input "0.73"
type input "0.66"
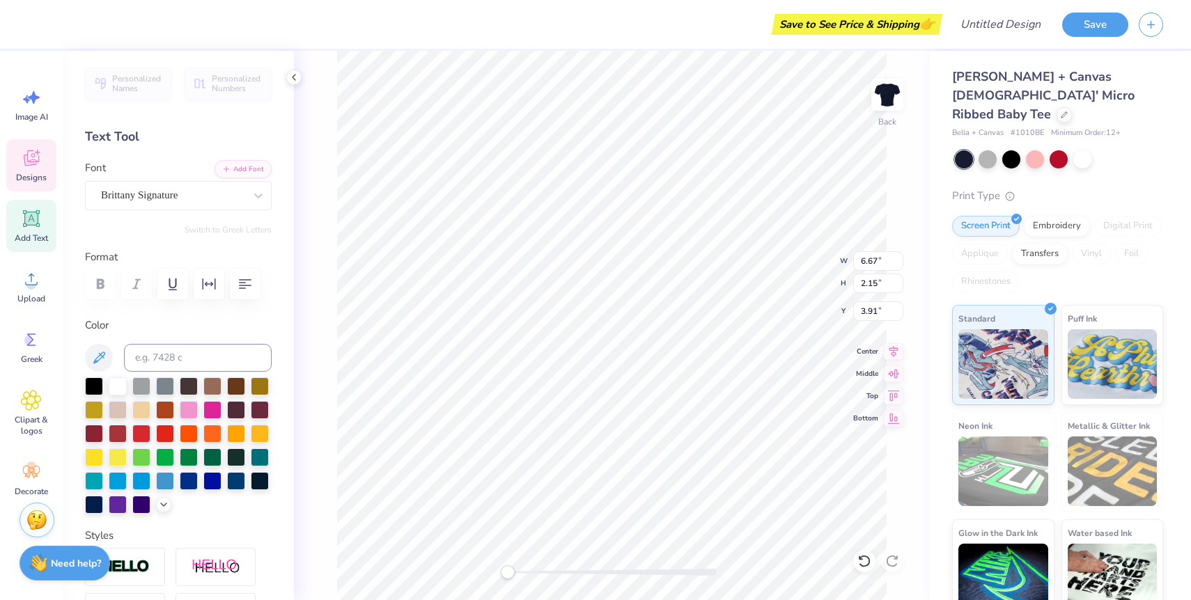
type input "10.24"
type input "0.44"
type input "0.40"
type input "4.54"
type input "0.41"
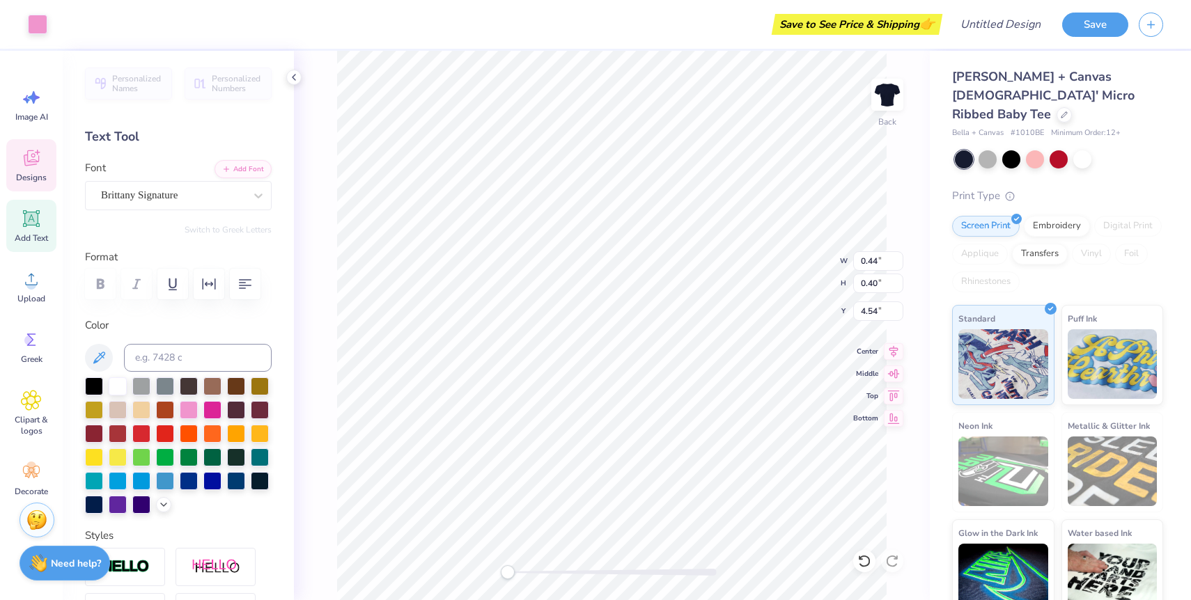
type input "0.37"
type input "4.56"
type input "0.72"
type input "0.62"
type input "4.98"
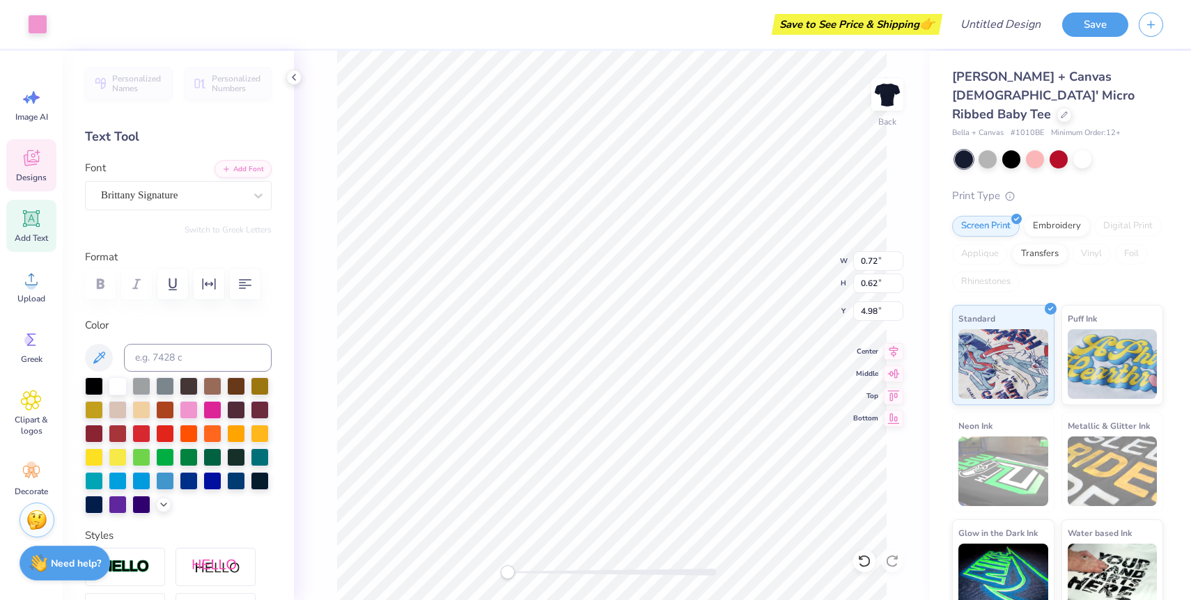
type input "0.79"
type input "0.72"
type input "10.24"
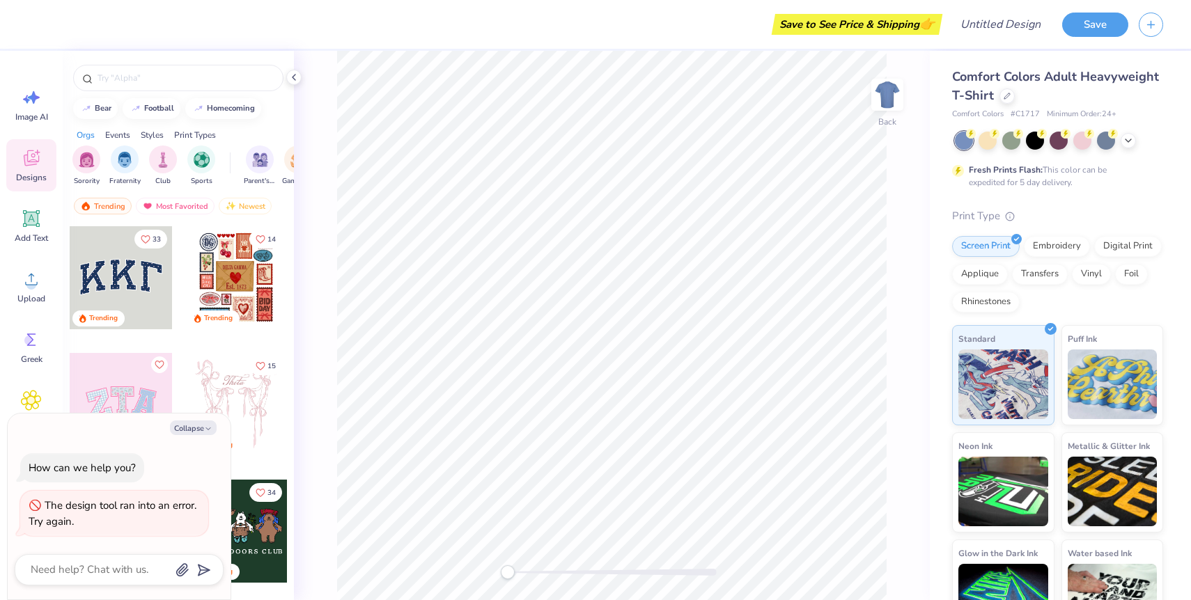
scroll to position [176, 0]
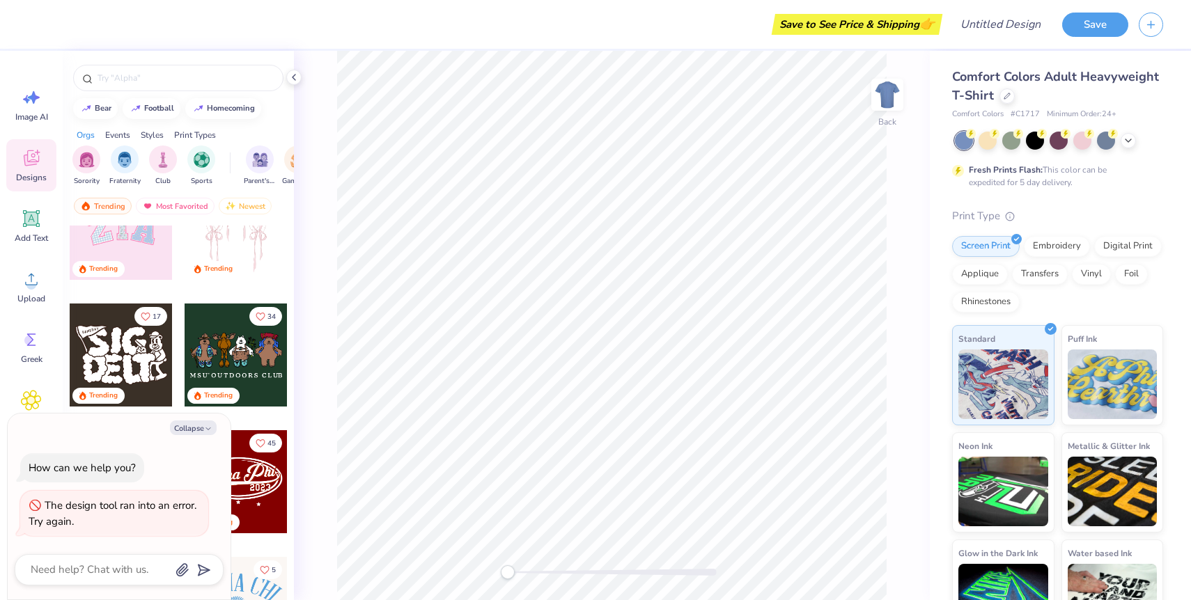
click at [129, 261] on div "Trending" at bounding box center [121, 270] width 103 height 19
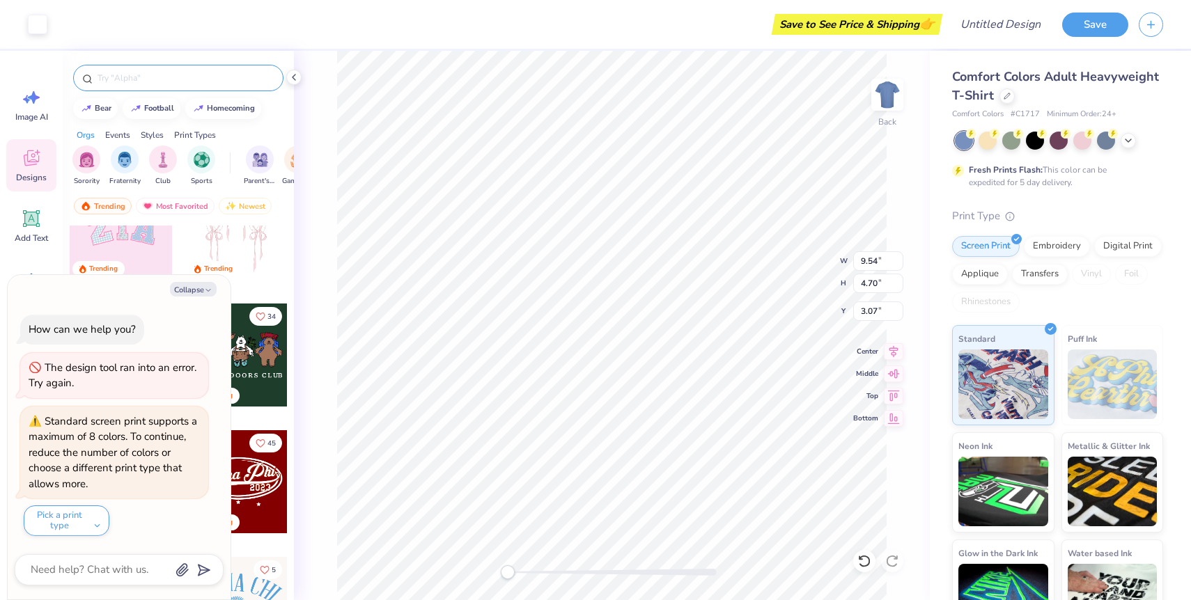
type textarea "x"
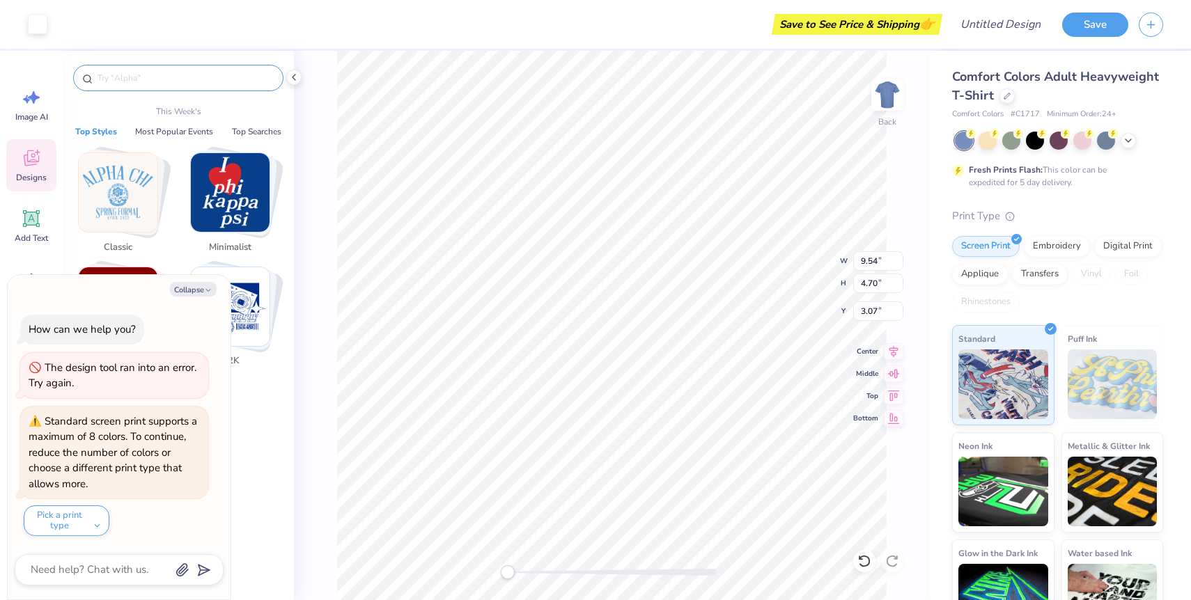
click at [148, 74] on input "text" at bounding box center [185, 78] width 178 height 14
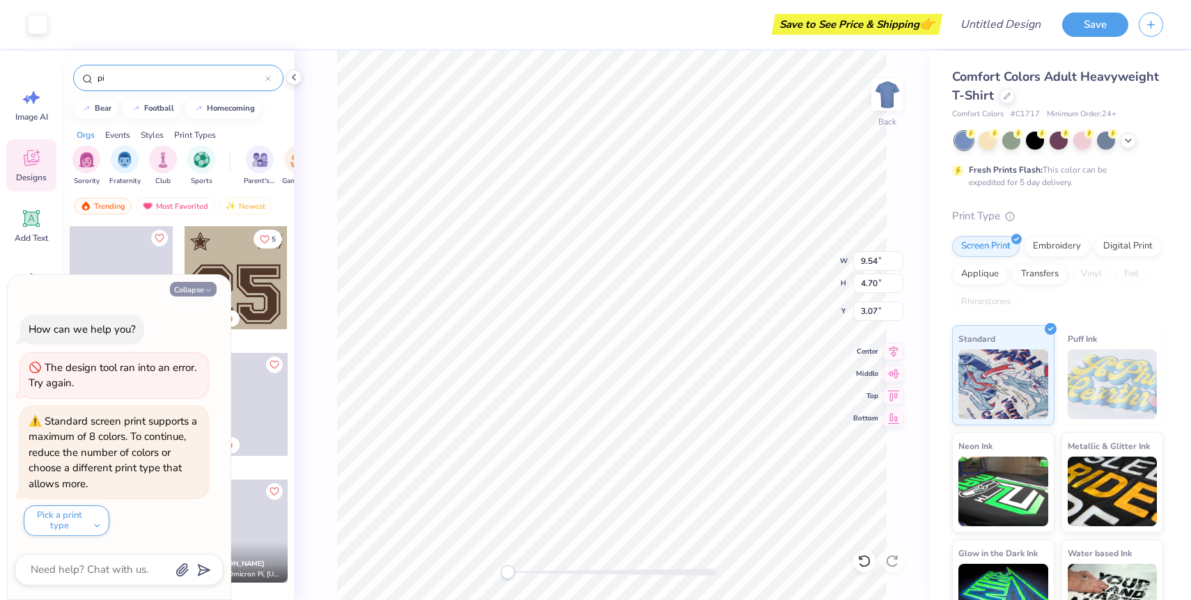
type input "pi"
click at [190, 291] on button "Collapse" at bounding box center [193, 289] width 47 height 15
type textarea "x"
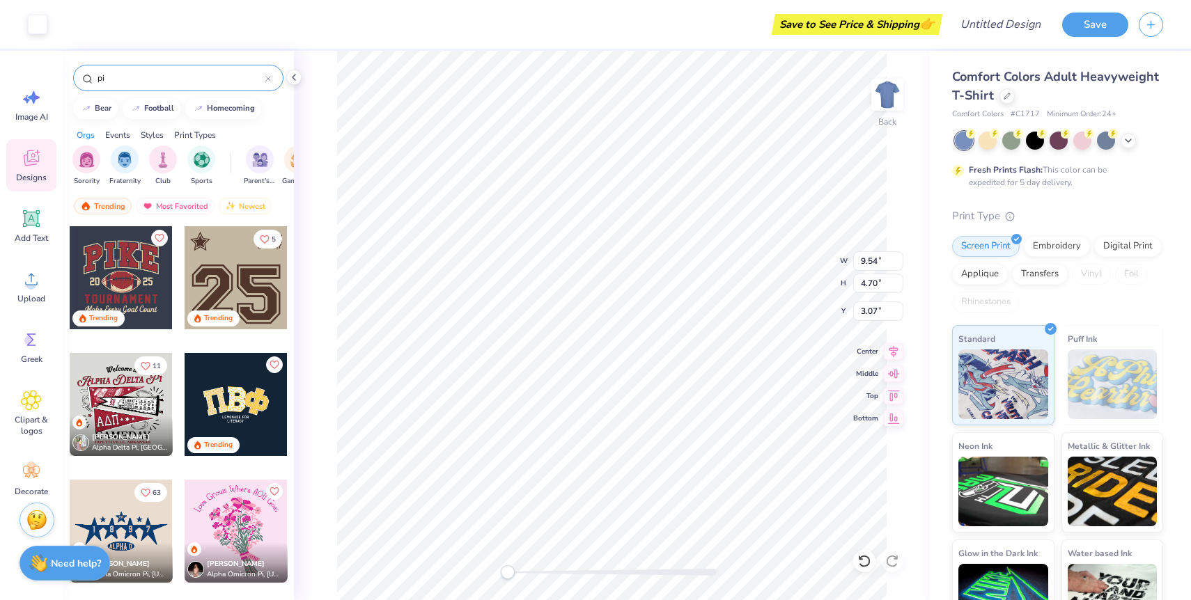
click at [157, 85] on div "pi" at bounding box center [178, 78] width 210 height 26
click at [152, 79] on input "pi" at bounding box center [180, 78] width 169 height 14
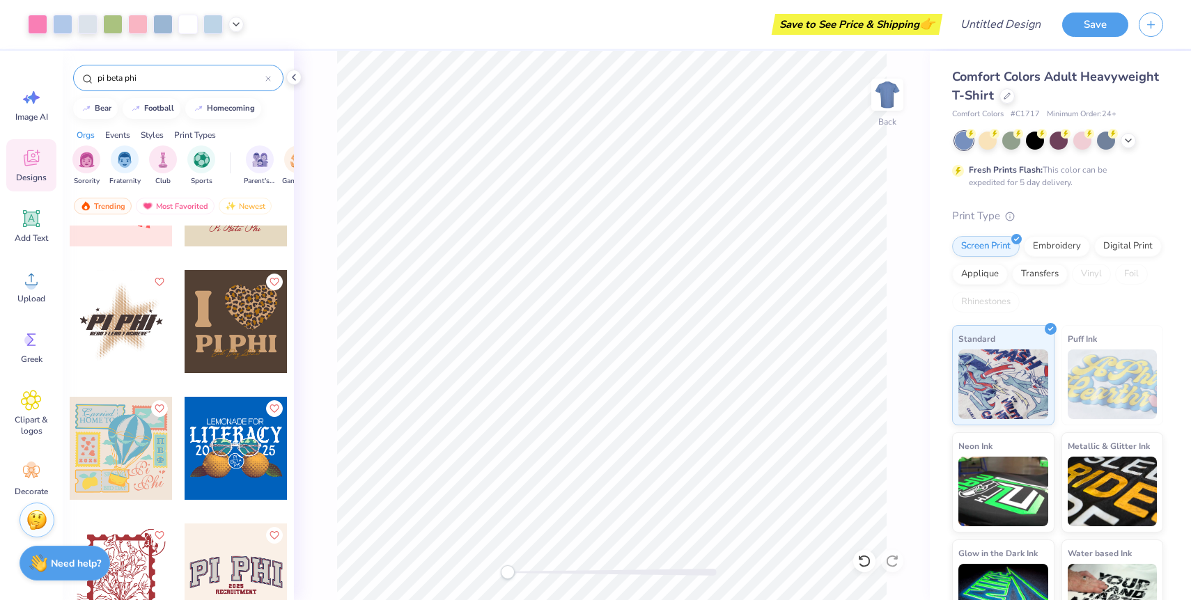
scroll to position [2238, 0]
click at [86, 160] on img "filter for Sorority" at bounding box center [87, 158] width 16 height 16
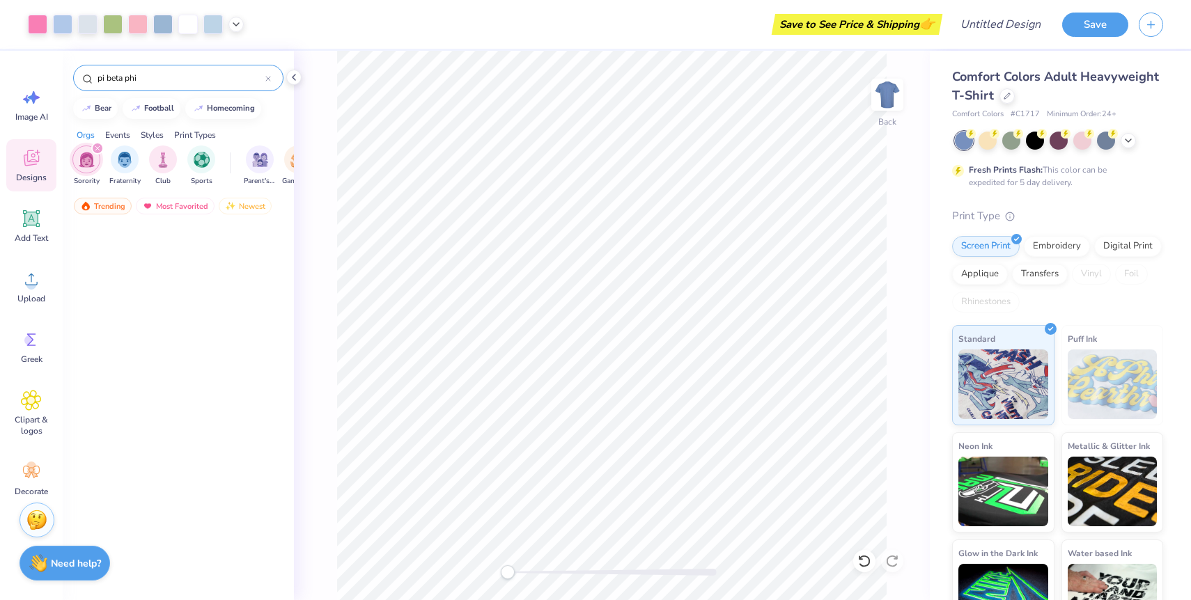
scroll to position [652, 0]
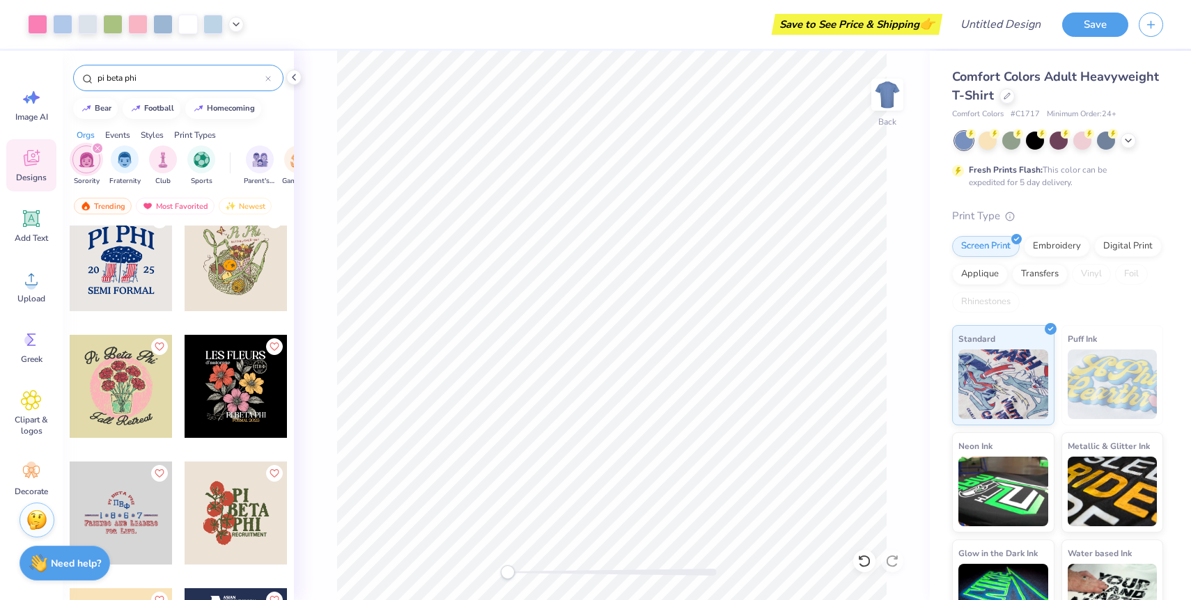
click at [116, 130] on div "Events" at bounding box center [117, 135] width 25 height 13
click at [239, 169] on div "filter for Rush & Bid" at bounding box center [239, 158] width 28 height 28
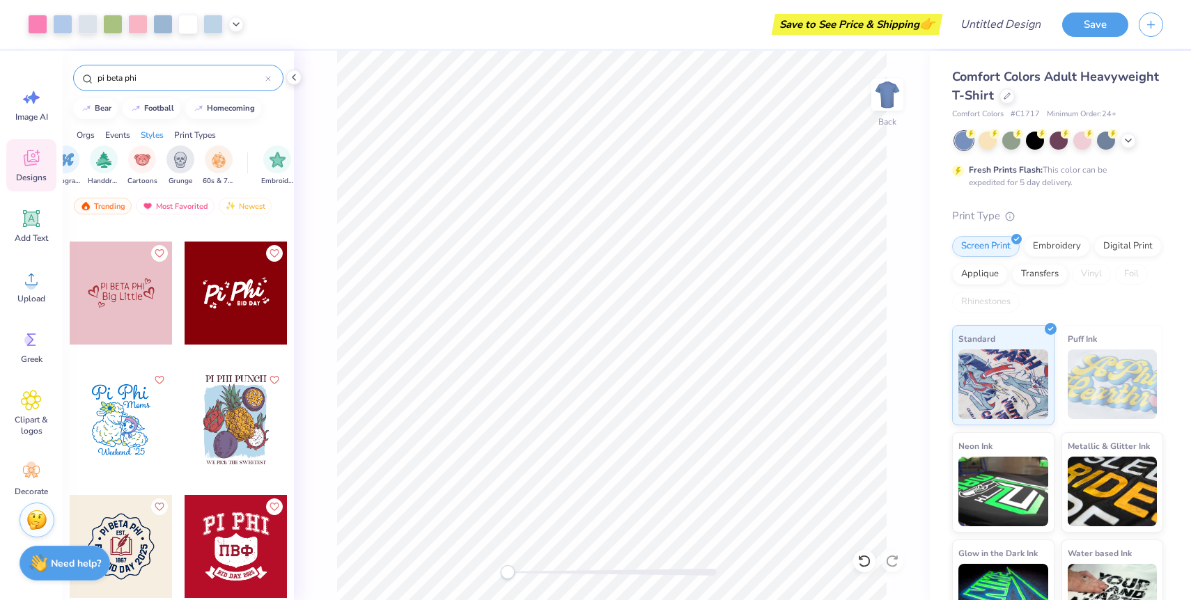
scroll to position [5831, 0]
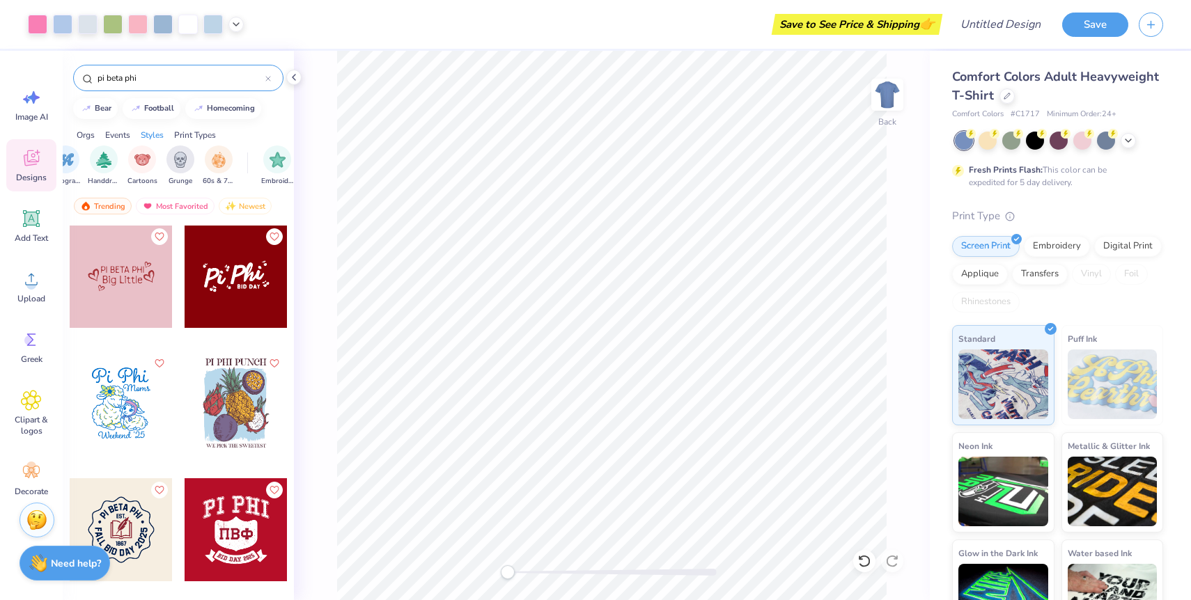
click at [153, 79] on input "pi beta phi" at bounding box center [180, 78] width 169 height 14
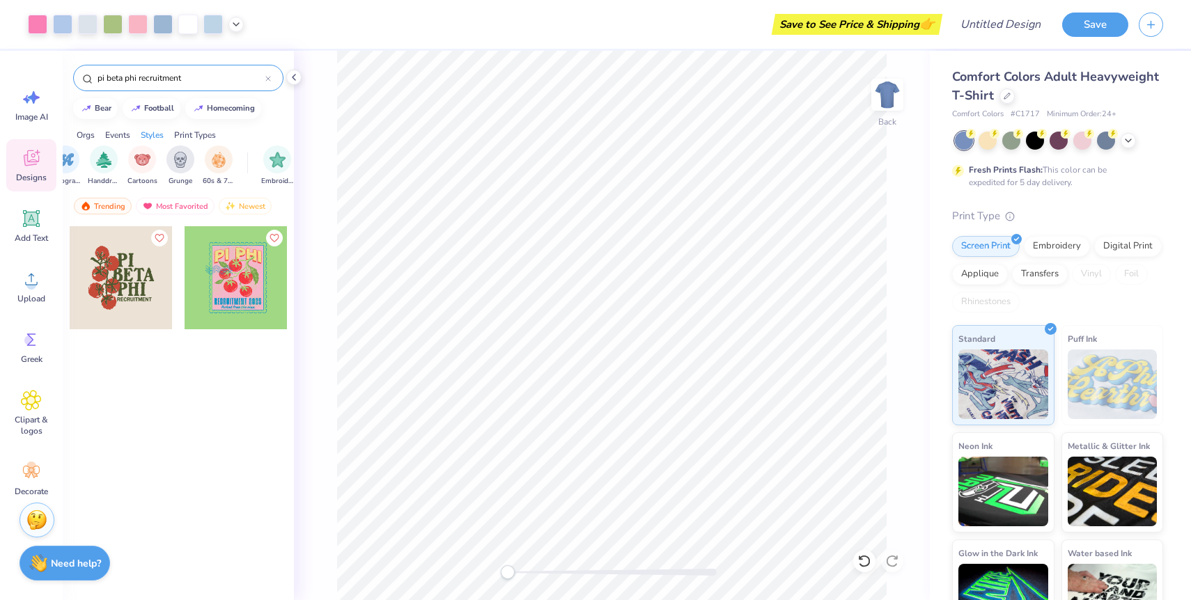
drag, startPoint x: 190, startPoint y: 73, endPoint x: 140, endPoint y: 73, distance: 50.1
click at [140, 73] on input "pi beta phi recruitment" at bounding box center [180, 78] width 169 height 14
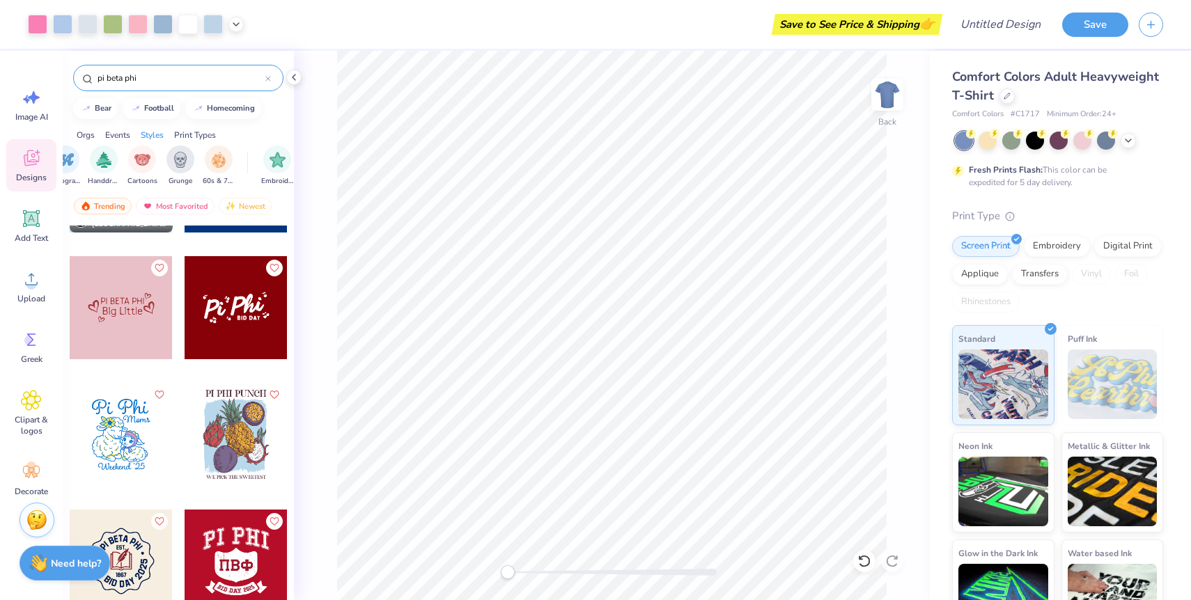
scroll to position [5801, 0]
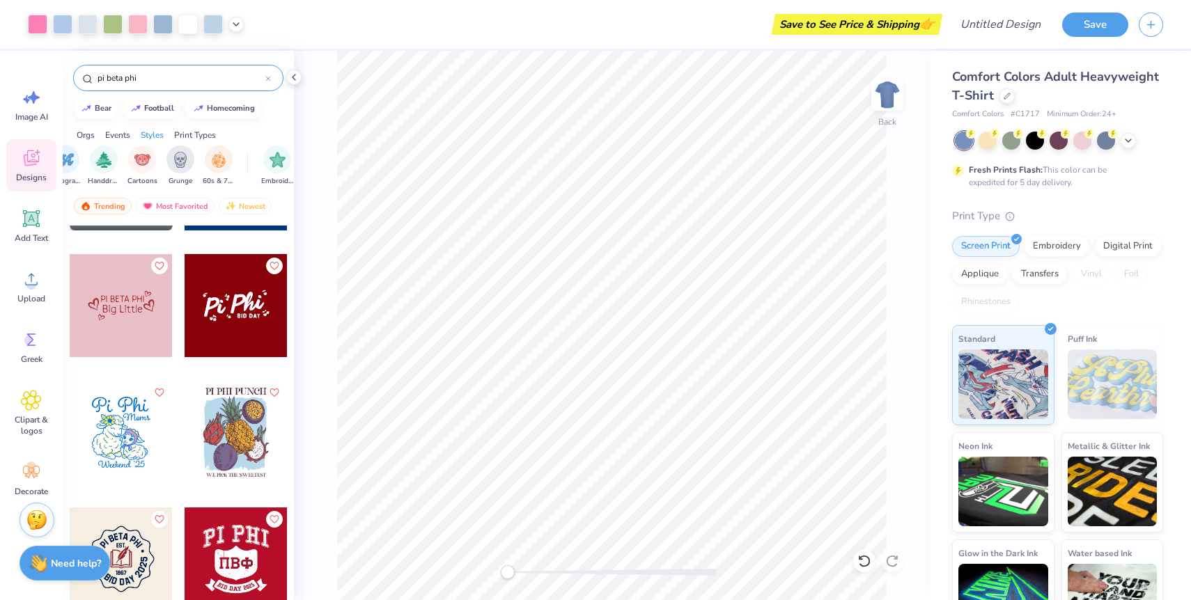
type input "pi beta phi"
